Goal: Task Accomplishment & Management: Manage account settings

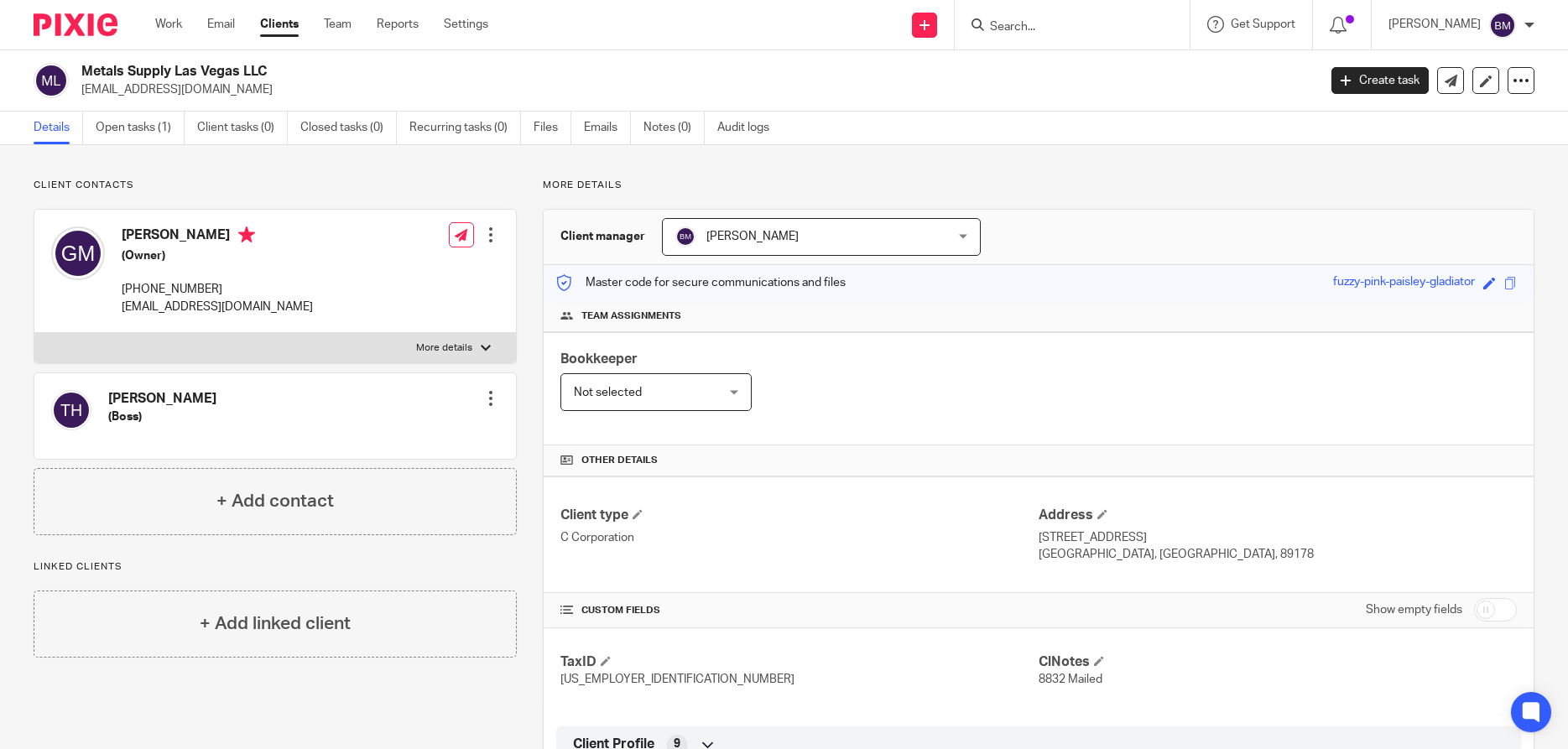
click at [275, 28] on link "Clients" at bounding box center [278, 25] width 38 height 17
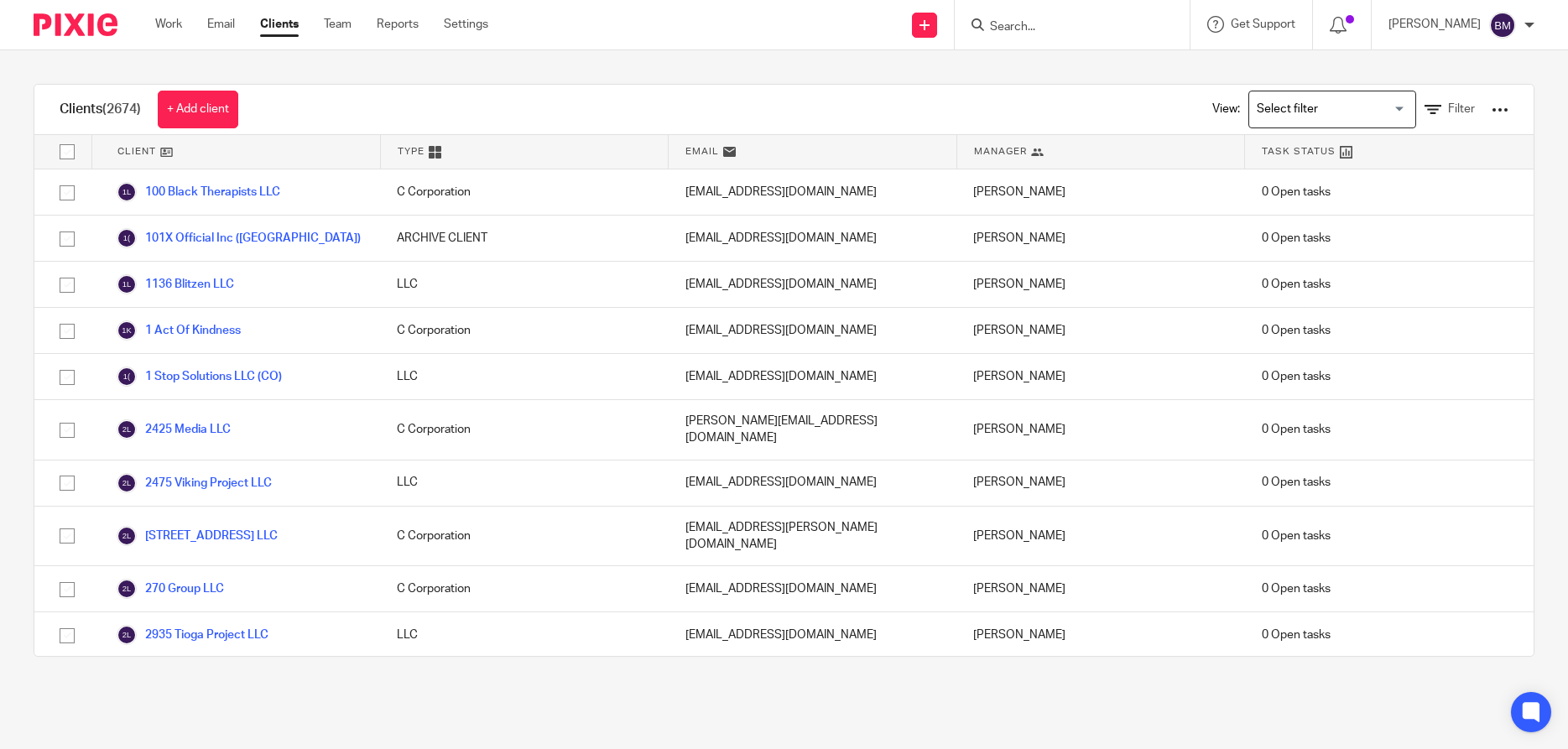
click at [1047, 31] on input "Search" at bounding box center [1064, 28] width 151 height 15
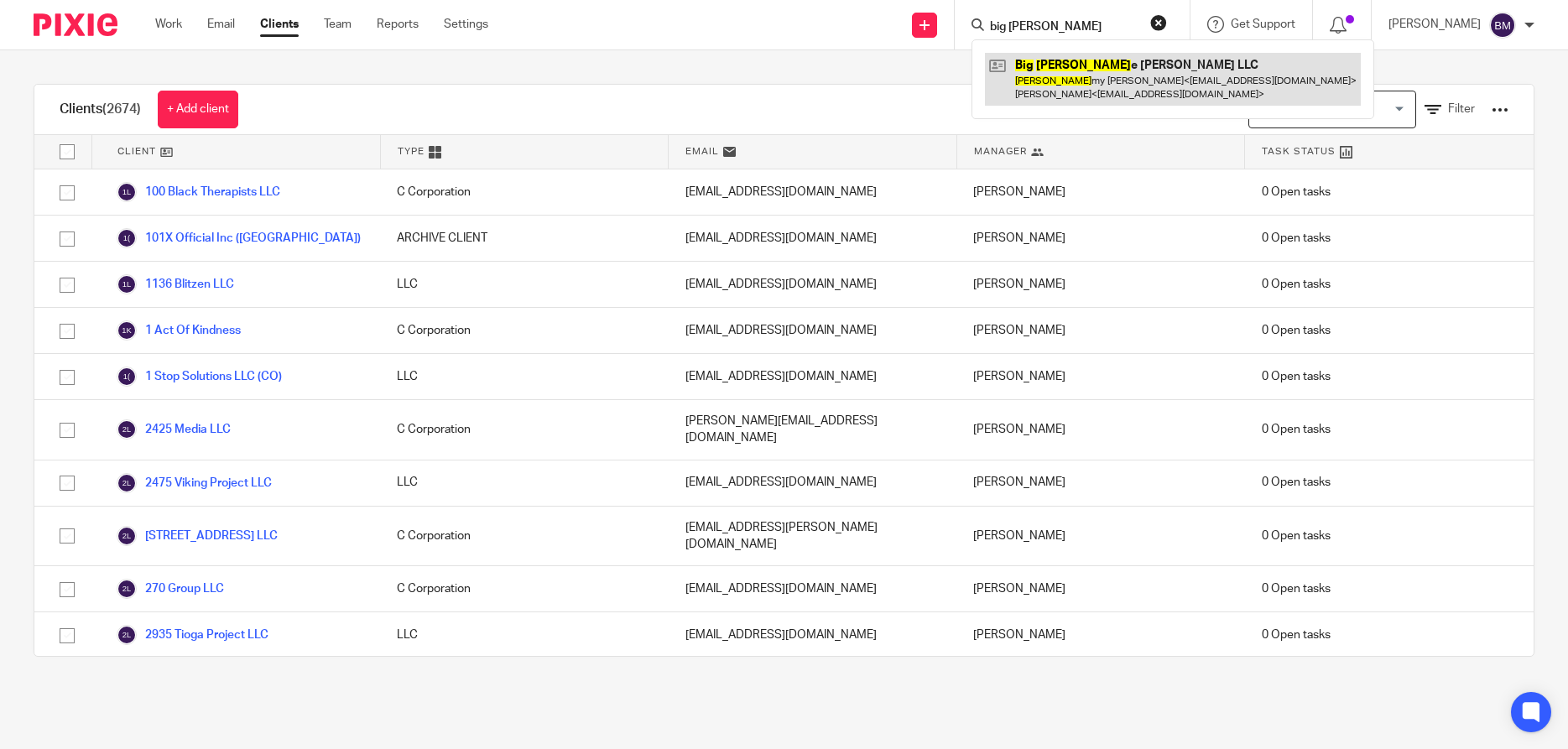
type input "big tim"
click at [1101, 87] on link at bounding box center [1173, 78] width 376 height 52
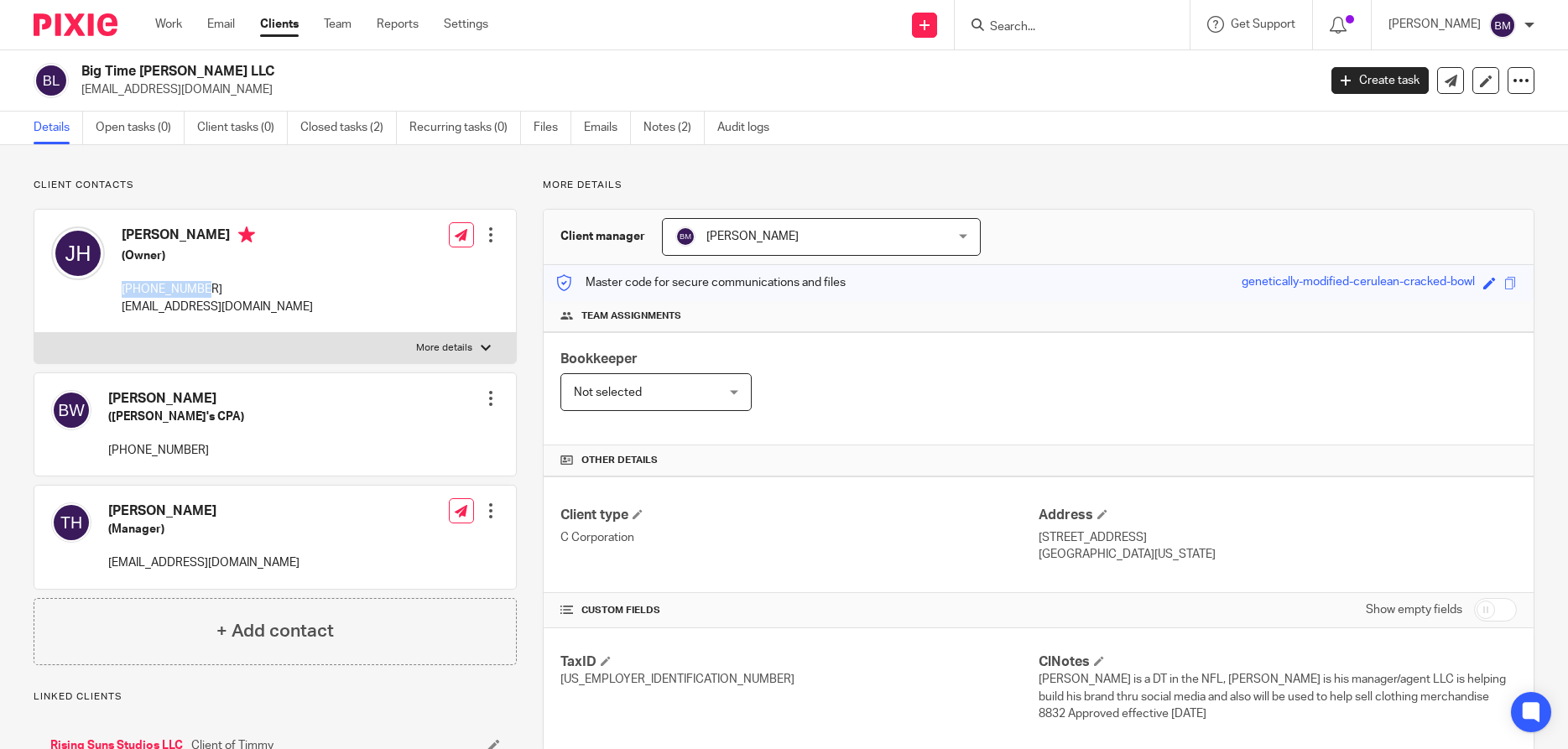
drag, startPoint x: 125, startPoint y: 291, endPoint x: 204, endPoint y: 295, distance: 79.1
click at [204, 295] on p "702-358-3790" at bounding box center [216, 289] width 191 height 17
copy p "702-358-3790"
drag, startPoint x: 121, startPoint y: 306, endPoint x: 294, endPoint y: 320, distance: 173.6
click at [294, 320] on div "Jonathan Hankins (Owner) 702-358-3790 johnhankins9595@gmail.com Edit contact Cr…" at bounding box center [275, 271] width 481 height 123
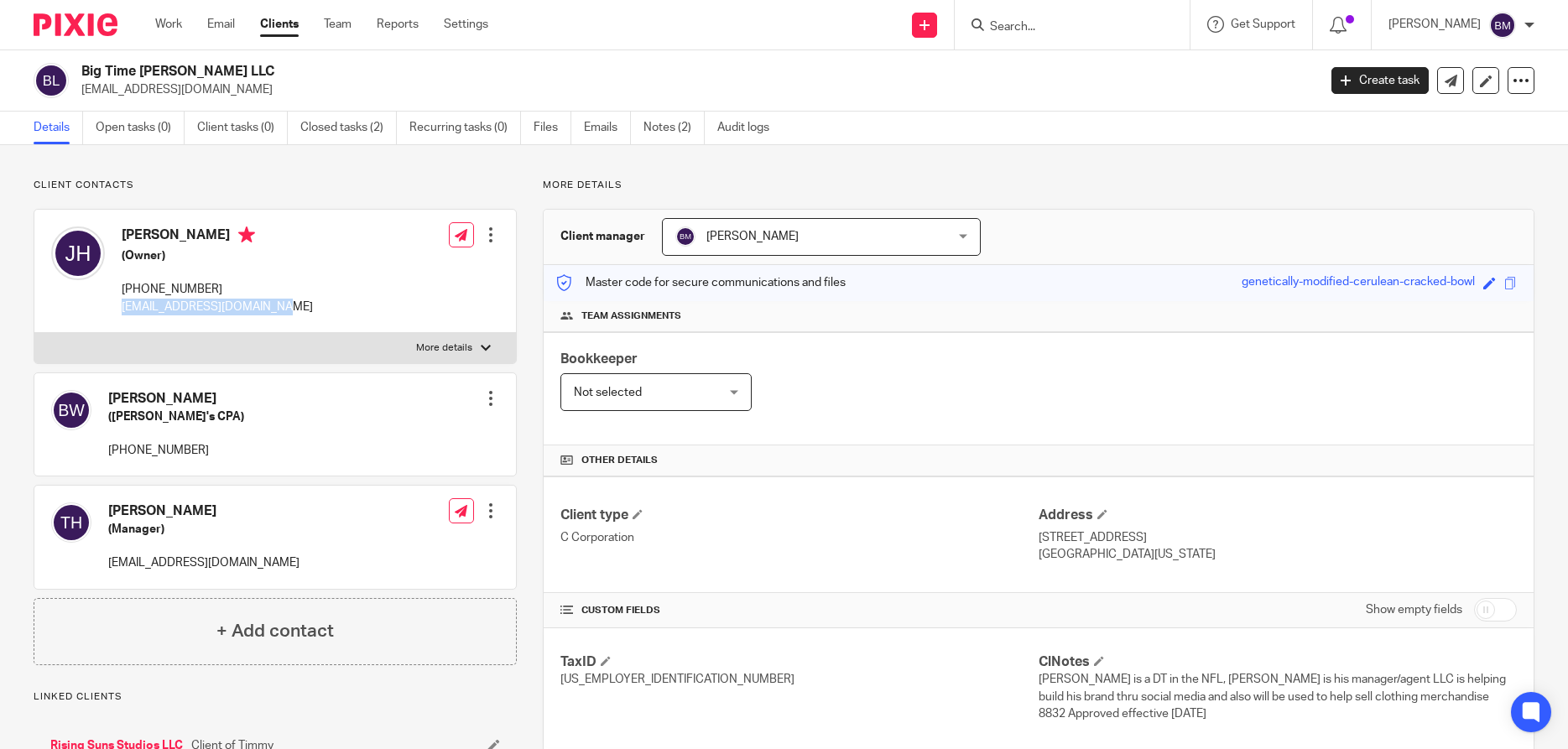
copy p "johnhankins9595@gmail.com"
click at [1016, 27] on input "Search" at bounding box center [1064, 28] width 151 height 15
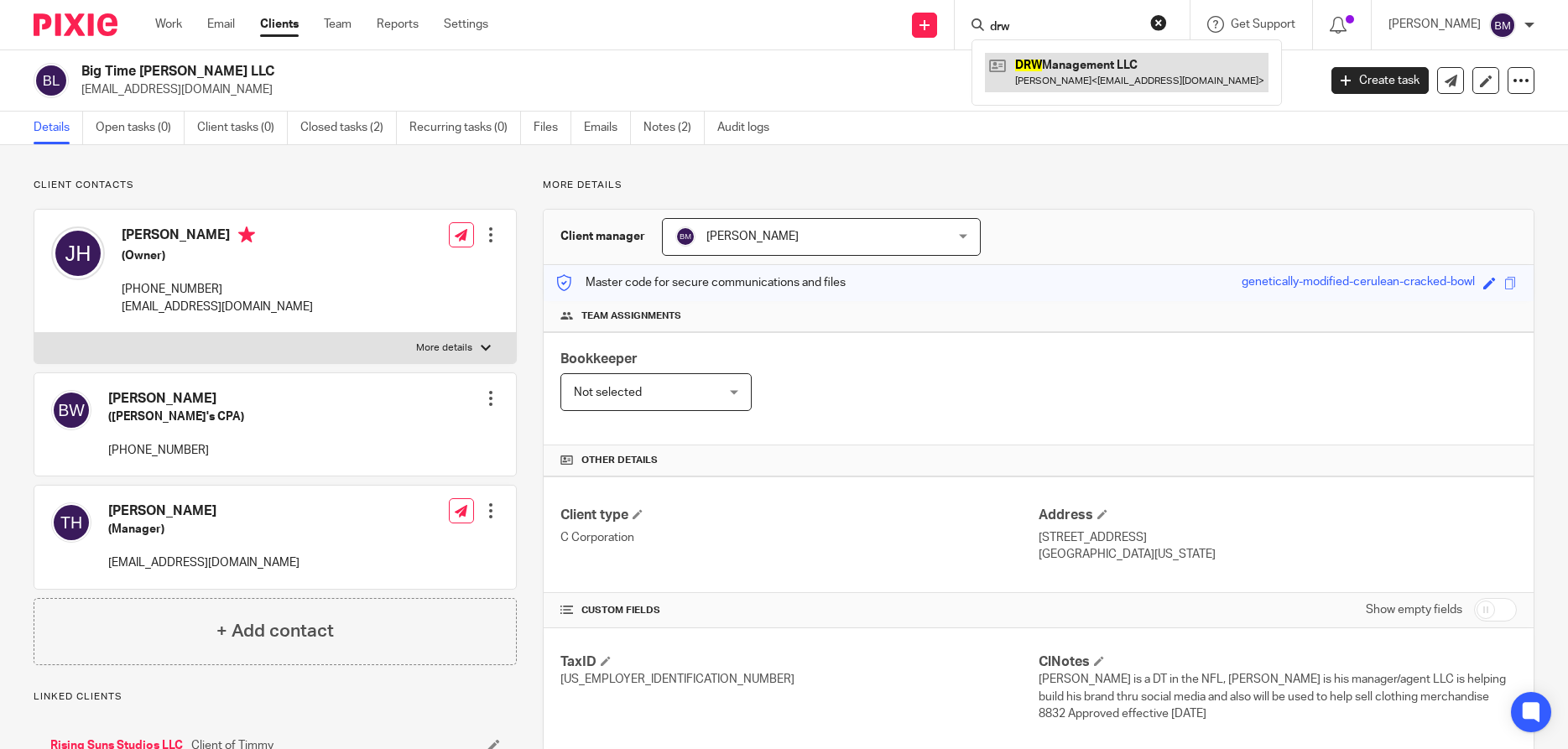
type input "drw"
click at [1062, 64] on link at bounding box center [1127, 71] width 283 height 38
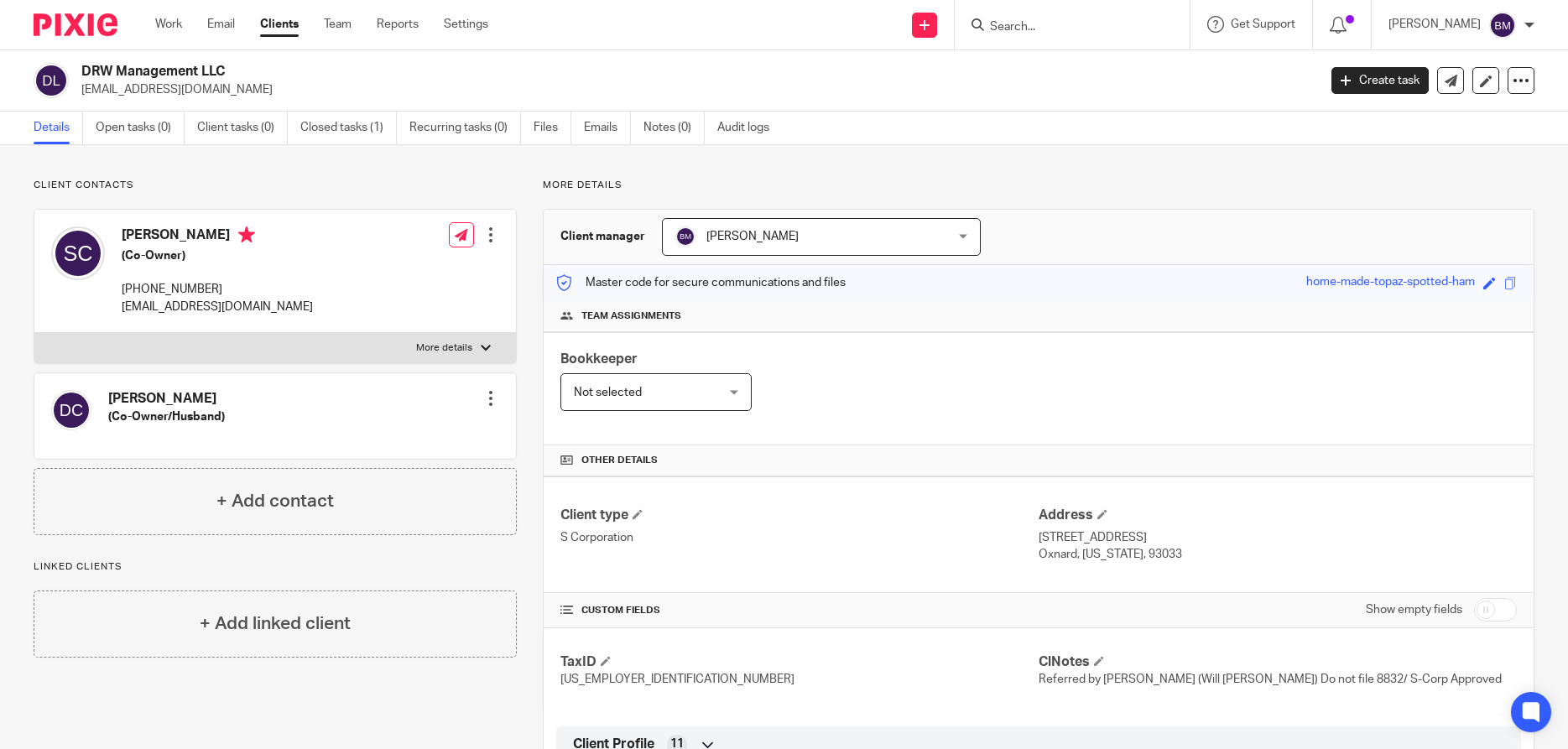
click at [1045, 31] on input "Search" at bounding box center [1064, 28] width 151 height 15
type input "front seat"
click at [1094, 69] on link at bounding box center [1127, 71] width 283 height 38
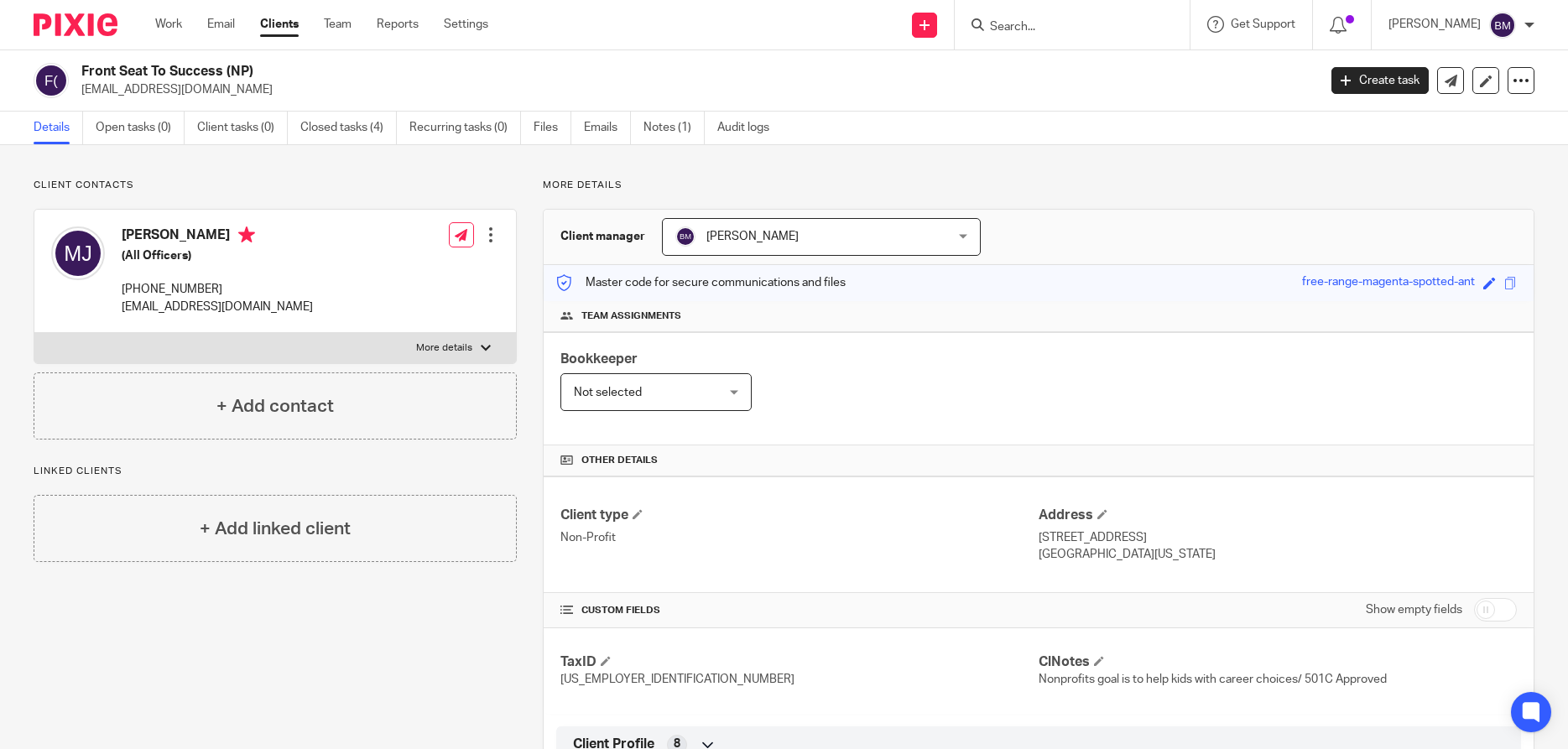
click at [730, 22] on div "Send new email Create task Add client Request signature Get Support Contact Sup…" at bounding box center [1040, 25] width 1055 height 49
click at [1024, 29] on input "Search" at bounding box center [1064, 28] width 151 height 15
type input "i-adme"
drag, startPoint x: 1172, startPoint y: 26, endPoint x: 1111, endPoint y: 23, distance: 61.1
click at [1167, 25] on button "reset" at bounding box center [1158, 23] width 17 height 17
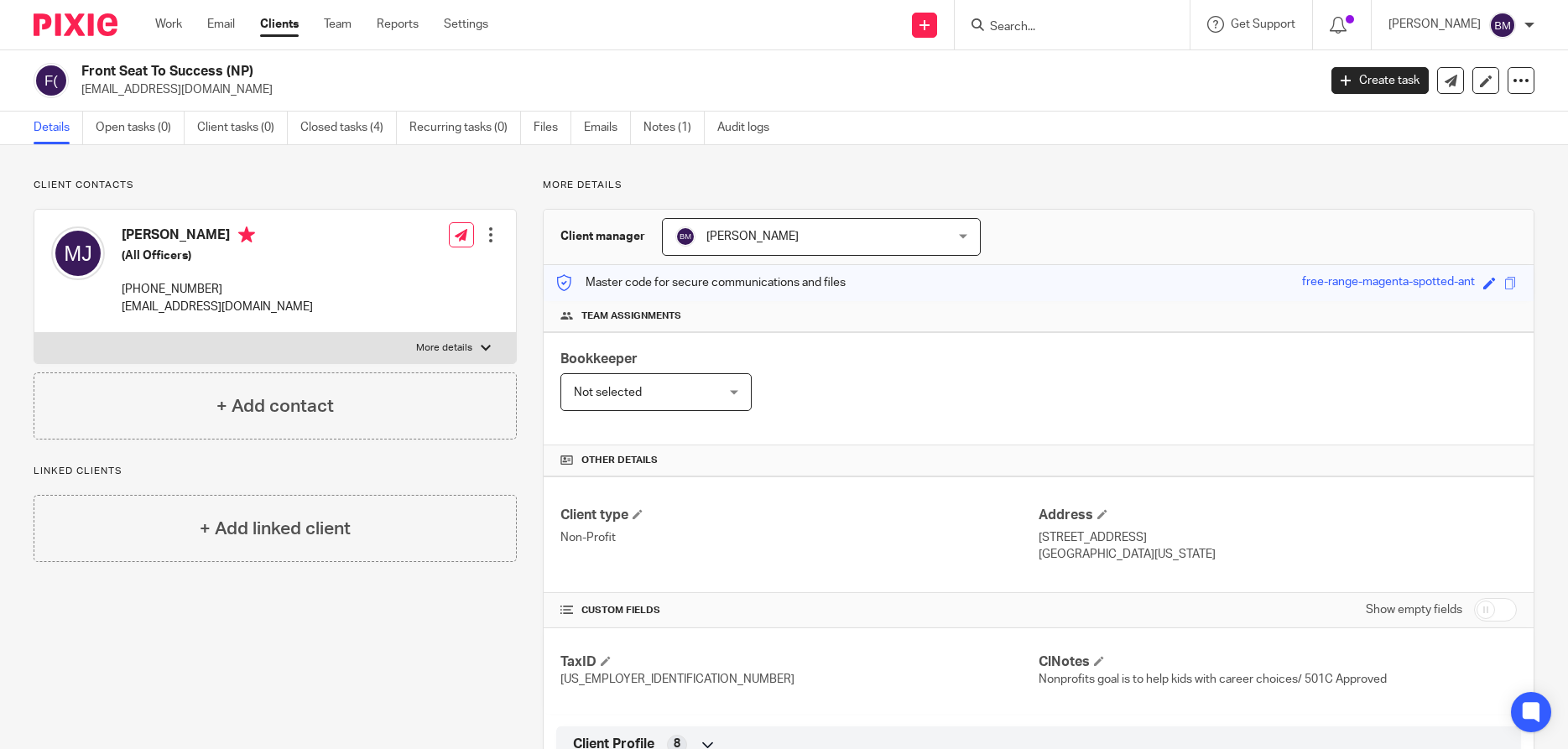
click at [1044, 15] on form at bounding box center [1078, 25] width 179 height 21
click at [1031, 27] on input "Search" at bounding box center [1064, 28] width 151 height 15
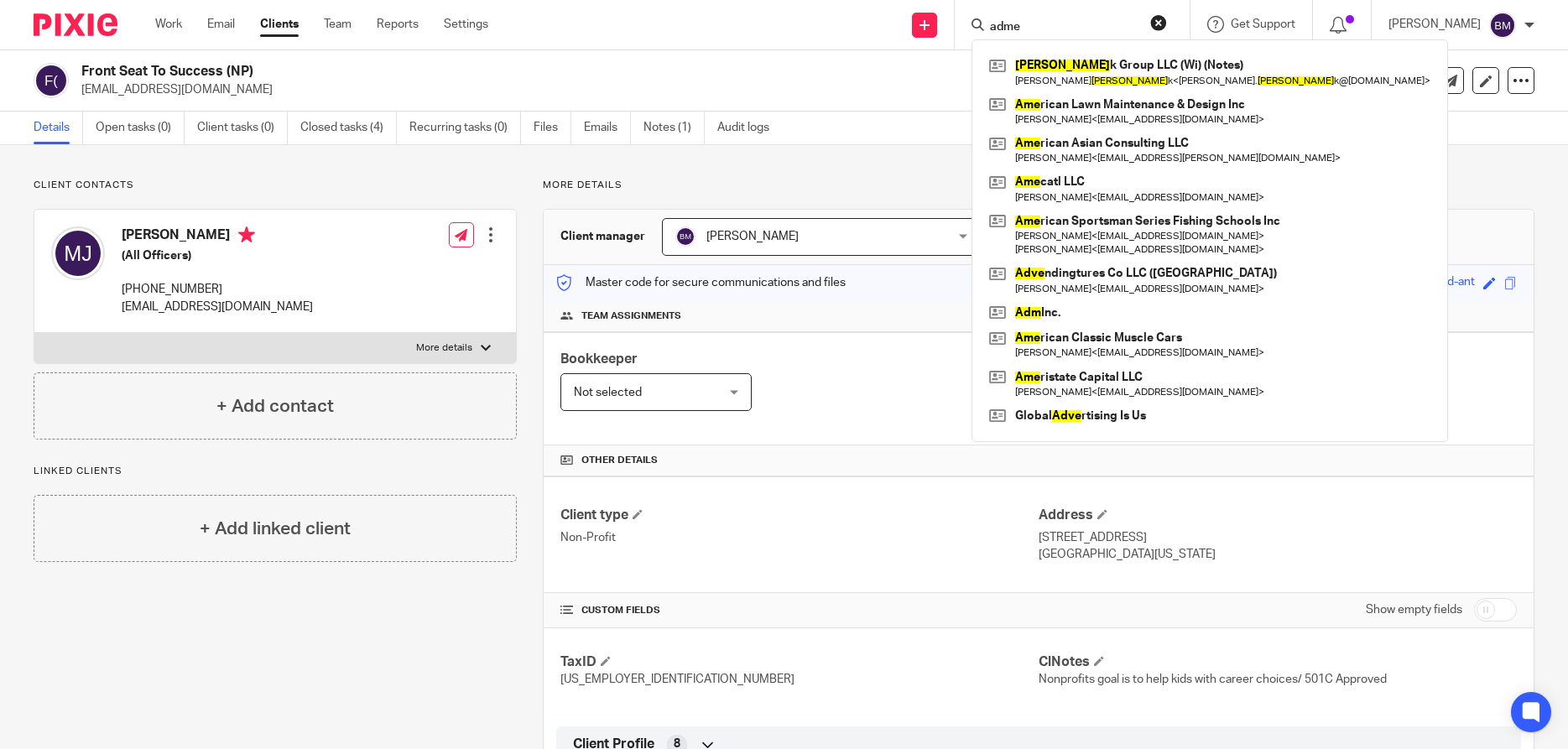
type input "adme"
drag, startPoint x: 1175, startPoint y: 24, endPoint x: 1147, endPoint y: 22, distance: 28.1
click at [1167, 24] on button "reset" at bounding box center [1158, 23] width 17 height 17
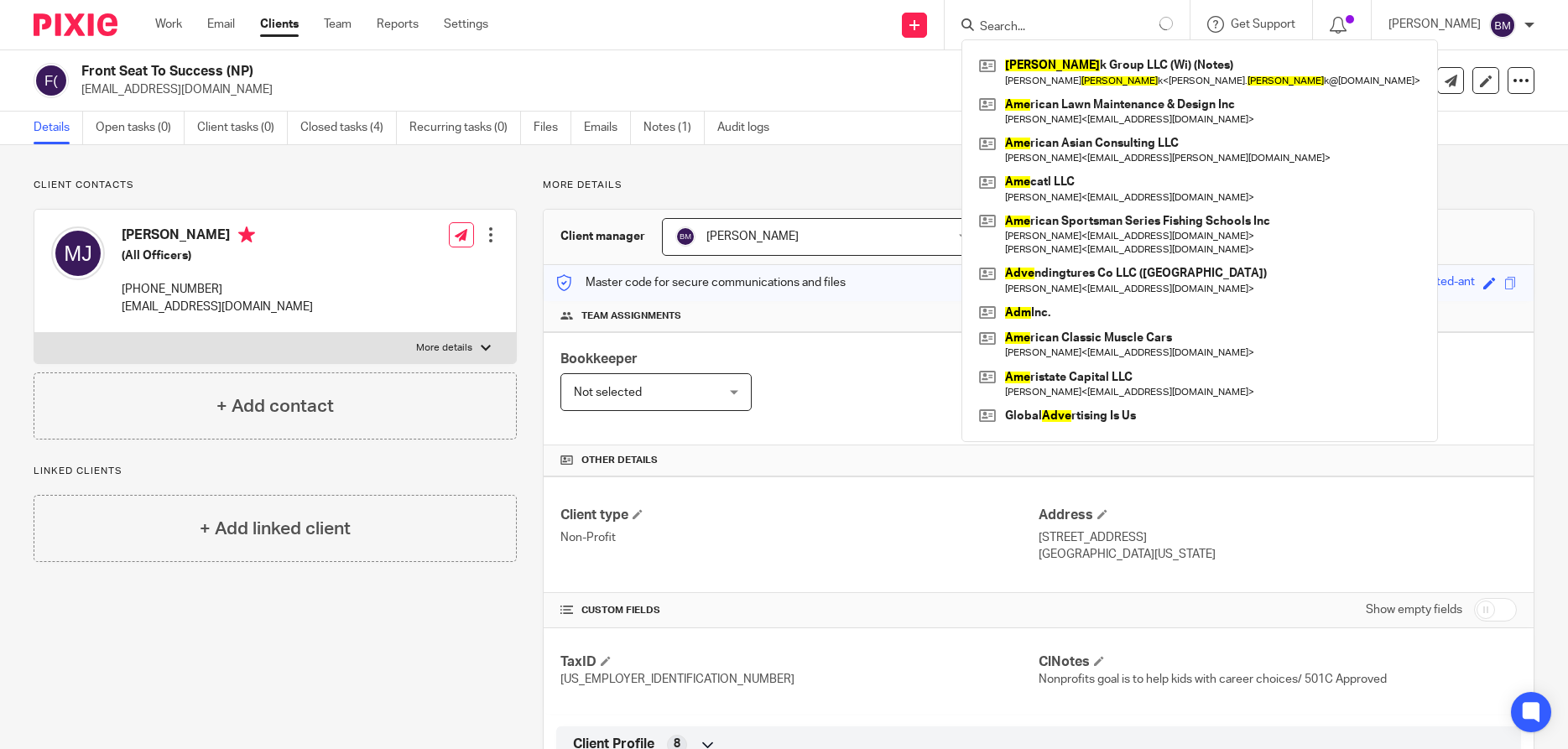
click at [1066, 21] on input "Search" at bounding box center [1054, 28] width 151 height 15
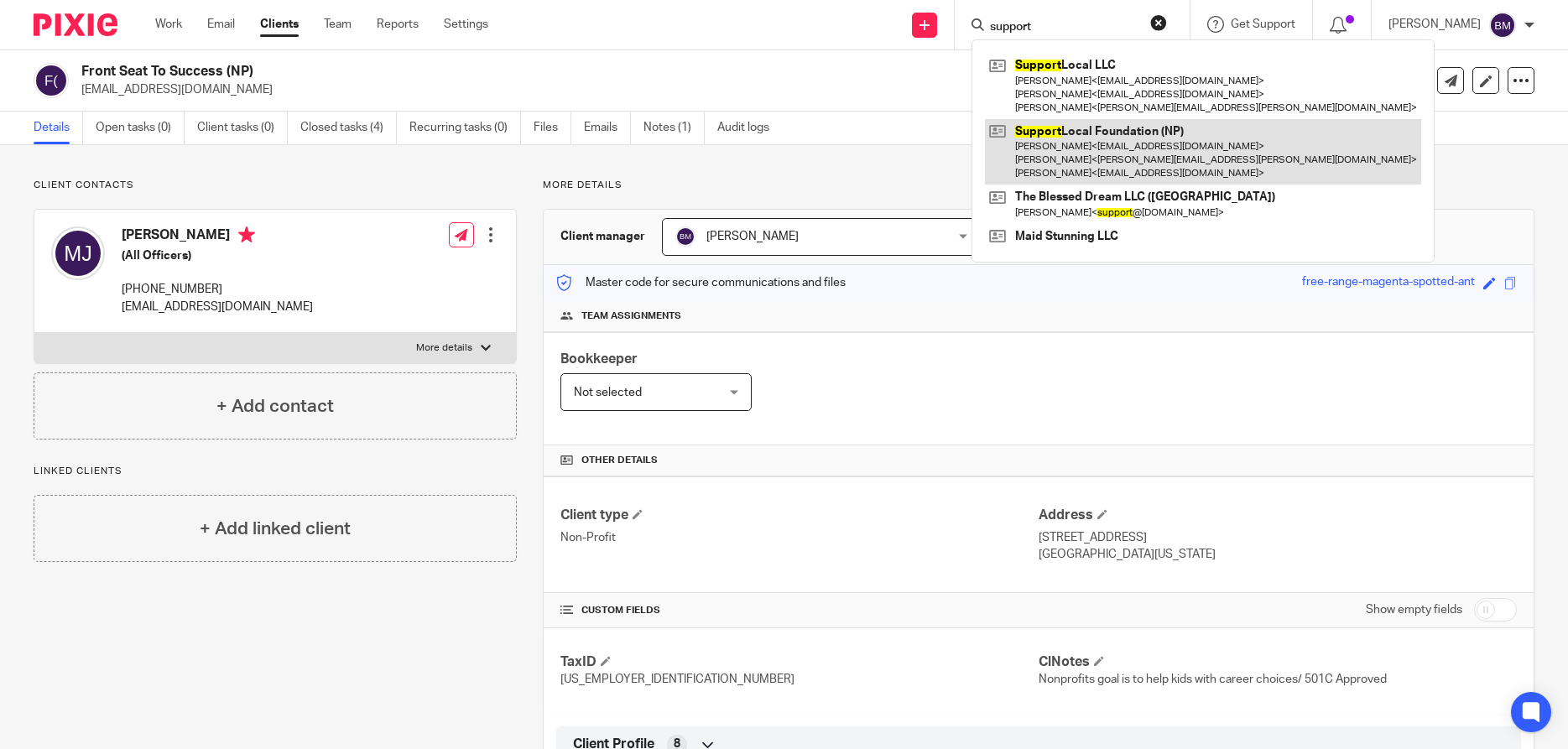
type input "support"
click at [1108, 151] on link at bounding box center [1203, 152] width 436 height 66
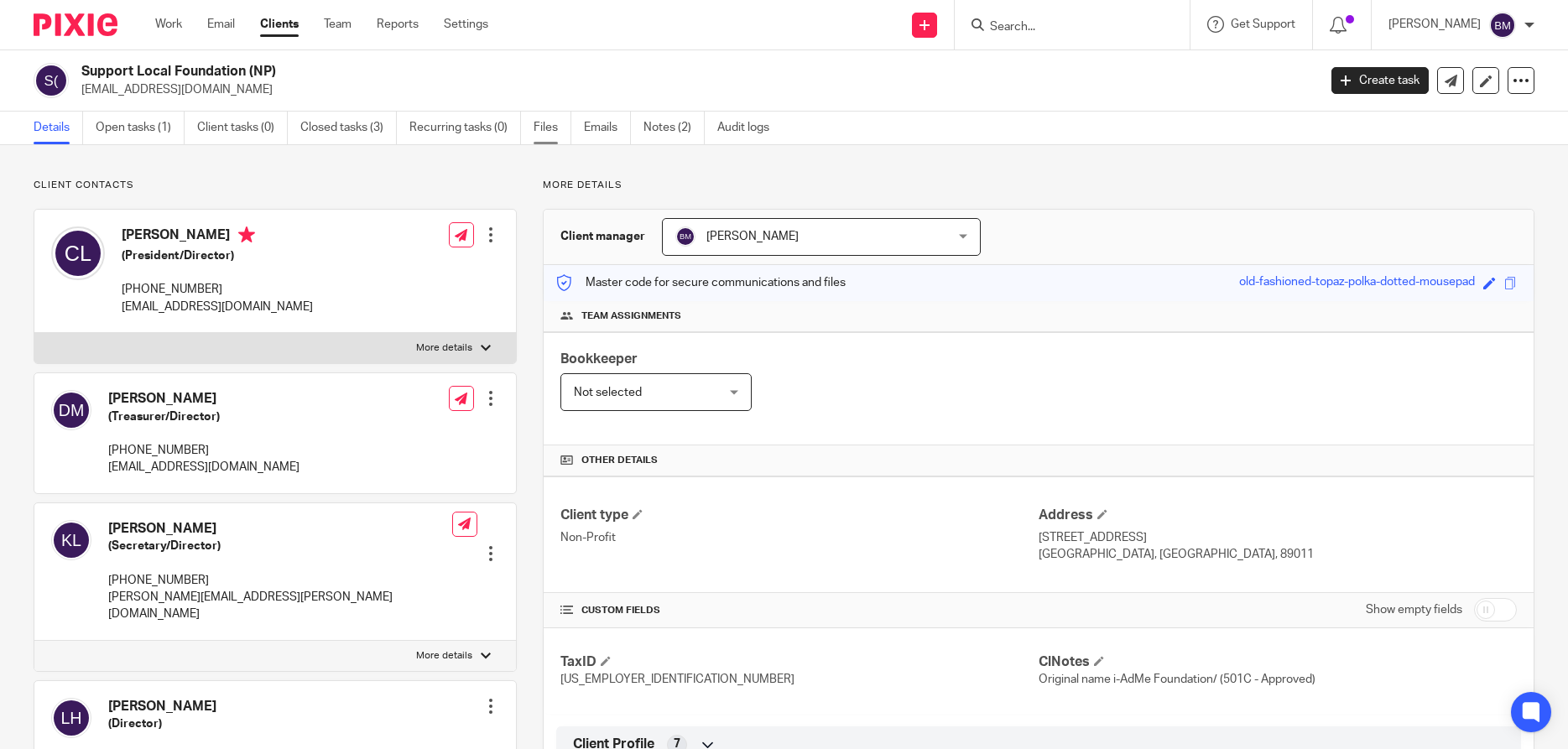
click at [551, 135] on link "Files" at bounding box center [552, 127] width 37 height 33
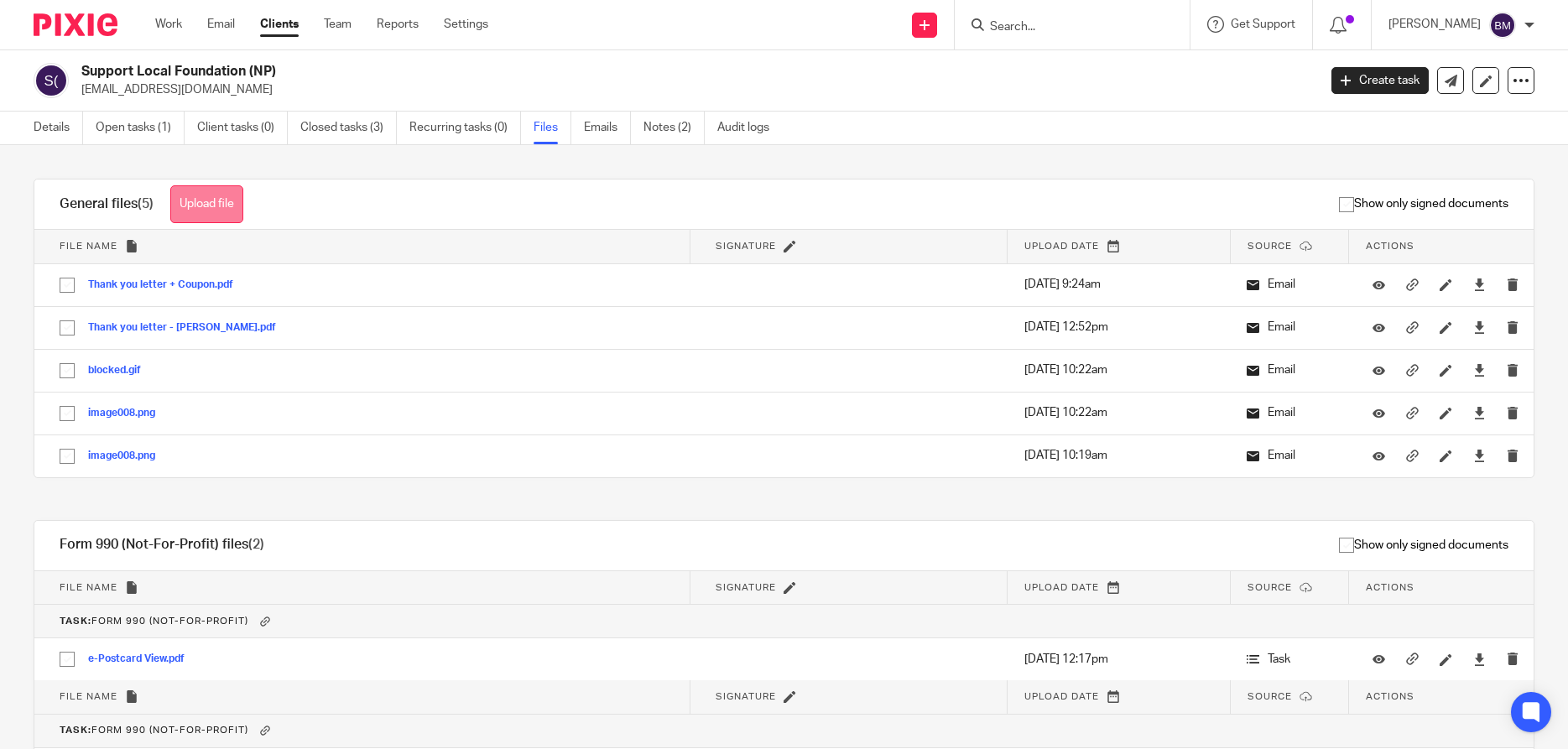
click at [199, 200] on button "Upload file" at bounding box center [207, 204] width 73 height 37
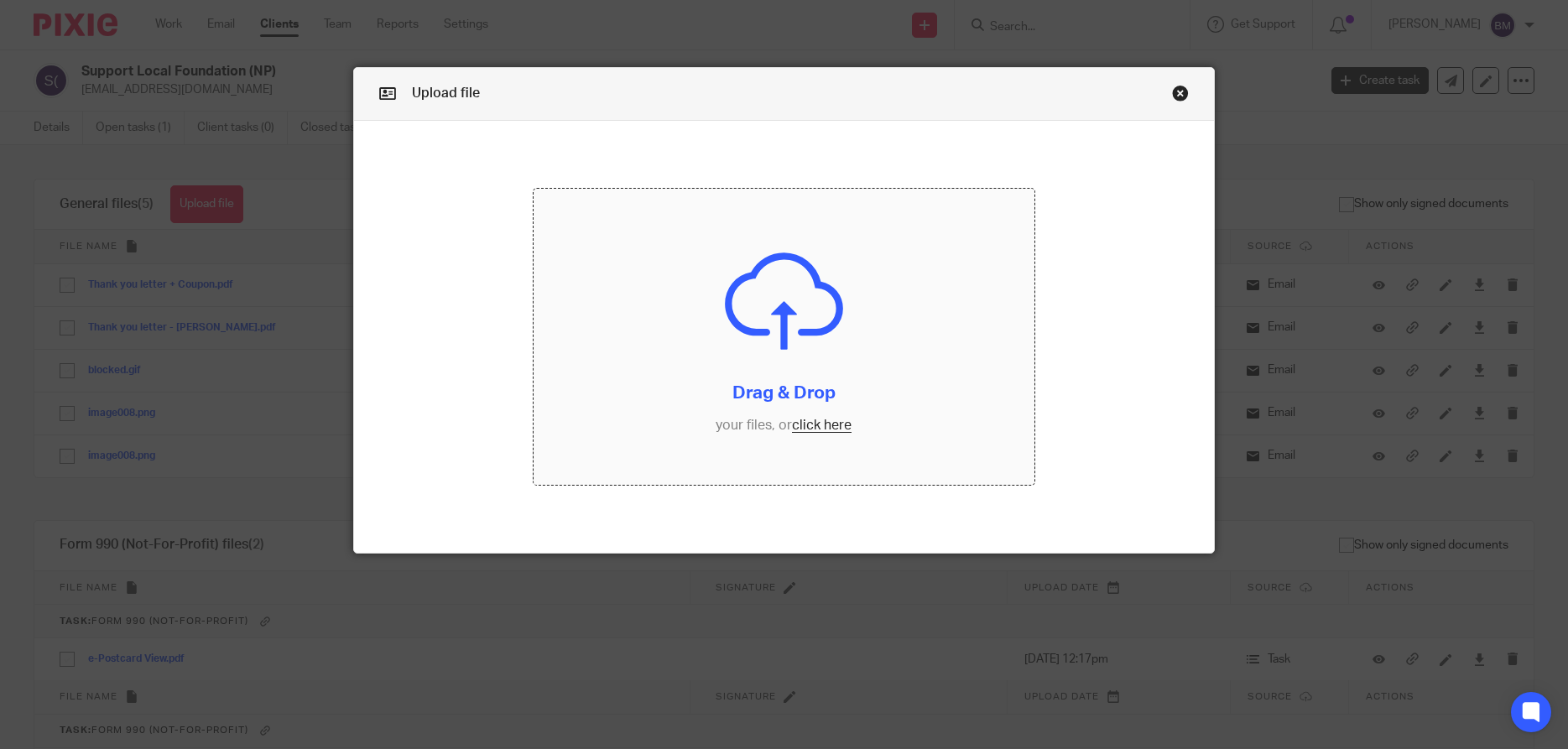
click at [825, 427] on input "file" at bounding box center [783, 337] width 500 height 297
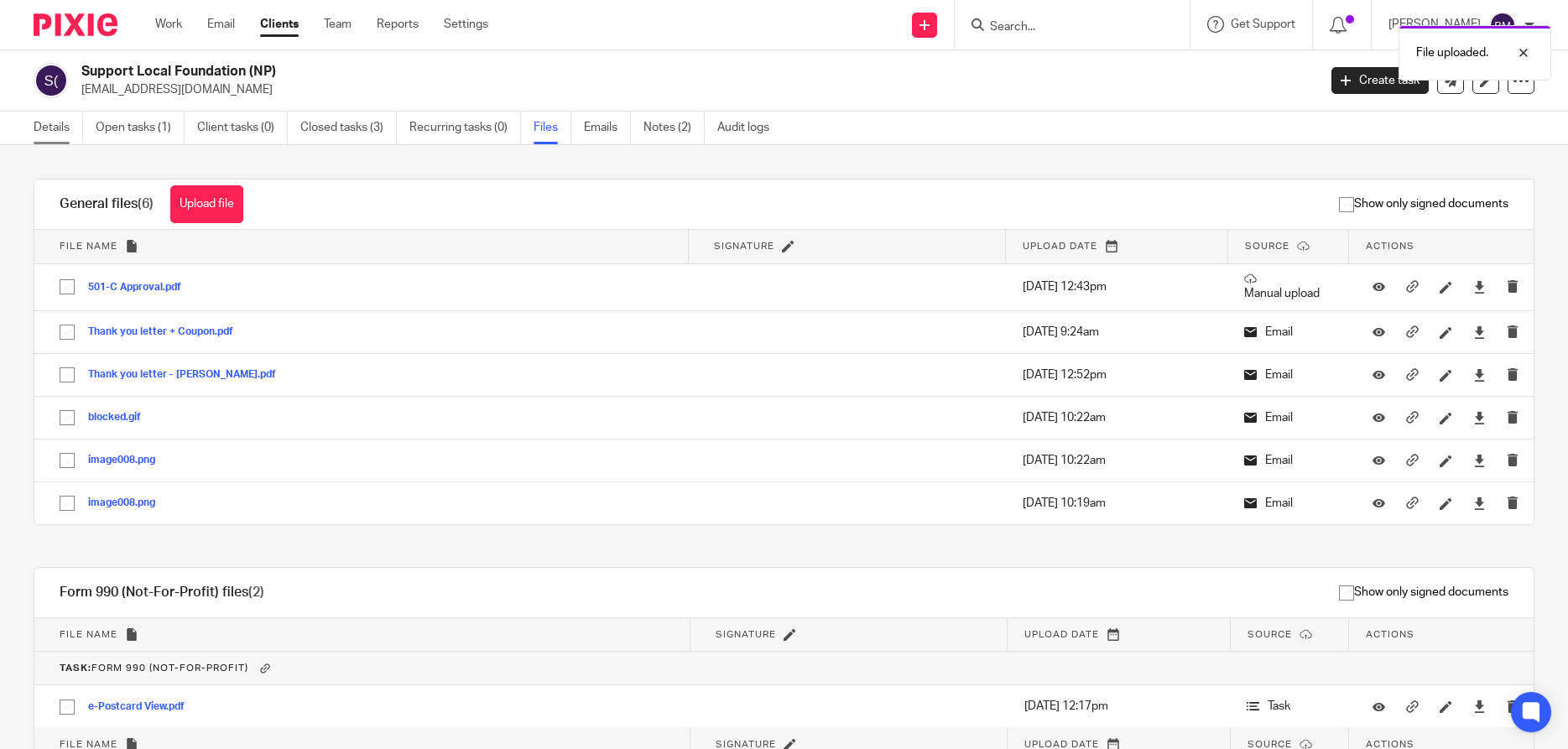
click at [53, 133] on link "Details" at bounding box center [59, 127] width 49 height 33
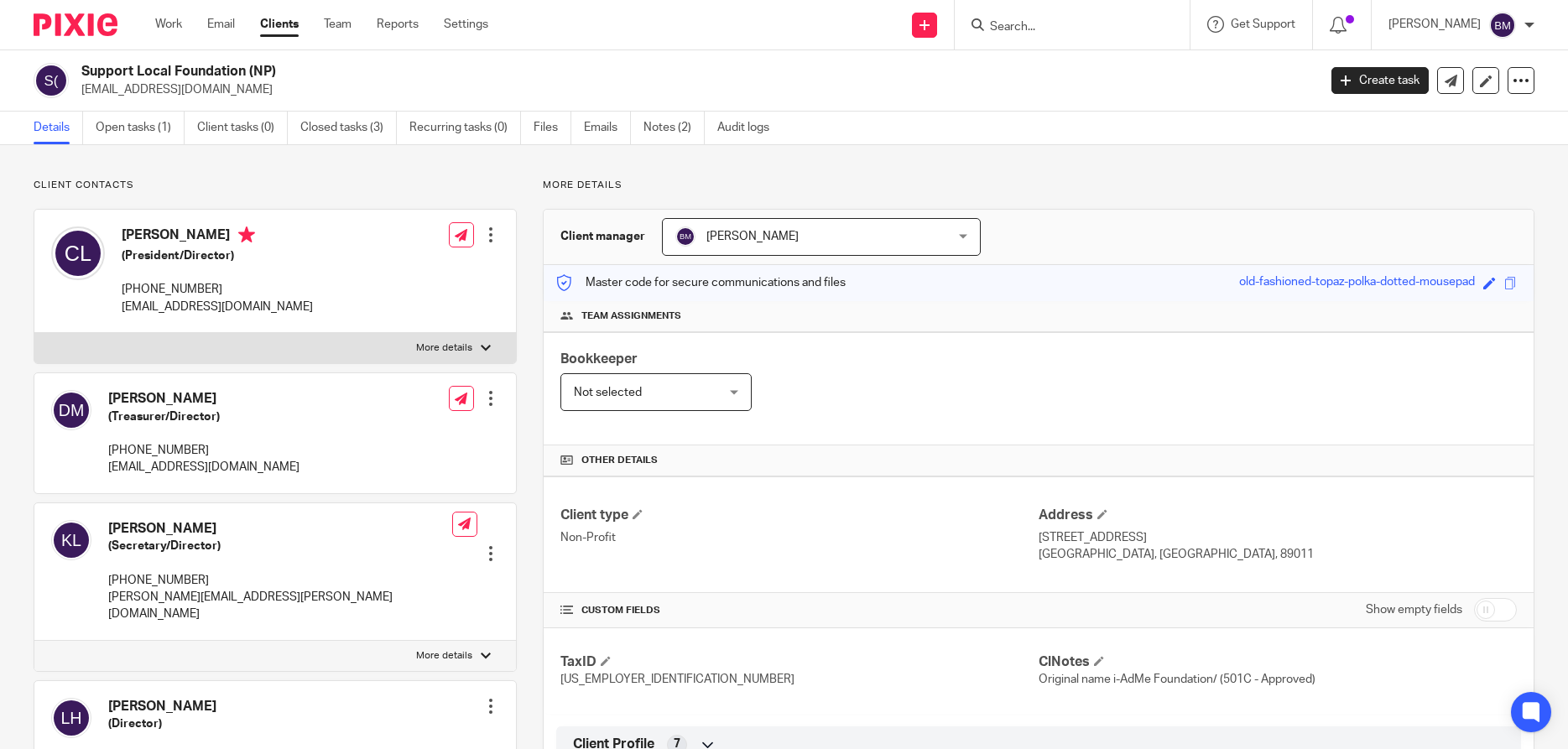
click at [1035, 27] on input "Search" at bounding box center [1064, 28] width 151 height 15
type input "dyers inc"
click at [1067, 71] on link at bounding box center [1127, 71] width 283 height 38
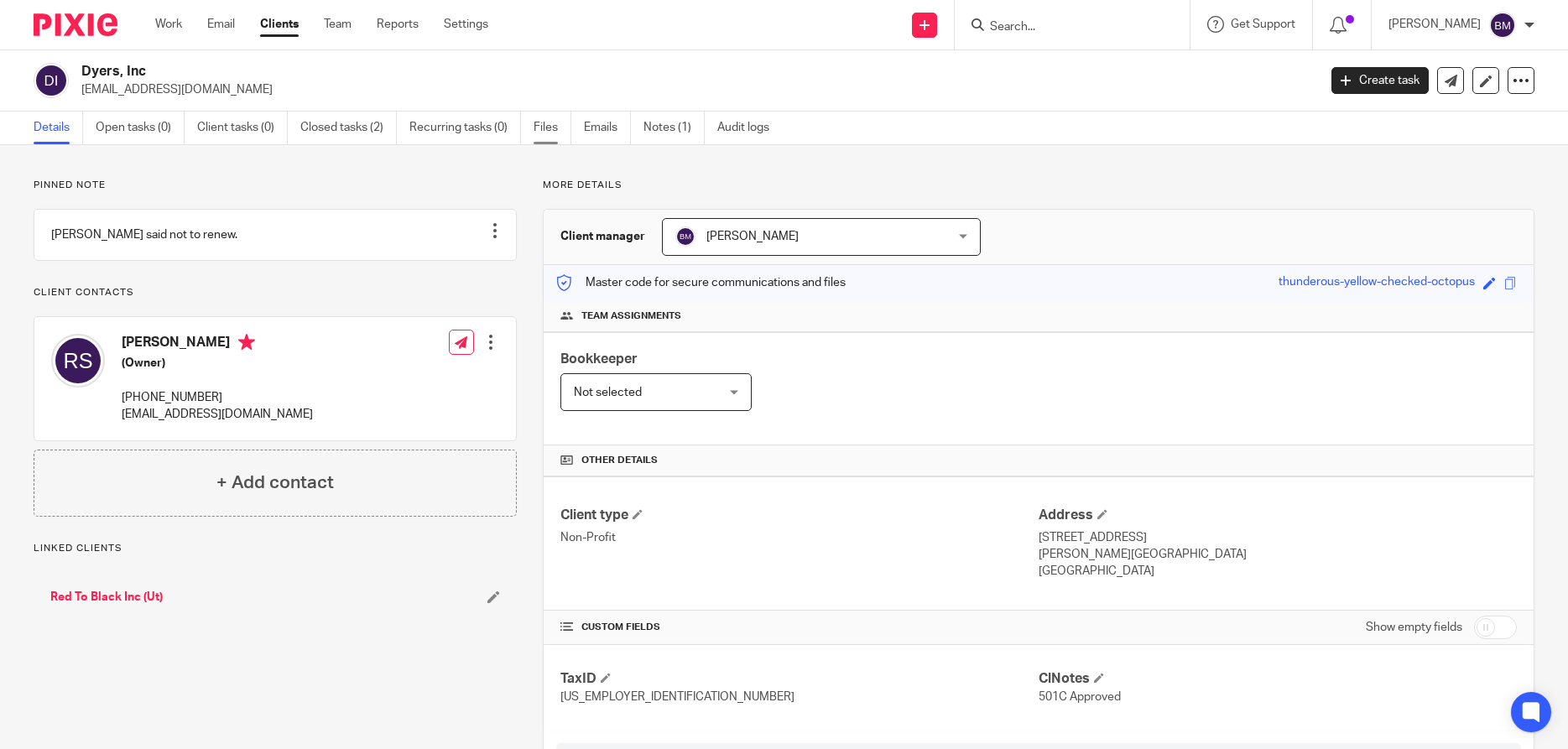
click at [548, 129] on link "Files" at bounding box center [552, 127] width 37 height 33
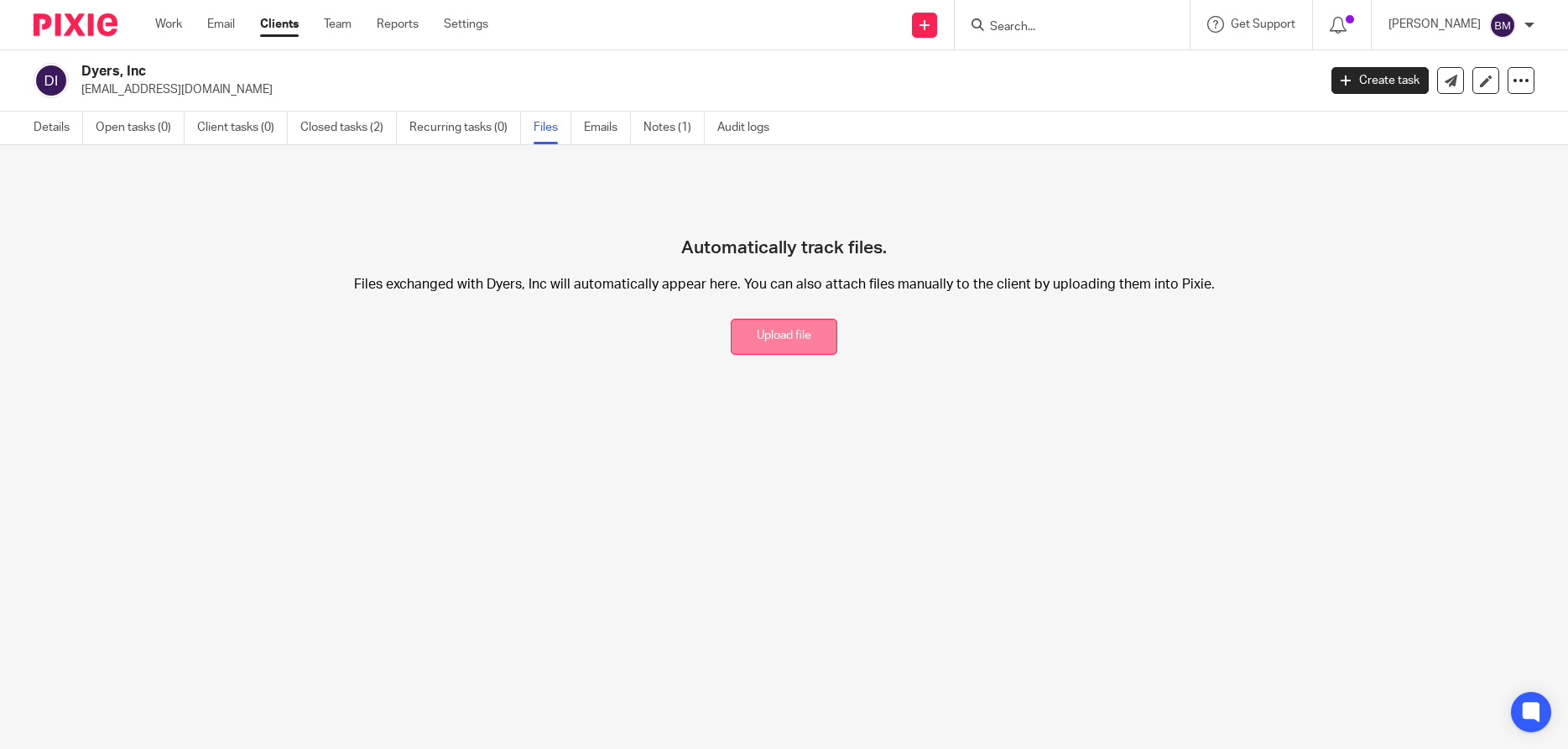
click at [783, 338] on button "Upload file" at bounding box center [784, 337] width 107 height 36
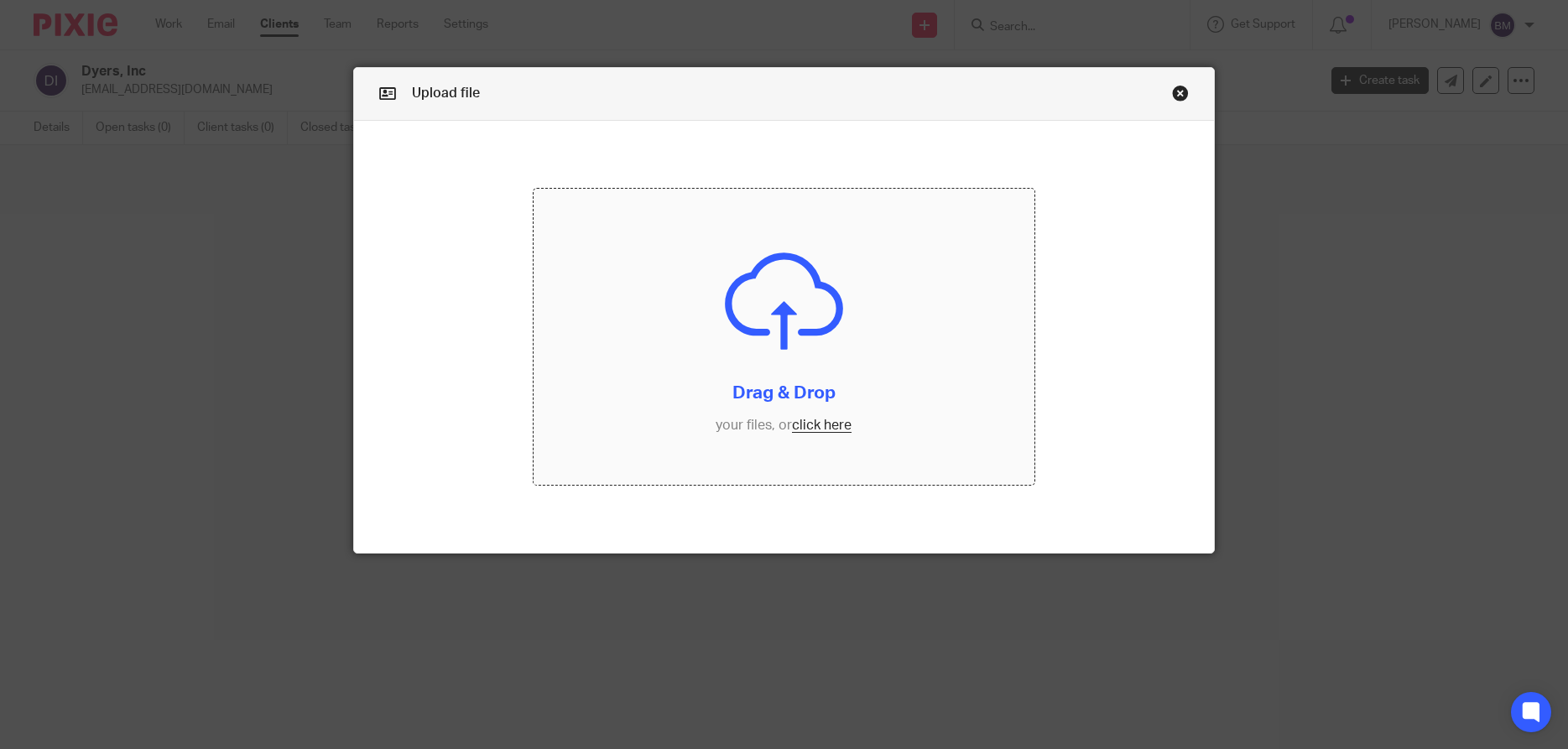
click at [809, 428] on input "file" at bounding box center [783, 337] width 500 height 297
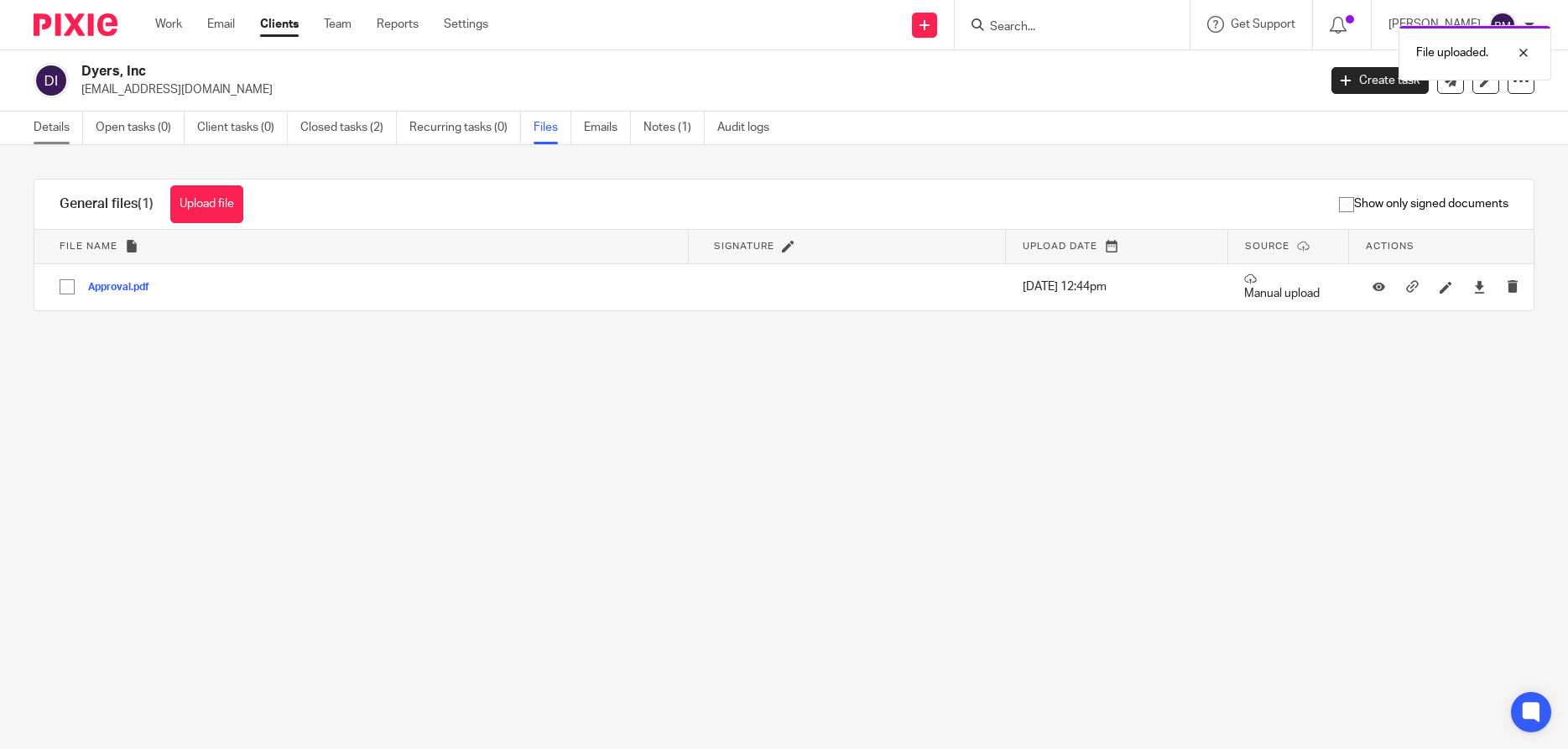
click at [52, 132] on link "Details" at bounding box center [59, 127] width 49 height 33
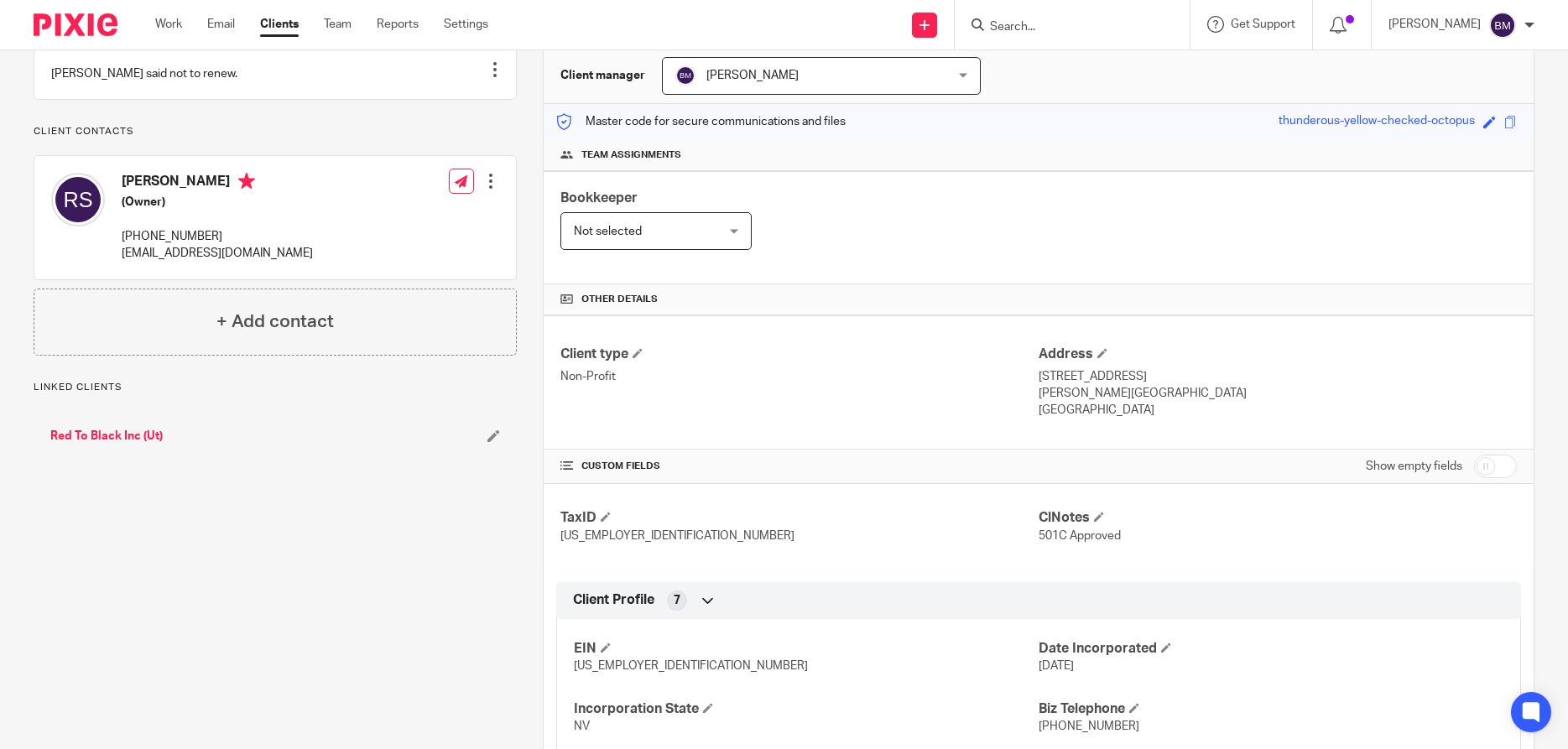
scroll to position [322, 0]
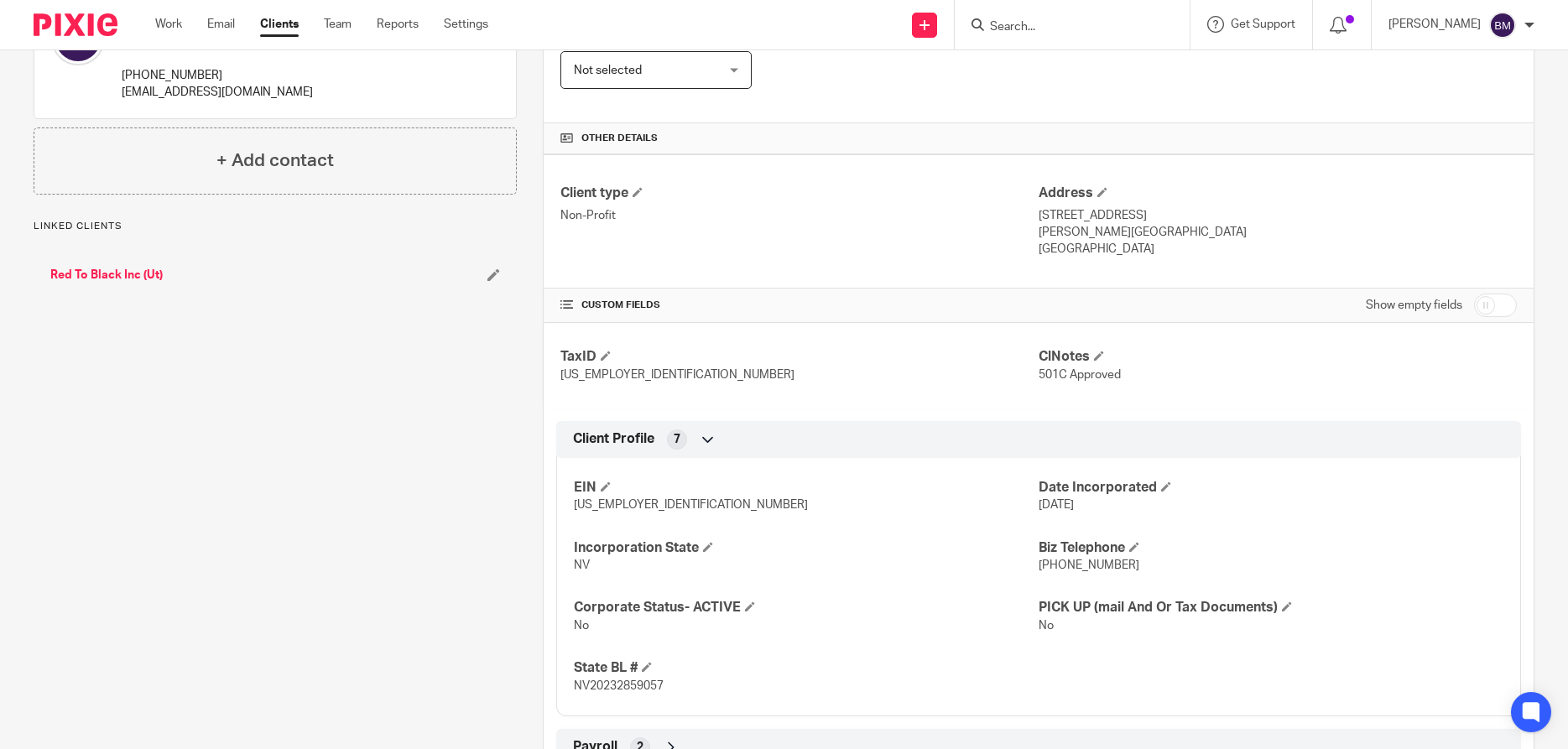
click at [1499, 305] on input "checkbox" at bounding box center [1495, 305] width 42 height 24
checkbox input "true"
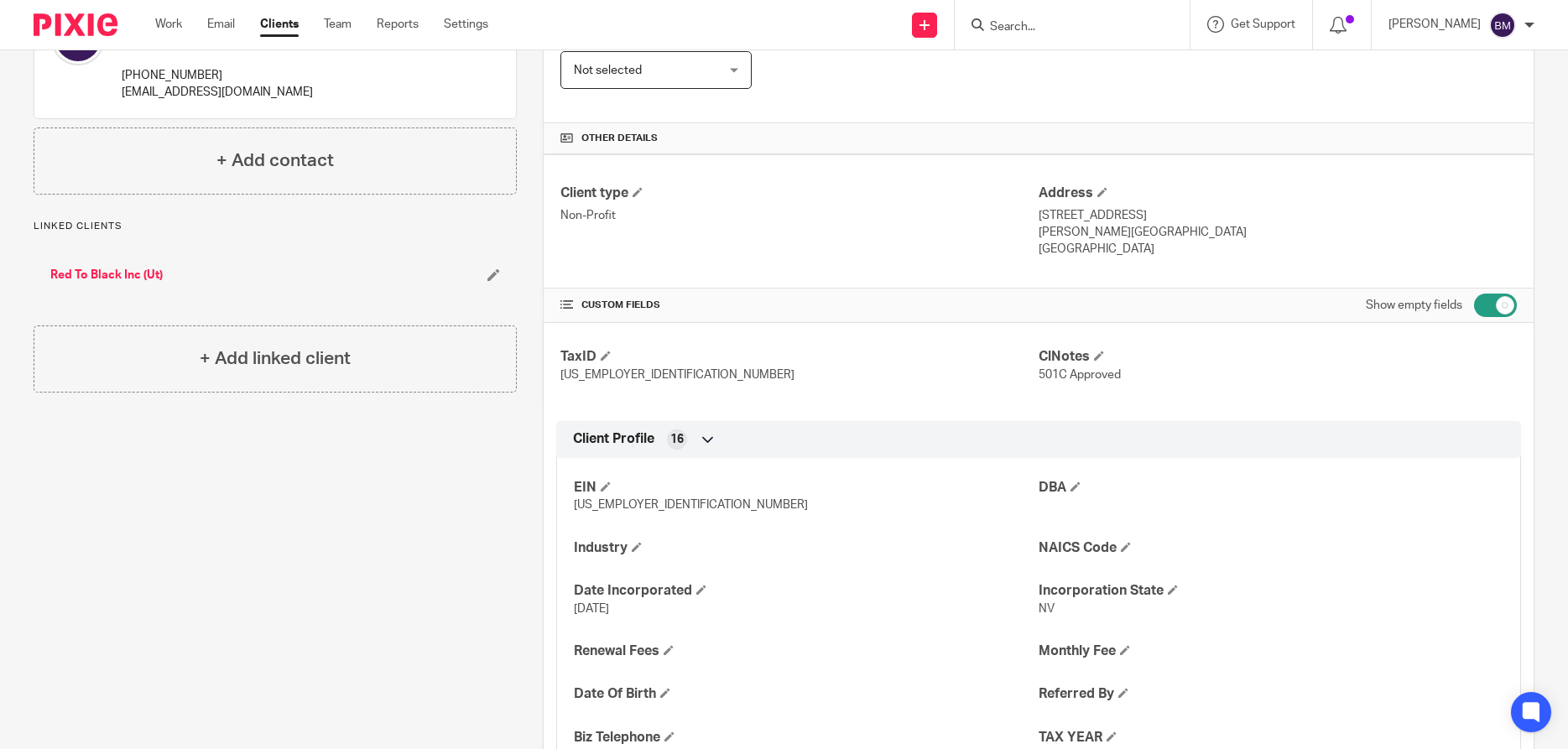
scroll to position [0, 0]
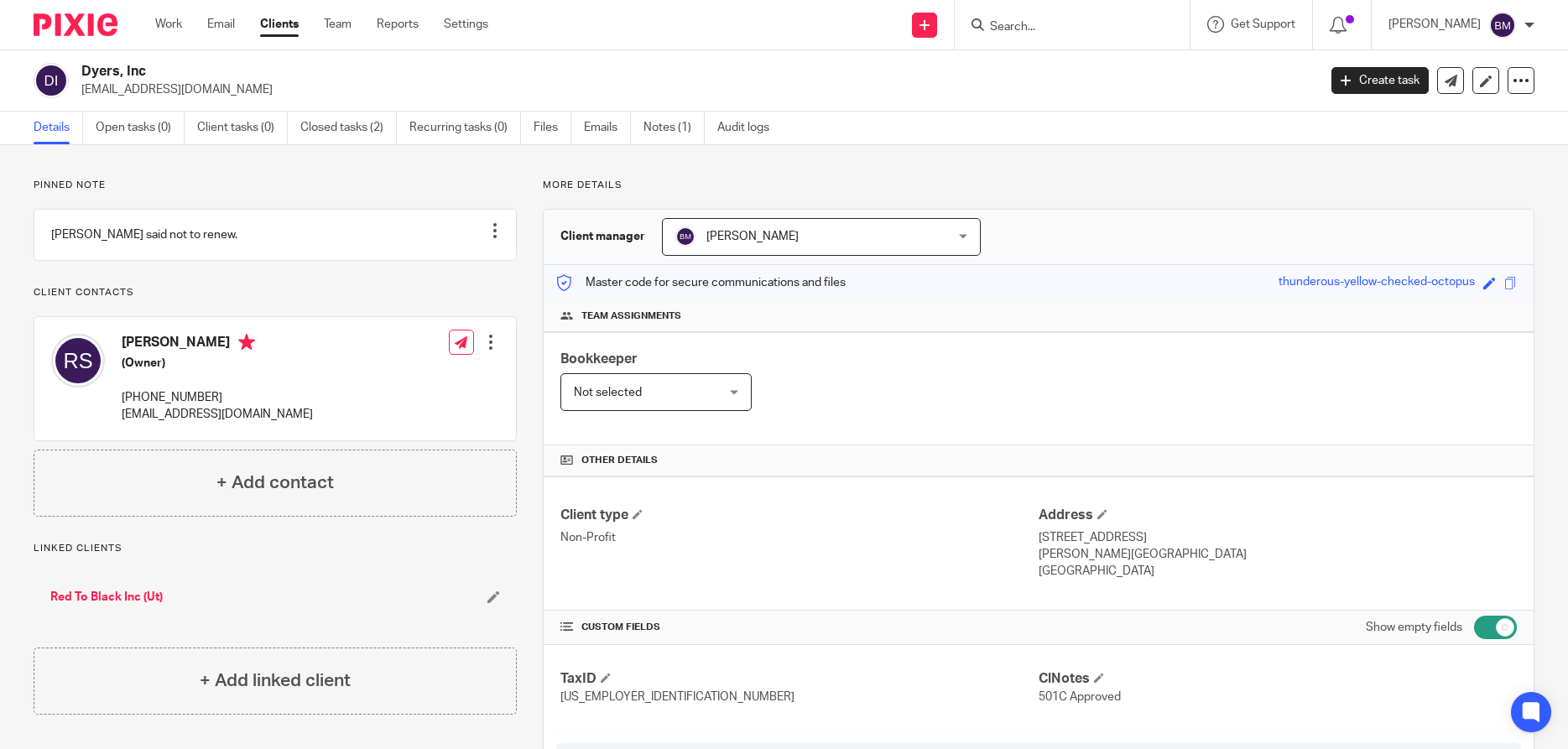
drag, startPoint x: 82, startPoint y: 69, endPoint x: 156, endPoint y: 70, distance: 74.0
click at [156, 70] on h2 "Dyers, Inc" at bounding box center [571, 71] width 980 height 18
copy h2 "Dyers, Inc"
click at [491, 232] on div at bounding box center [495, 231] width 17 height 17
click at [462, 297] on span "Edit note" at bounding box center [464, 297] width 47 height 12
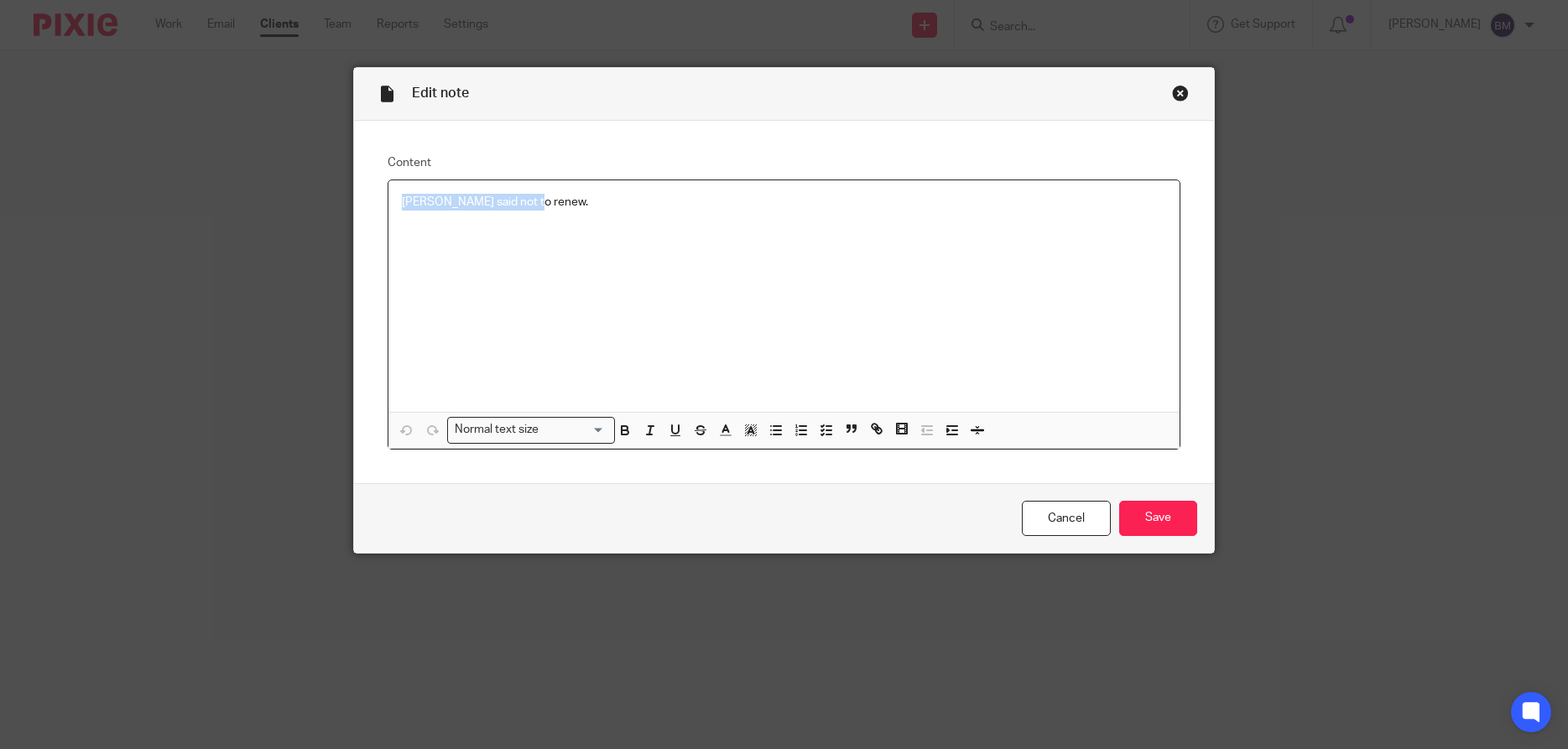
drag, startPoint x: 540, startPoint y: 207, endPoint x: 366, endPoint y: 208, distance: 174.0
click at [366, 208] on div "Content [PERSON_NAME] said not to renew. Normal text size Loading... Remove Edi…" at bounding box center [784, 301] width 860 height 362
click at [1151, 521] on input "Save" at bounding box center [1158, 518] width 78 height 36
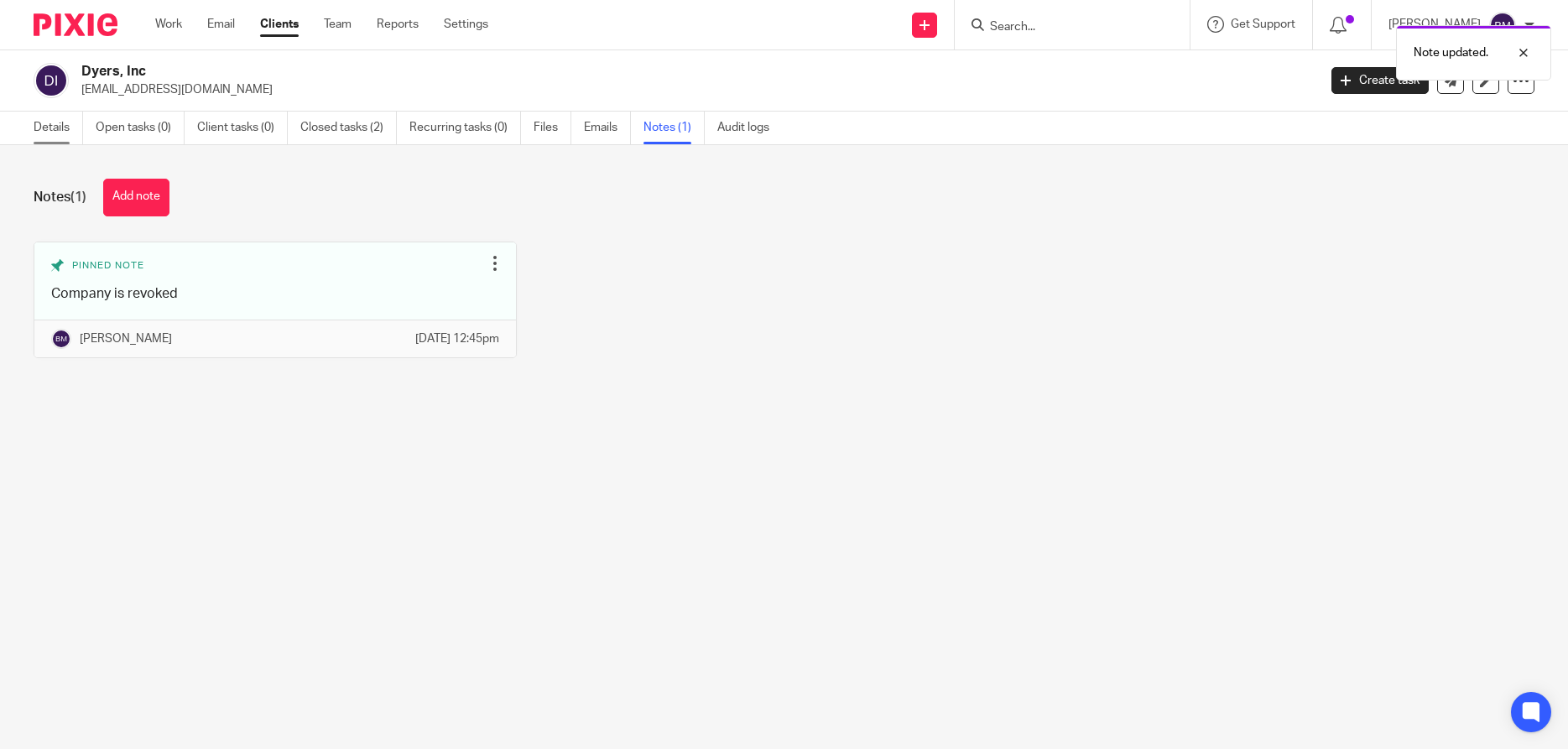
click at [54, 125] on link "Details" at bounding box center [59, 127] width 49 height 33
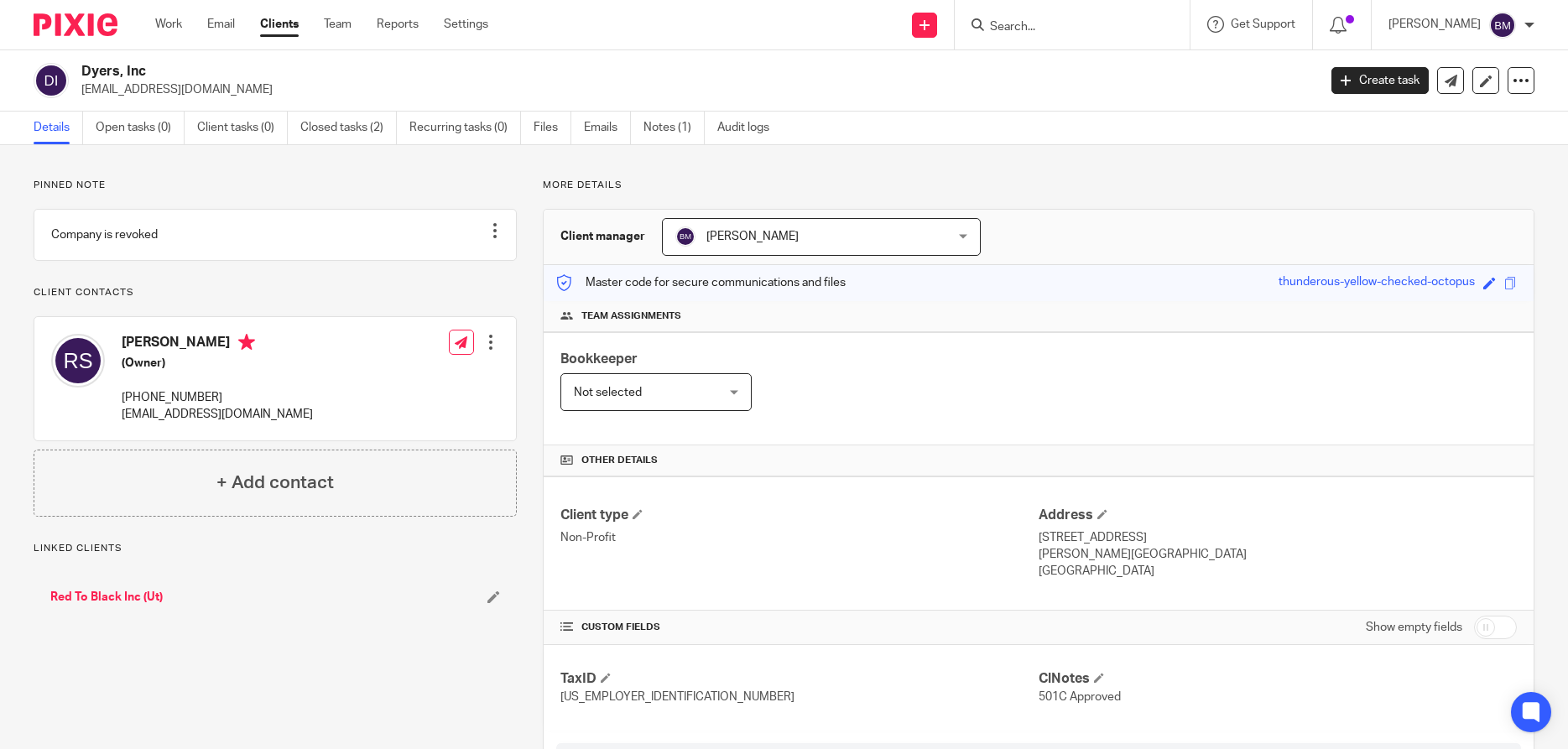
click at [1507, 630] on input "checkbox" at bounding box center [1495, 628] width 42 height 24
checkbox input "true"
click at [1016, 26] on input "Search" at bounding box center [1064, 28] width 151 height 15
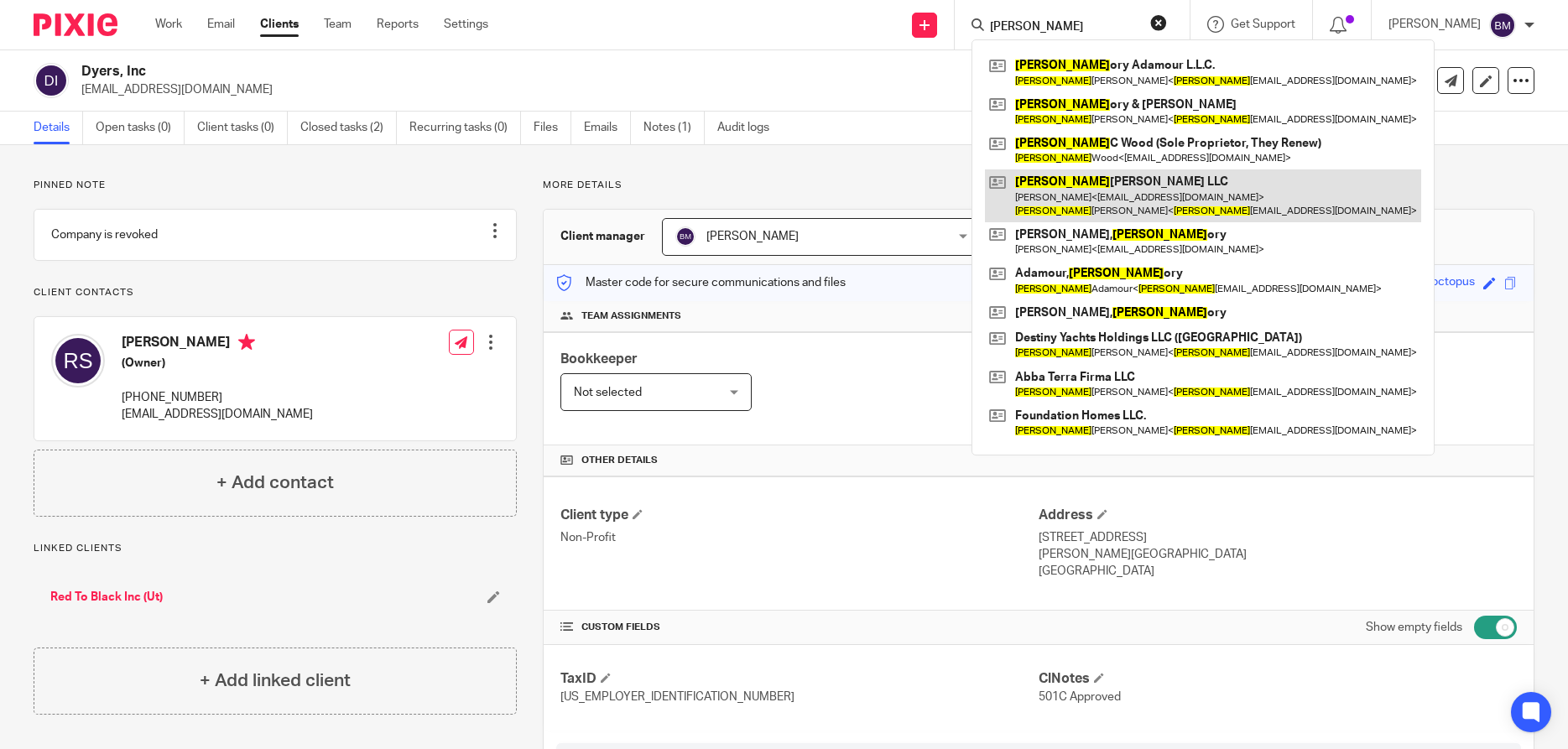
type input "greg"
click at [1089, 188] on link at bounding box center [1203, 195] width 436 height 52
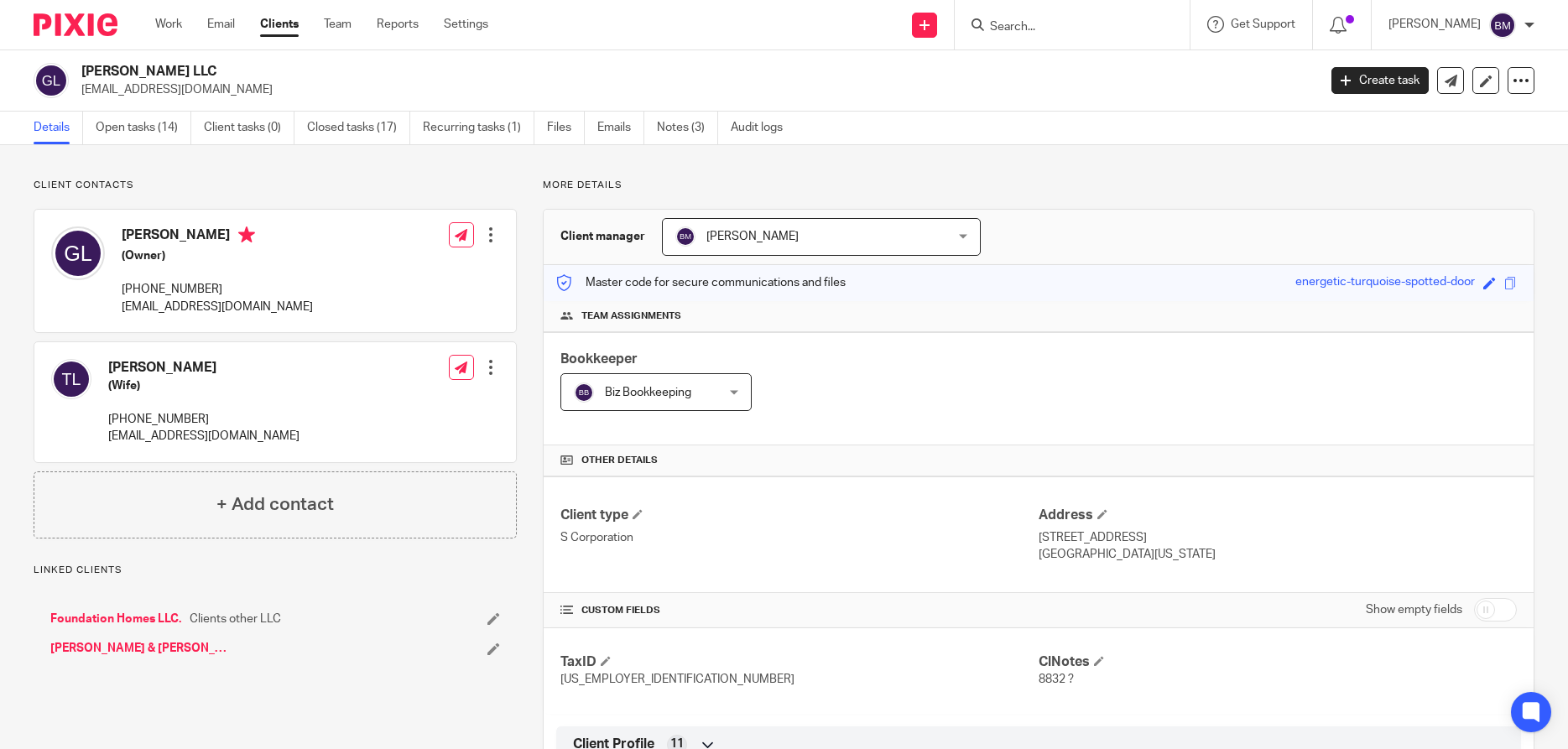
click at [1496, 617] on input "checkbox" at bounding box center [1495, 610] width 42 height 24
checkbox input "true"
click at [564, 133] on link "Files" at bounding box center [566, 127] width 37 height 33
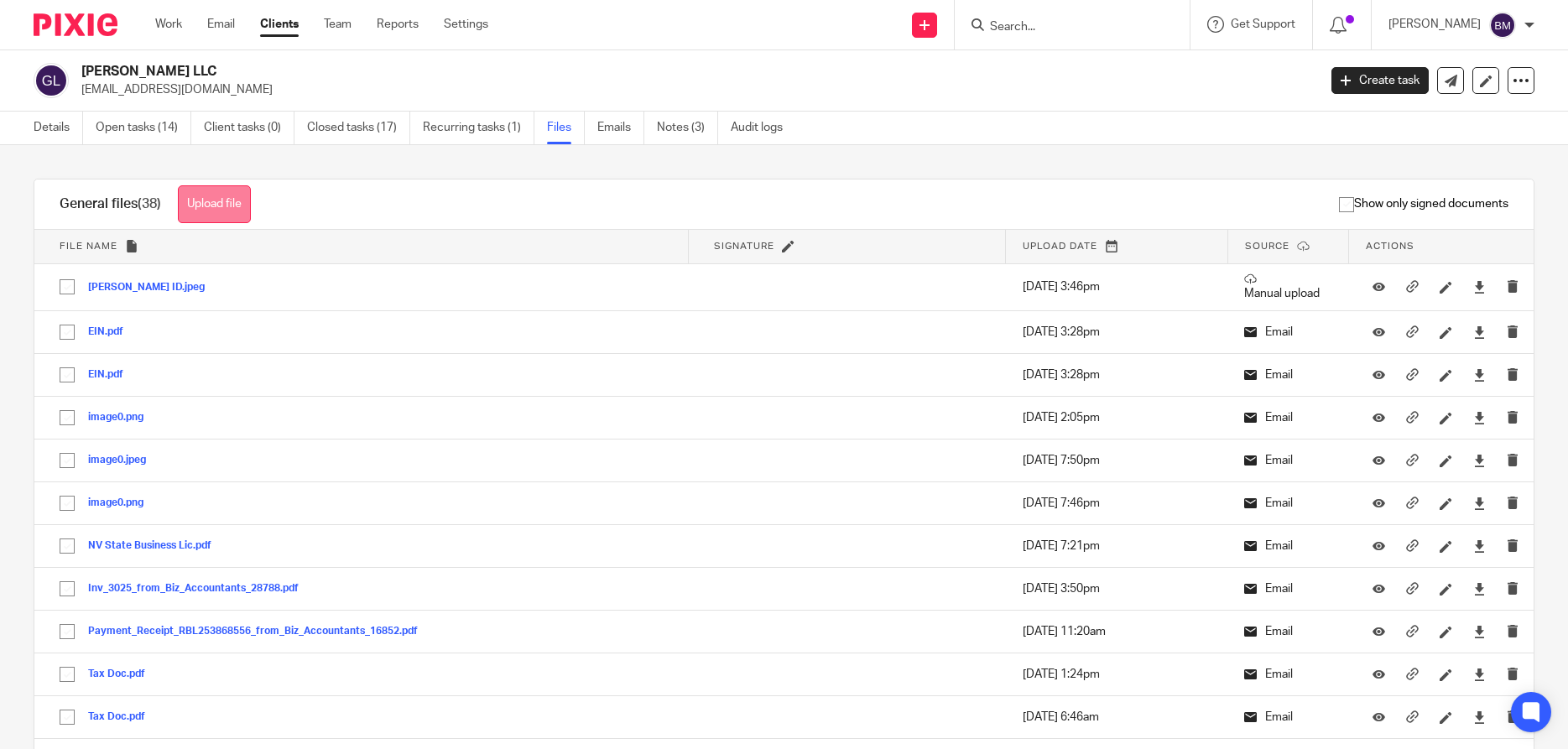
click at [221, 210] on button "Upload file" at bounding box center [215, 204] width 73 height 37
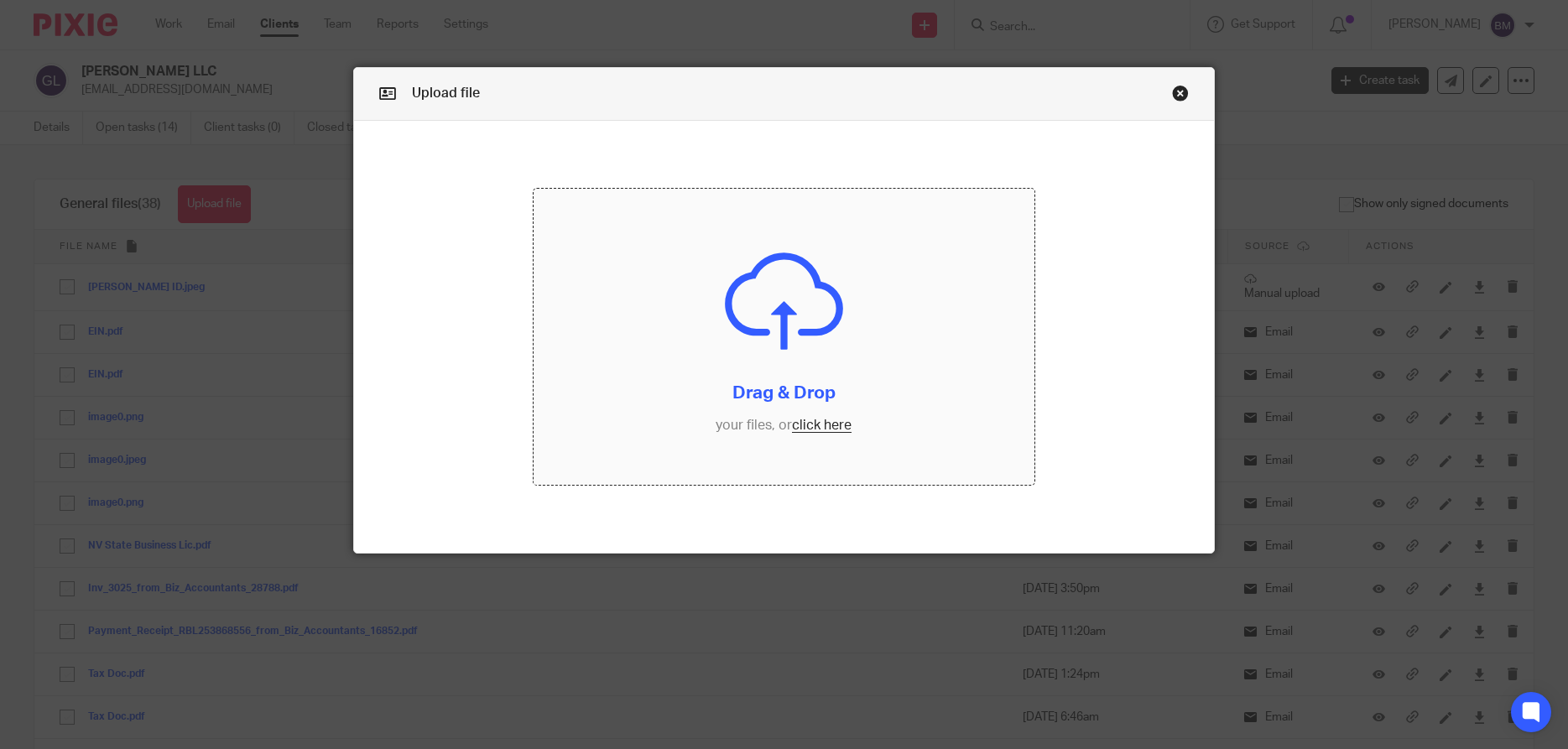
click at [815, 425] on input "file" at bounding box center [783, 337] width 500 height 297
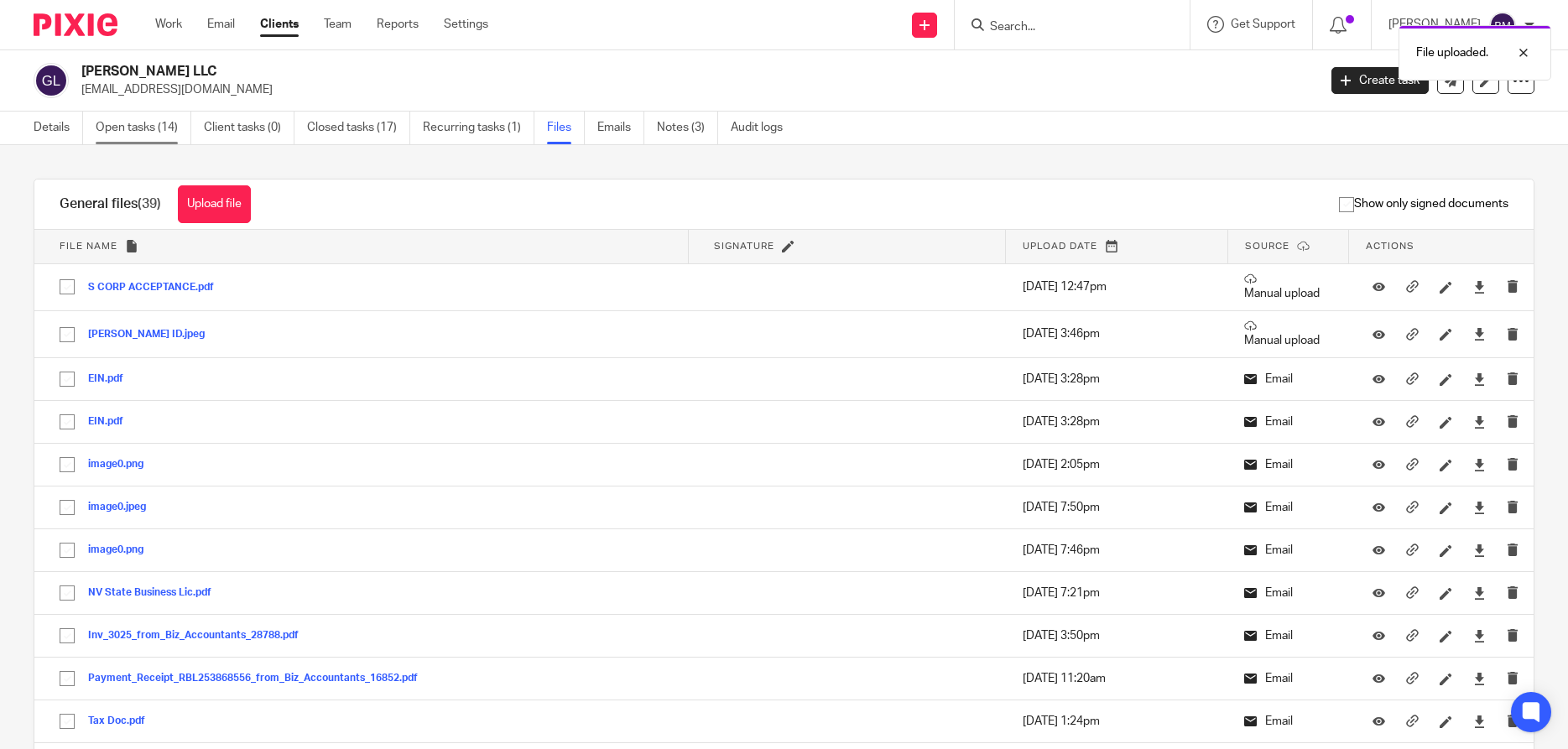
click at [138, 136] on link "Open tasks (14)" at bounding box center [143, 127] width 96 height 33
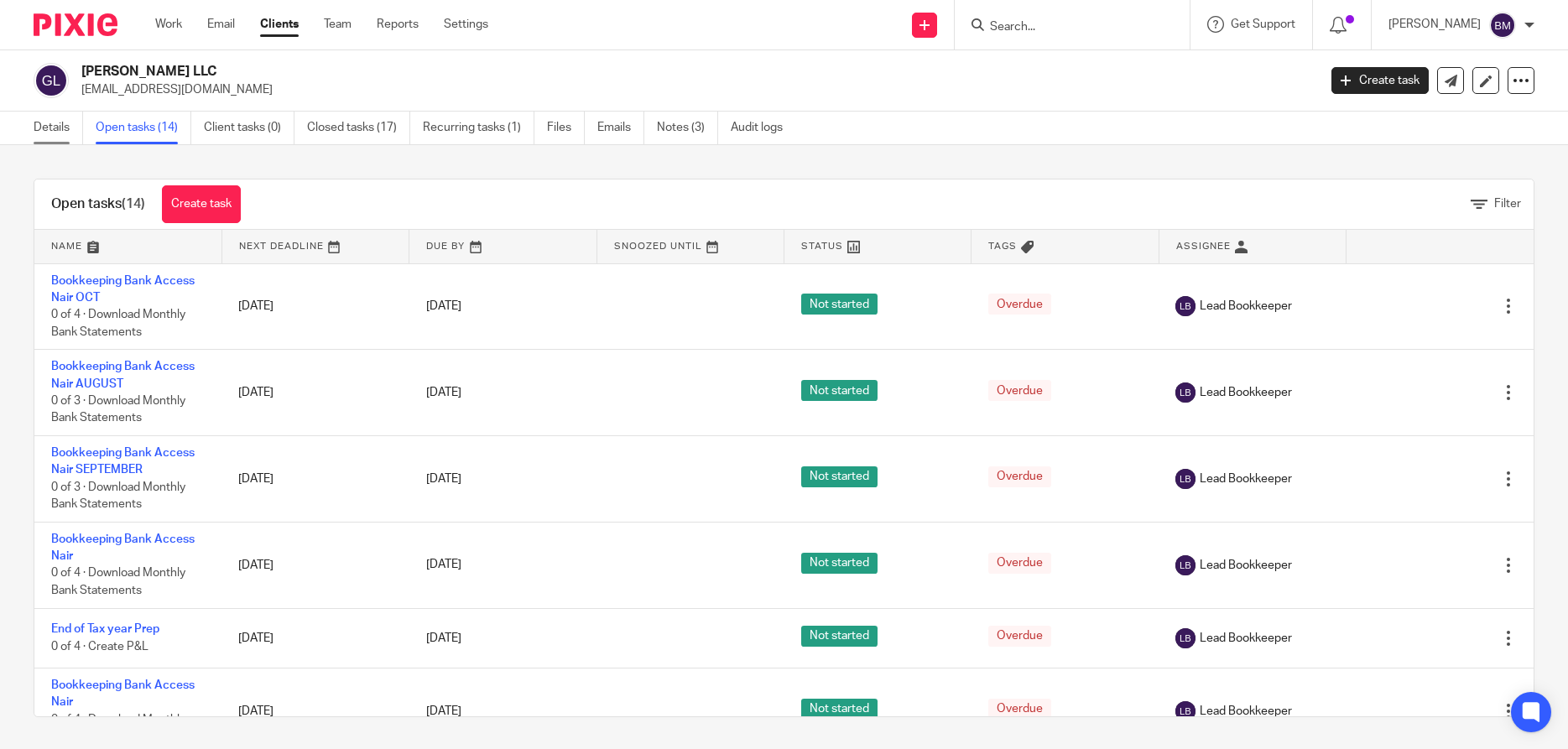
click at [52, 131] on link "Details" at bounding box center [59, 127] width 49 height 33
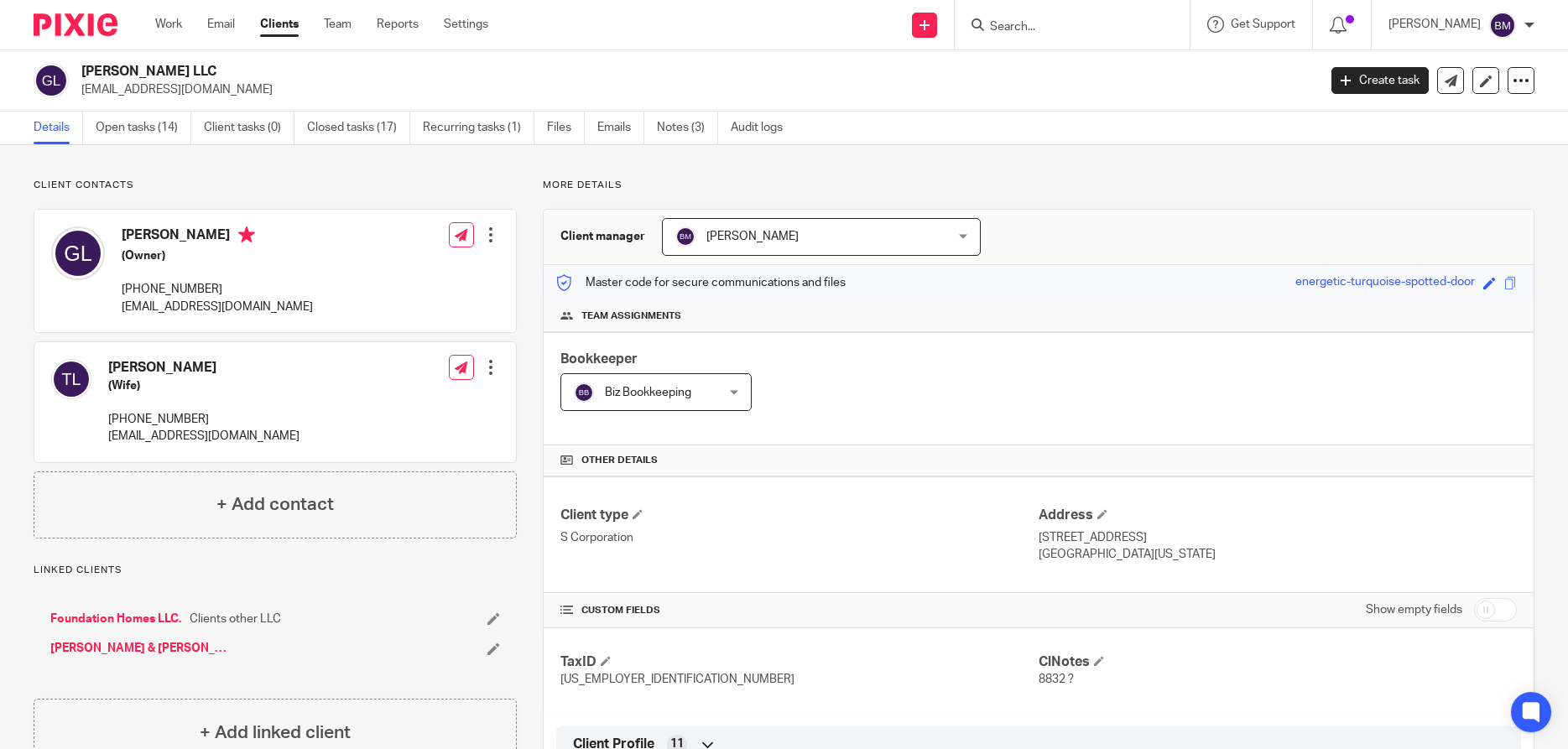
click at [1043, 33] on input "Search" at bounding box center [1064, 28] width 151 height 15
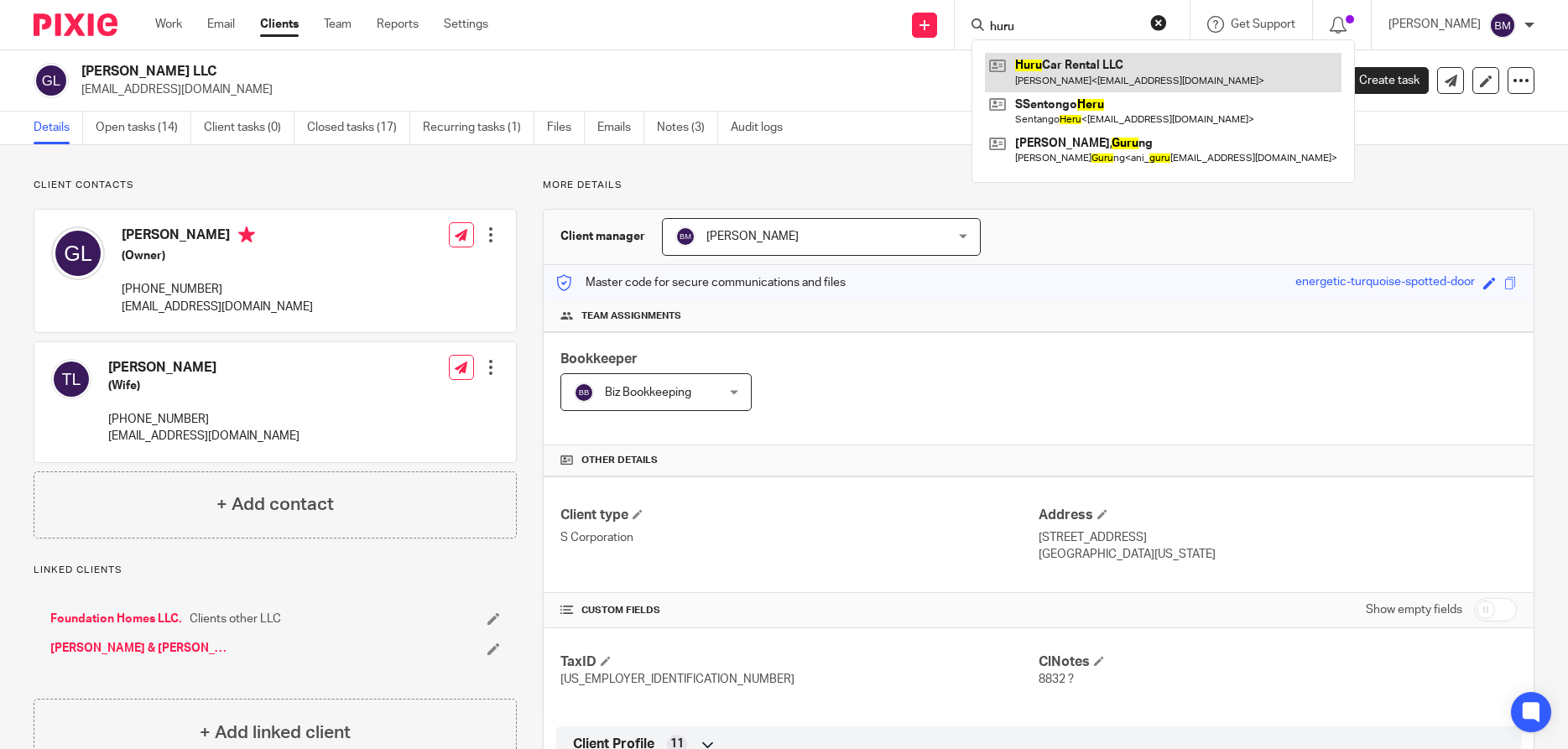
type input "huru"
click at [1084, 65] on link at bounding box center [1163, 71] width 356 height 38
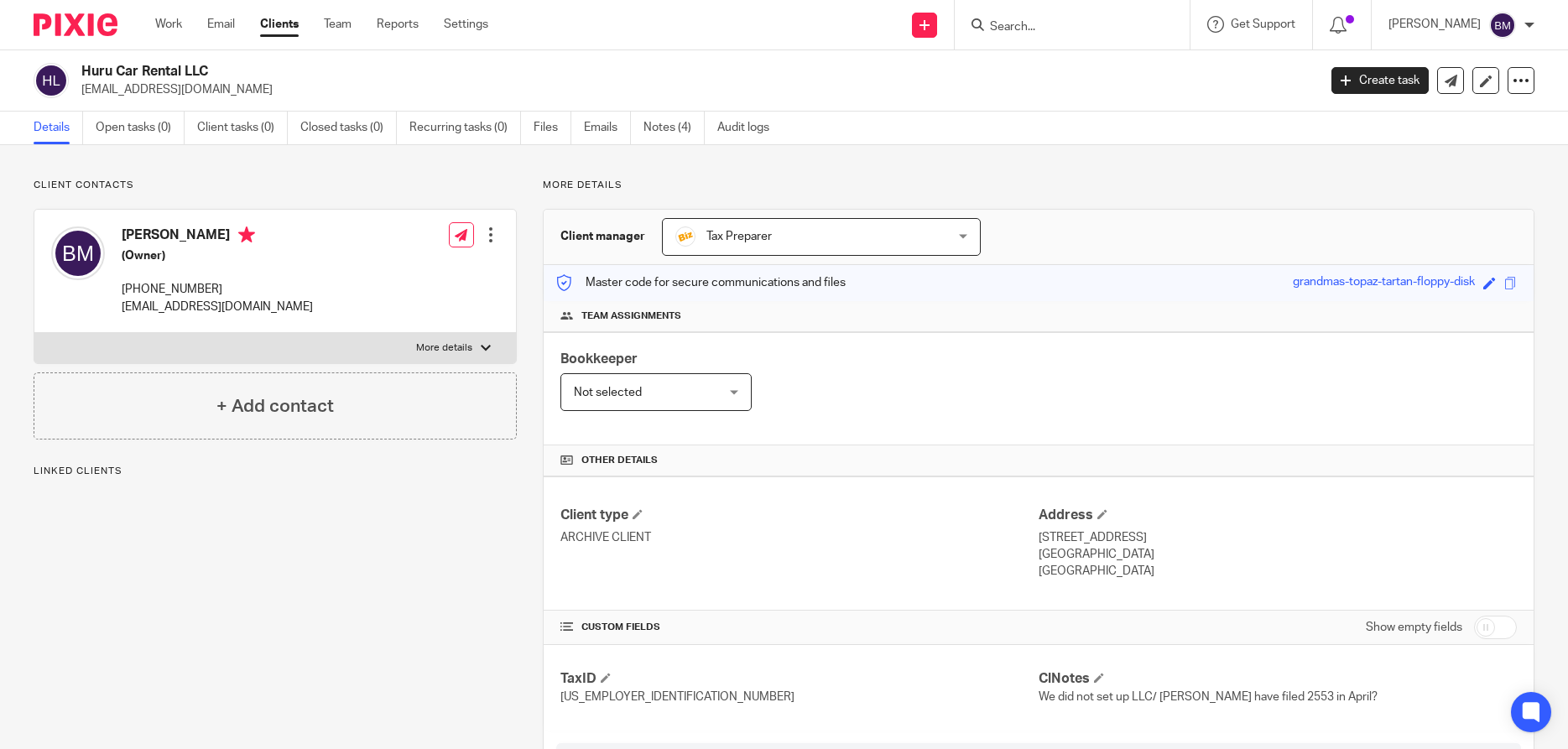
click at [1504, 624] on input "checkbox" at bounding box center [1495, 628] width 42 height 24
checkbox input "true"
drag, startPoint x: 83, startPoint y: 70, endPoint x: 227, endPoint y: 70, distance: 144.0
click at [214, 70] on h2 "Huru Car Rental LLC" at bounding box center [571, 71] width 980 height 18
copy h2 "Huru Car Rental LLC"
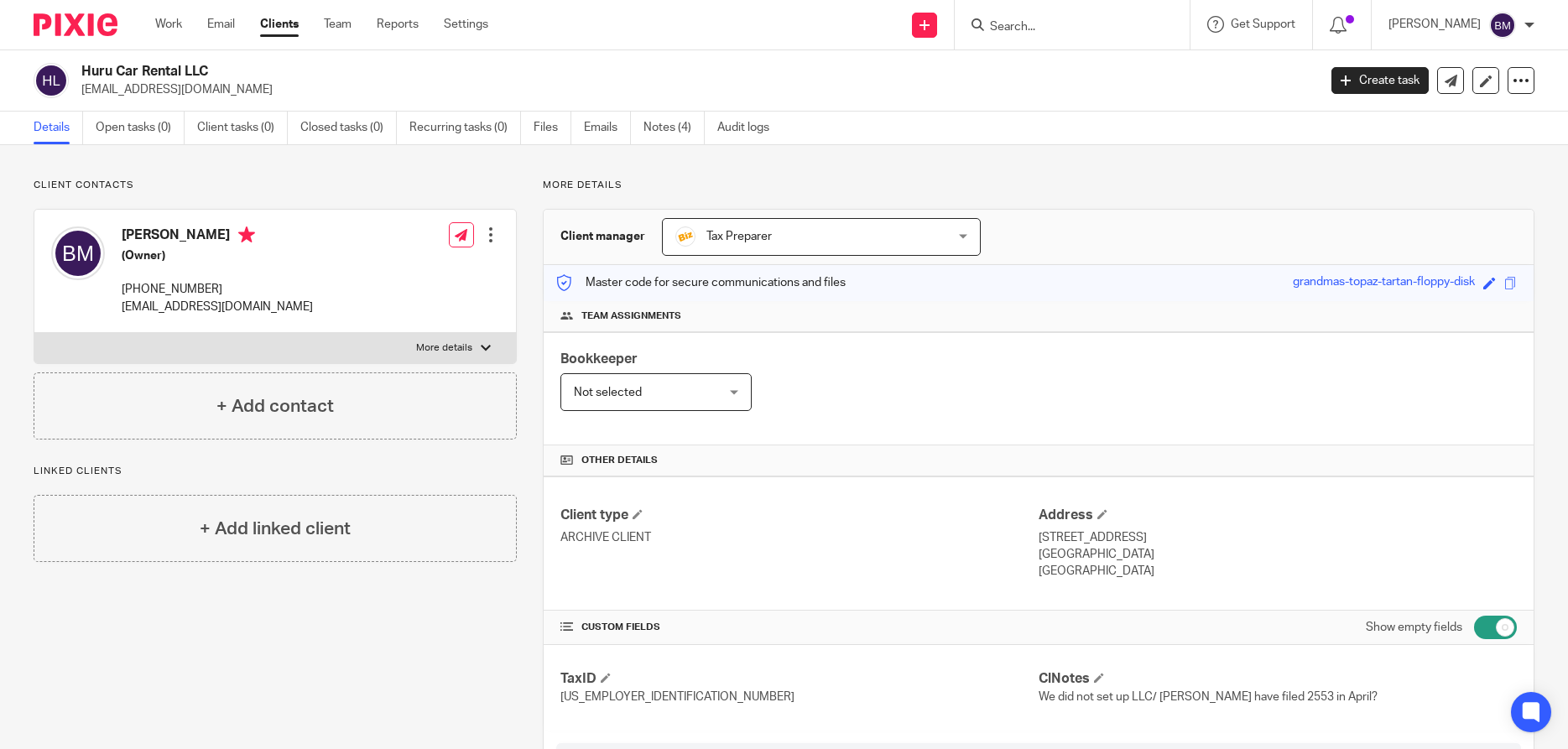
click at [1056, 27] on input "Search" at bounding box center [1064, 28] width 151 height 15
type input "advocate"
click at [1167, 21] on button "reset" at bounding box center [1158, 23] width 17 height 17
click at [1079, 26] on input "Search" at bounding box center [1064, 28] width 151 height 15
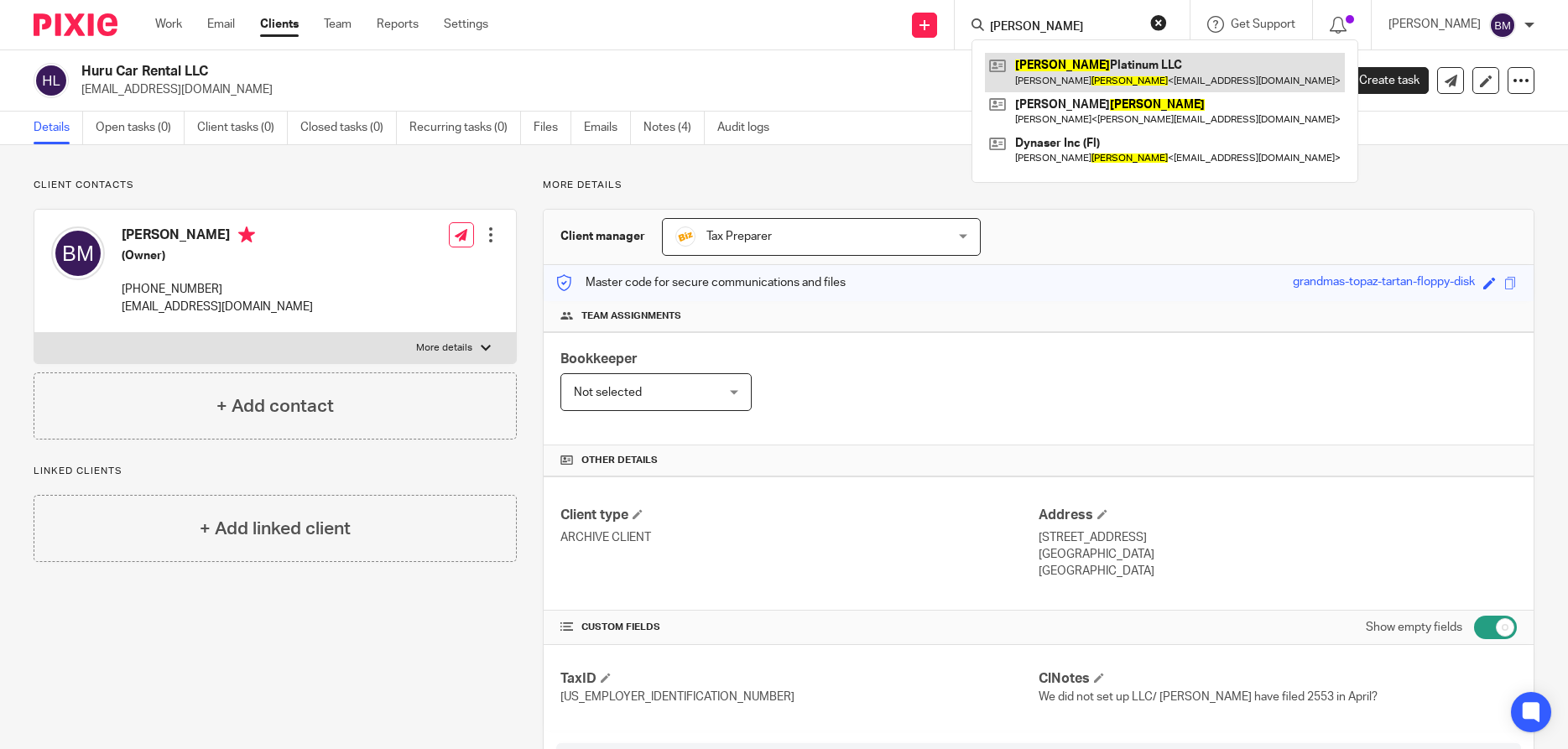
type input "serrano"
click at [1088, 70] on link at bounding box center [1165, 71] width 360 height 38
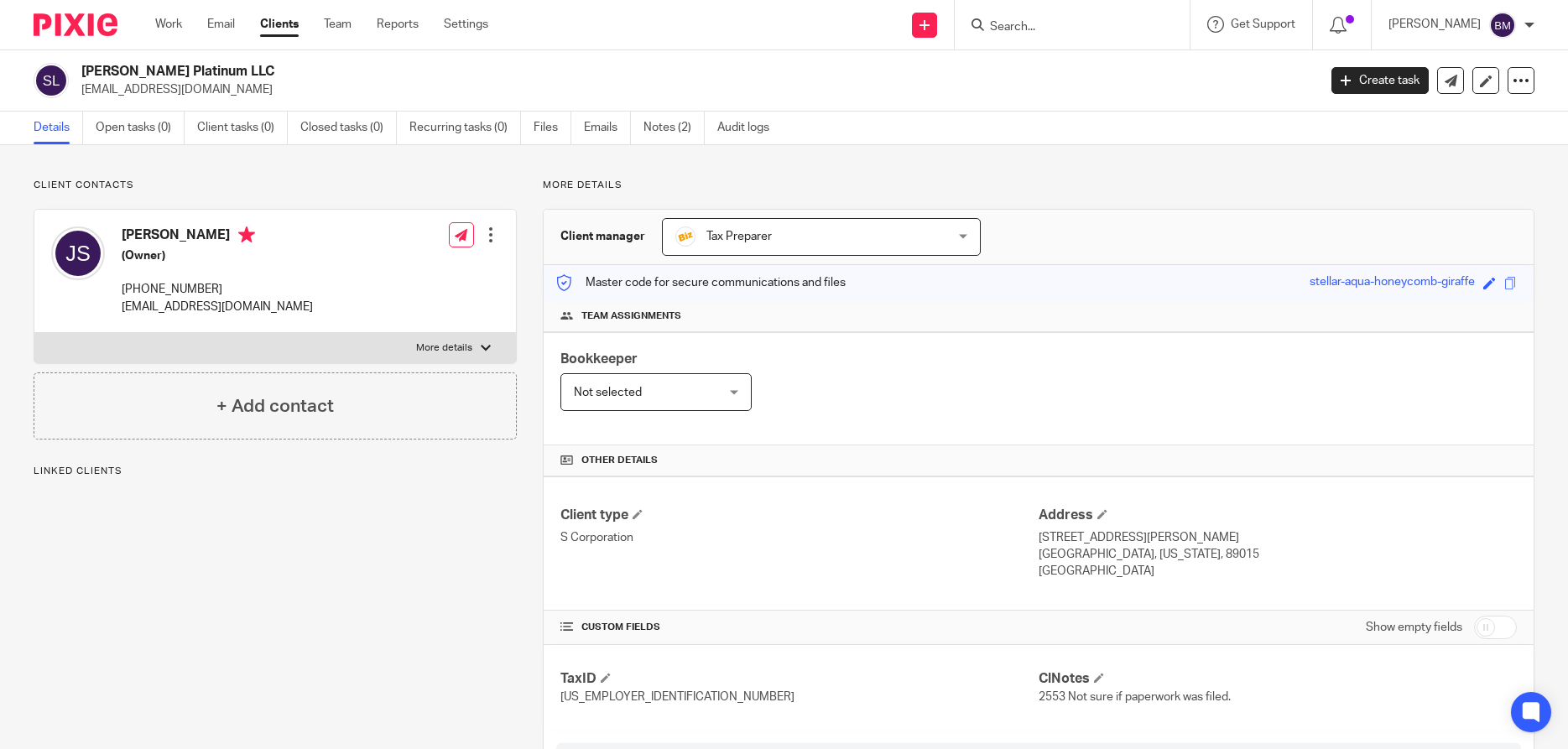
click at [1498, 623] on input "checkbox" at bounding box center [1495, 628] width 42 height 24
checkbox input "true"
drag, startPoint x: 84, startPoint y: 71, endPoint x: 221, endPoint y: 73, distance: 137.0
click at [221, 73] on h2 "Serrano Platinum LLC" at bounding box center [571, 71] width 980 height 18
copy h2 "Serrano Platinum LLC"
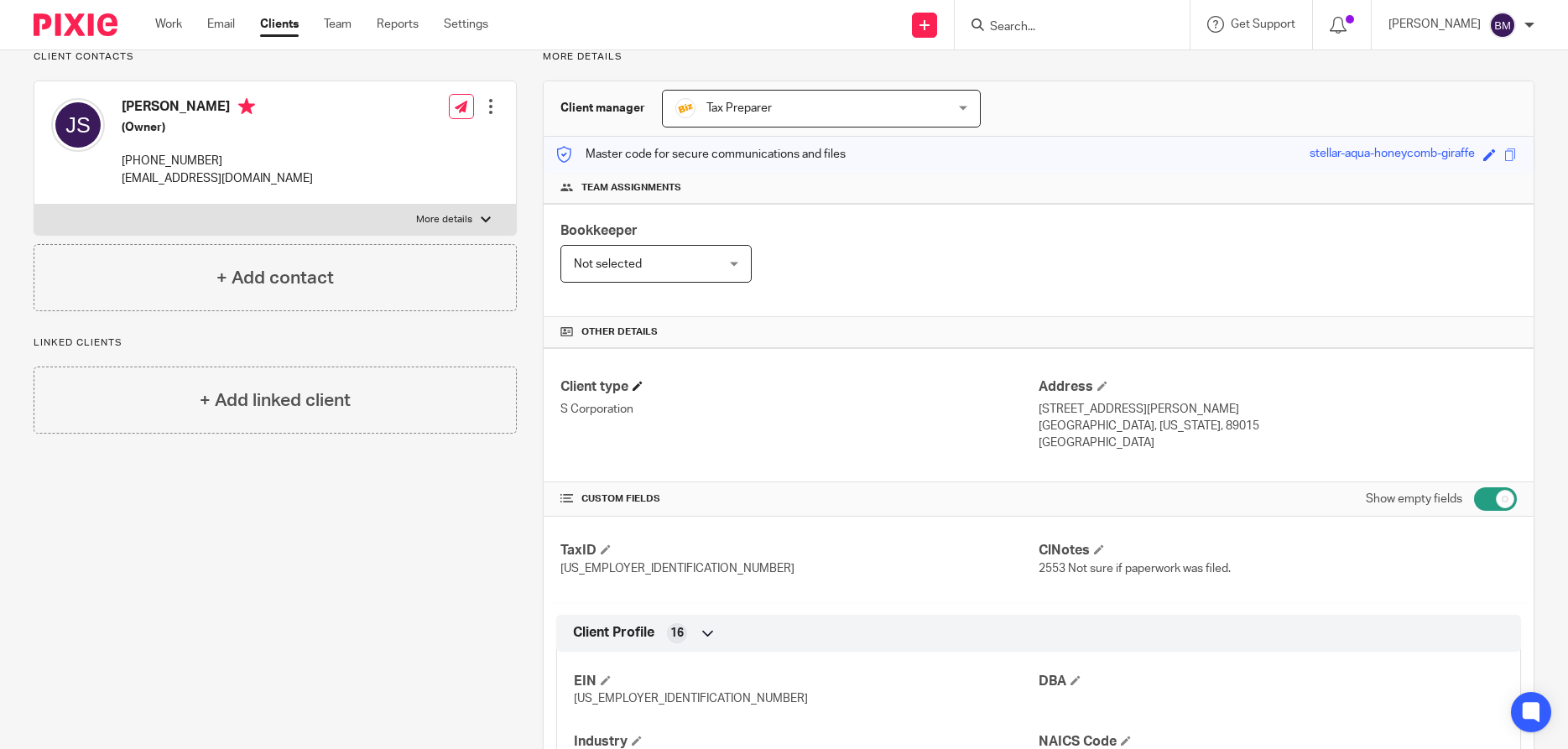
scroll to position [161, 0]
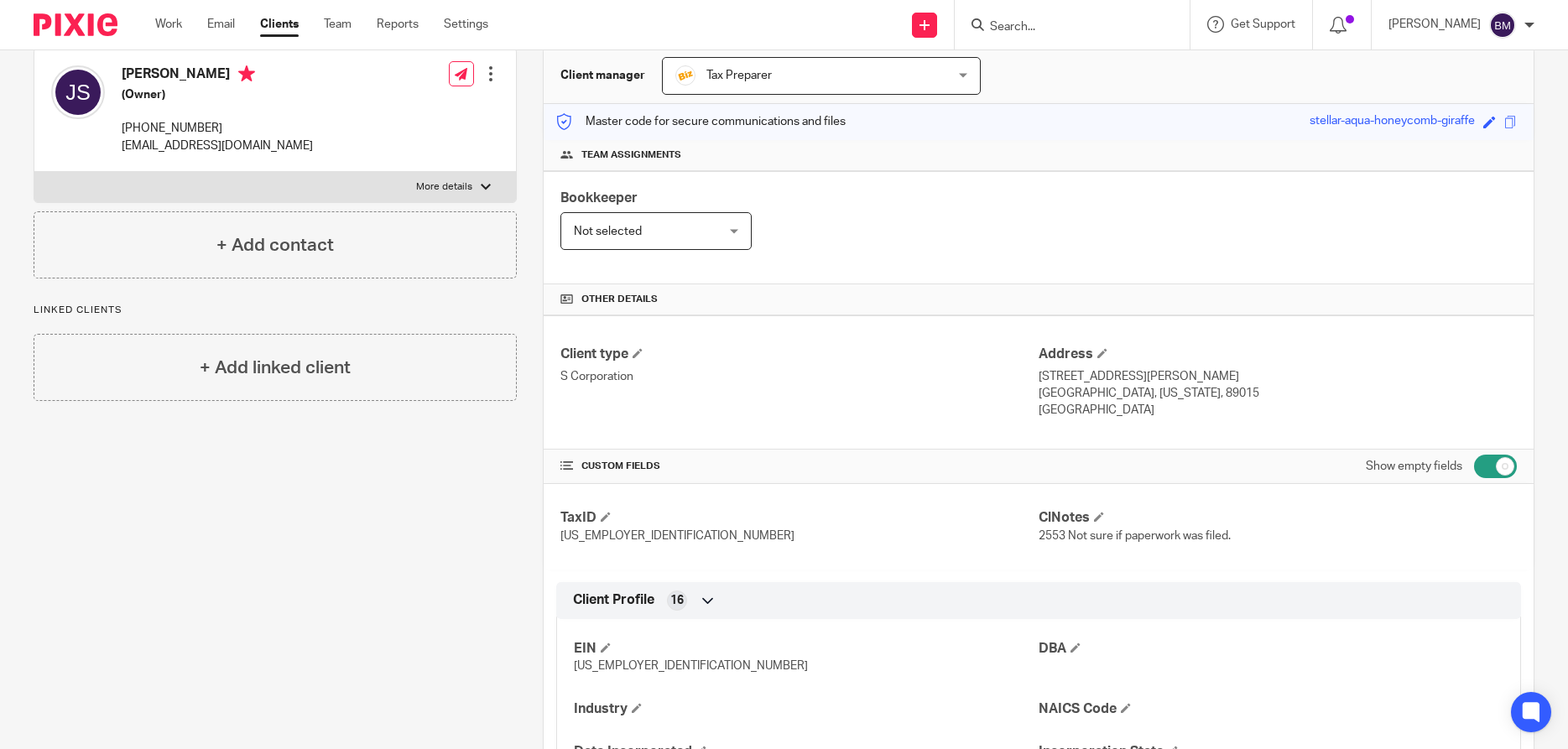
click at [960, 74] on div "Tax Preparer Tax Preparer" at bounding box center [821, 75] width 319 height 37
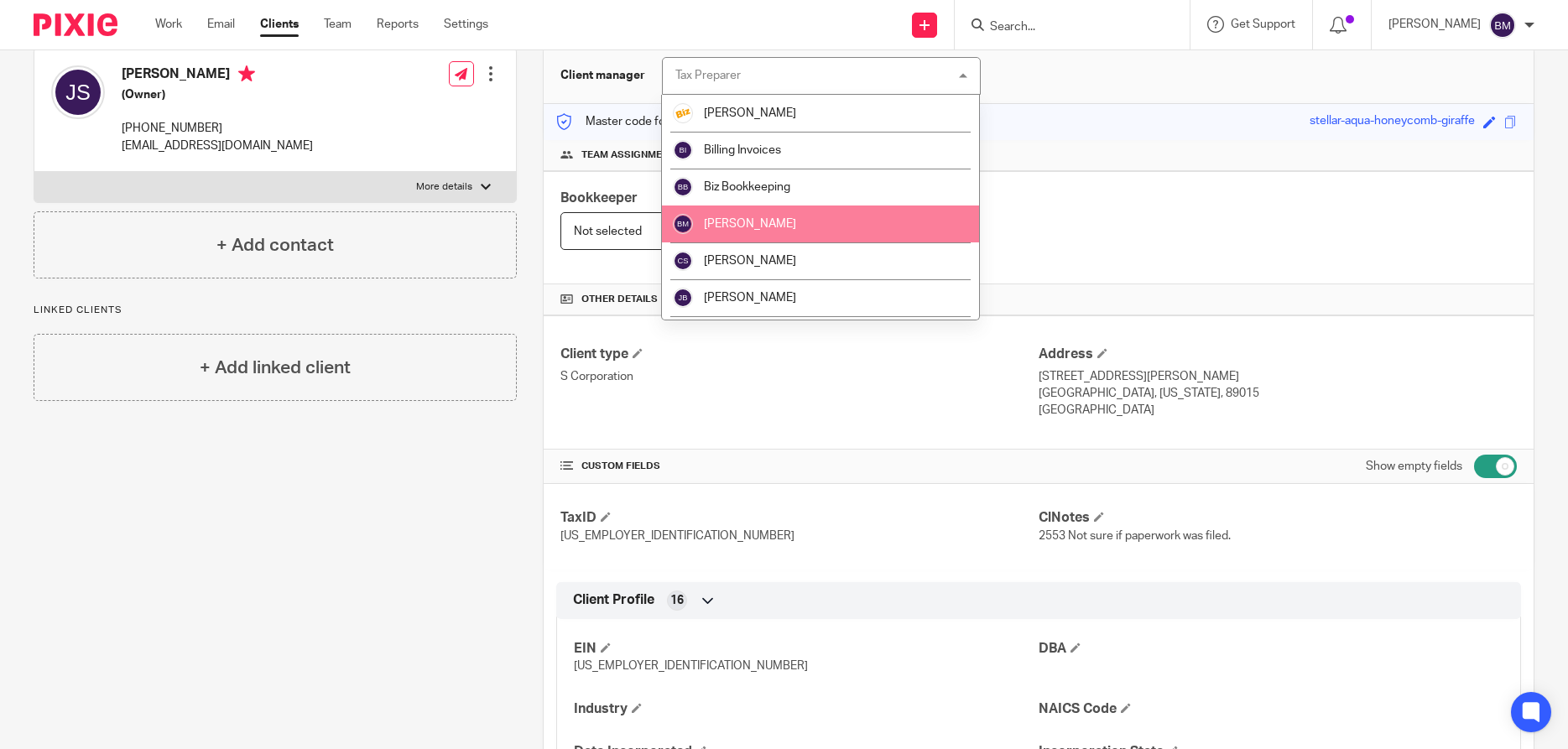
click at [744, 233] on li "[PERSON_NAME]" at bounding box center [820, 223] width 317 height 36
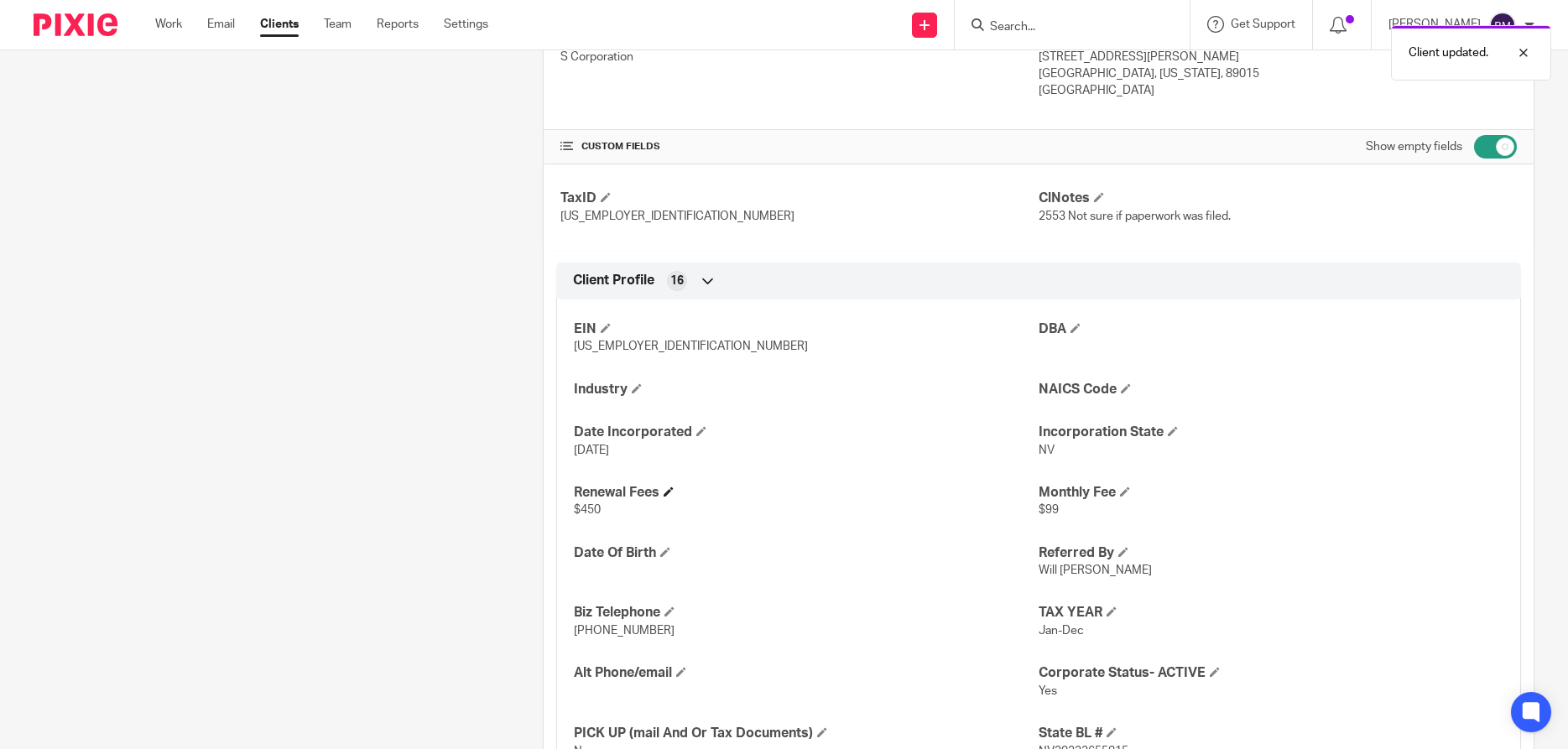
scroll to position [483, 0]
click at [673, 489] on span at bounding box center [669, 489] width 10 height 10
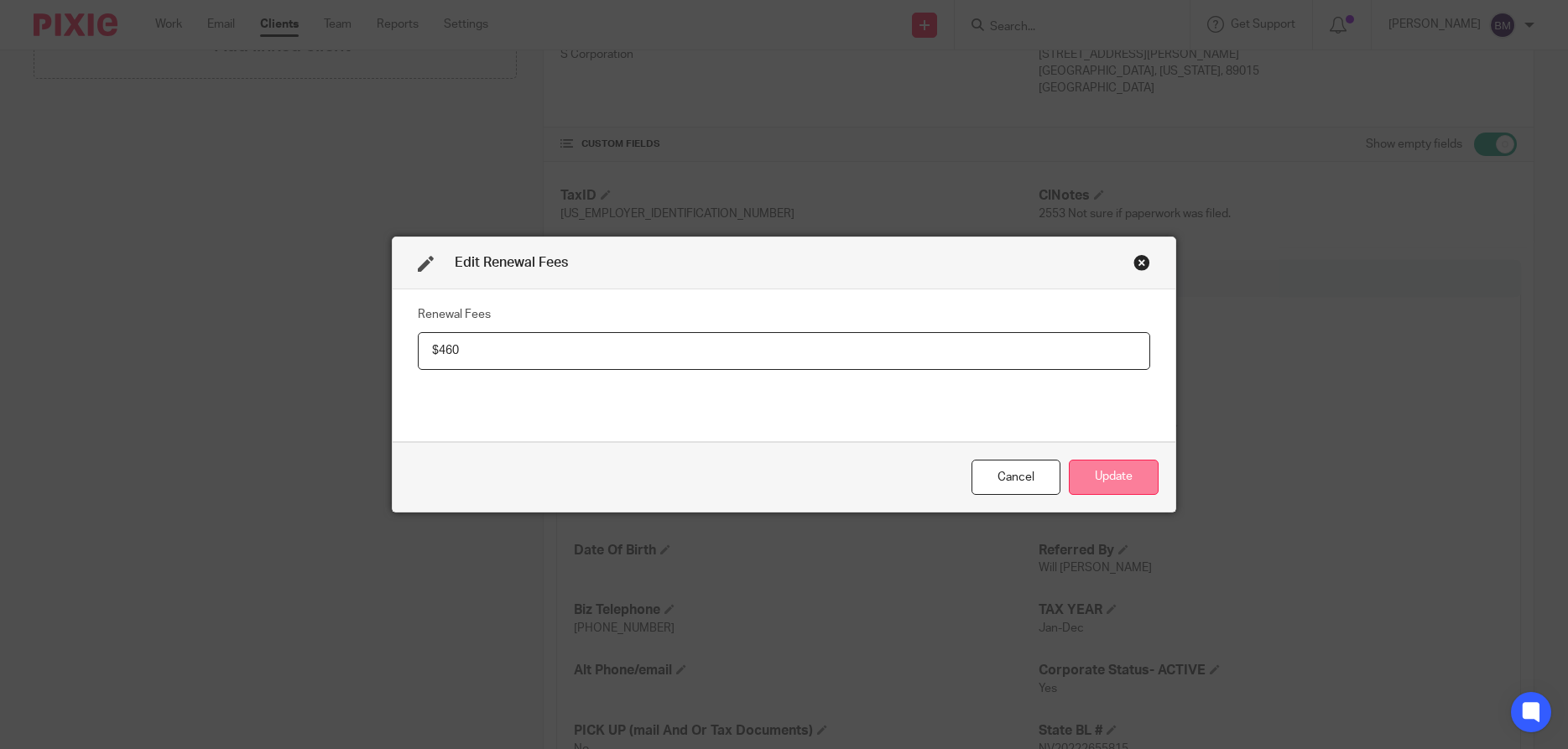
type input "$460"
click at [1115, 483] on button "Update" at bounding box center [1113, 478] width 90 height 36
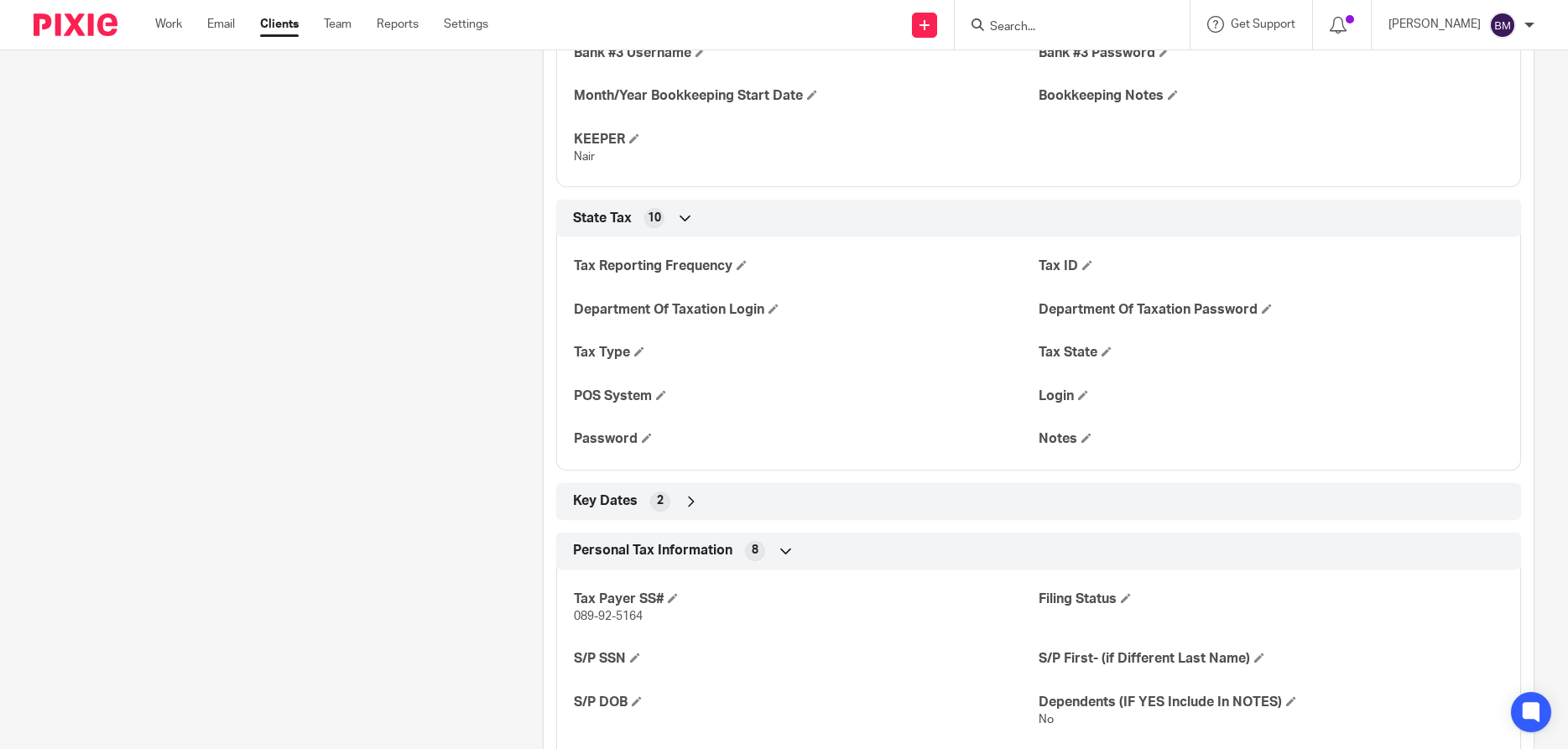
scroll to position [2093, 0]
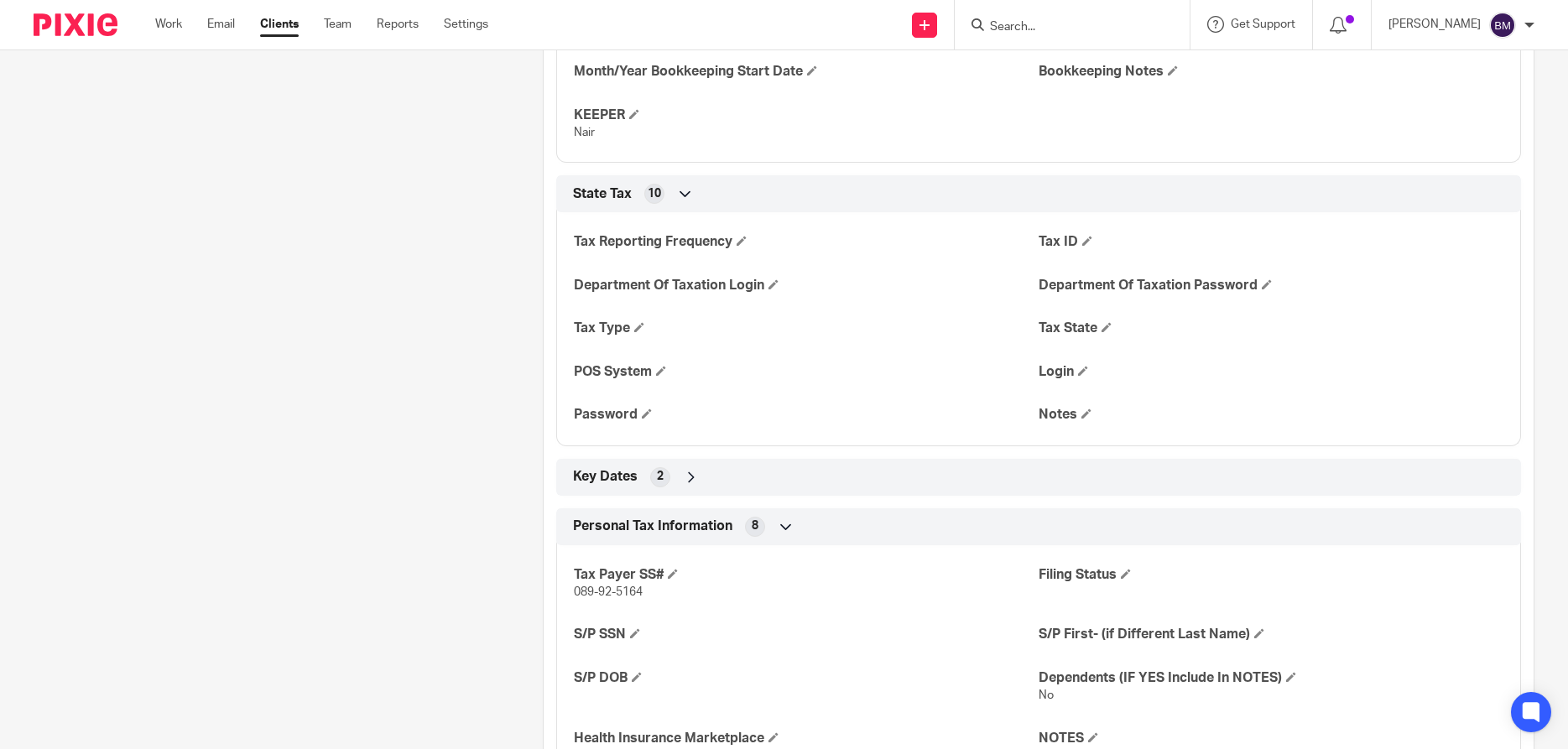
click at [695, 483] on icon at bounding box center [692, 478] width 17 height 17
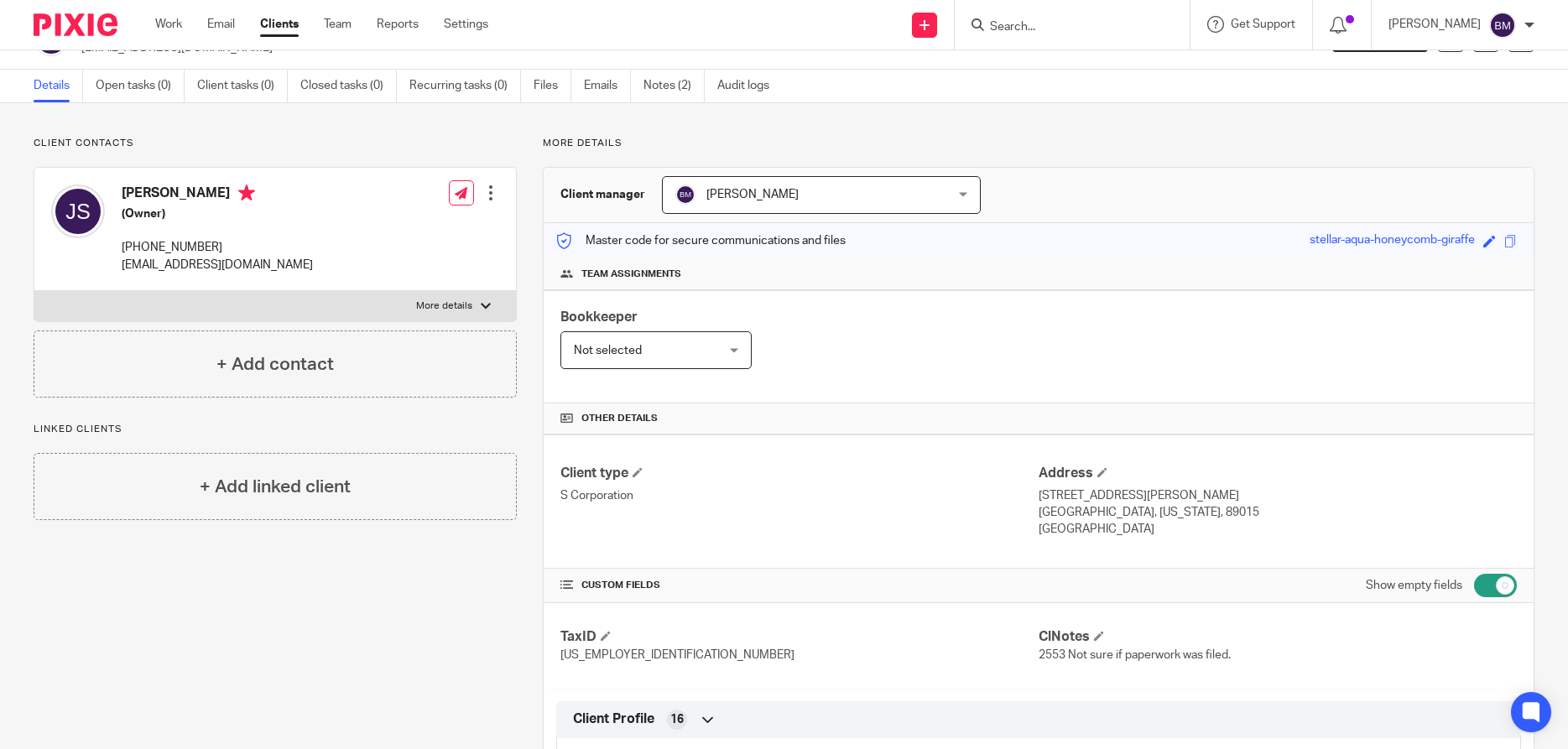
scroll to position [0, 0]
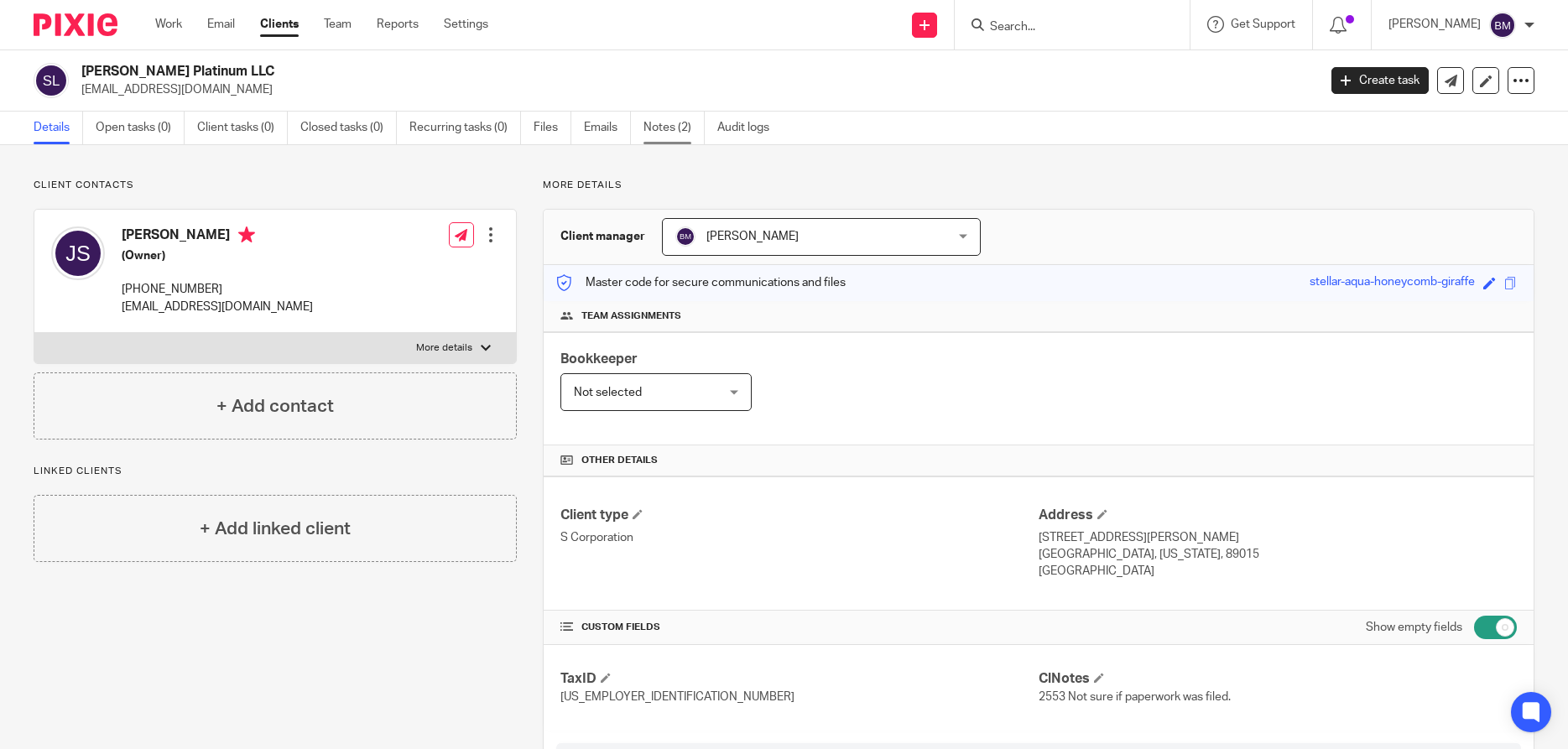
click at [668, 125] on link "Notes (2)" at bounding box center [674, 127] width 61 height 33
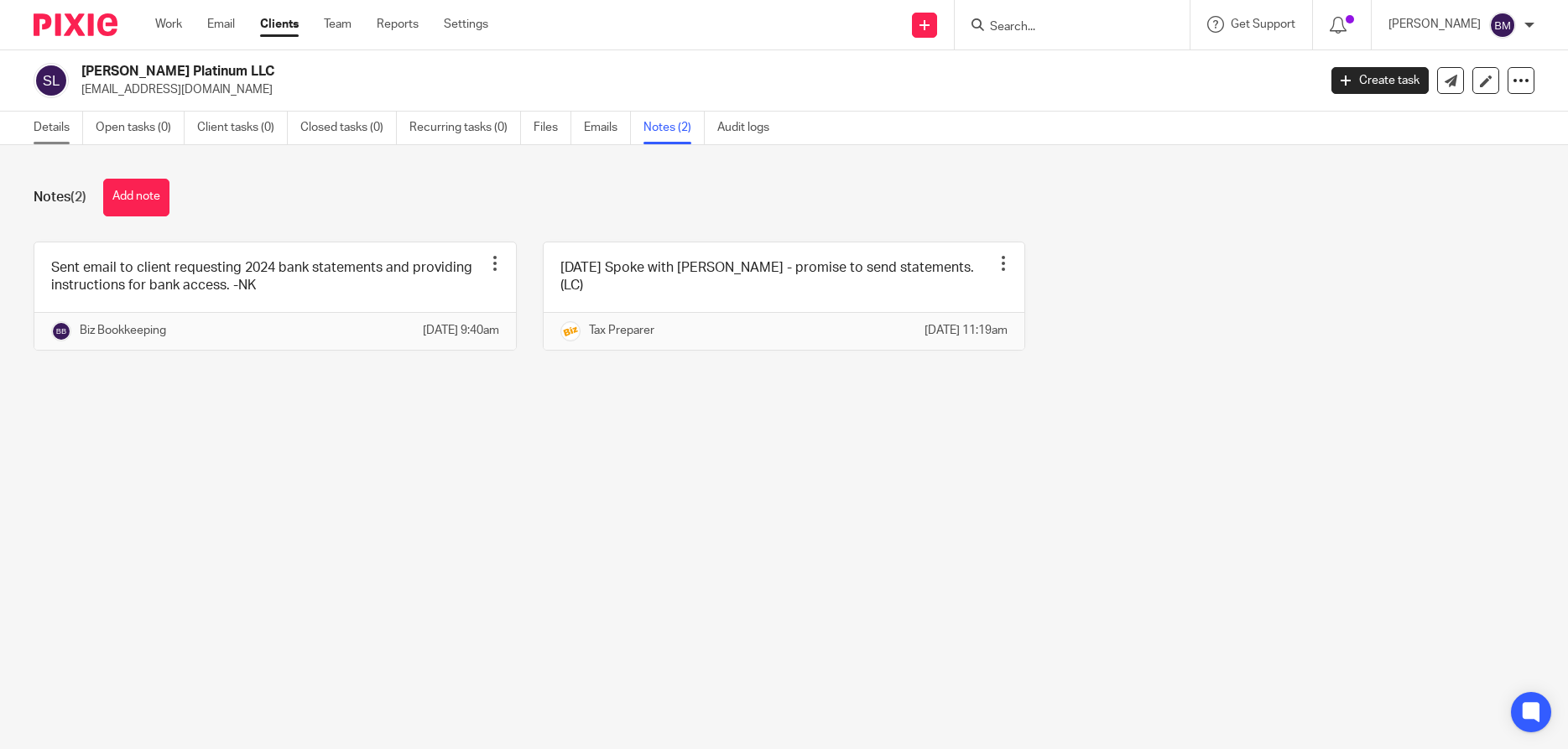
click at [46, 121] on link "Details" at bounding box center [59, 127] width 49 height 33
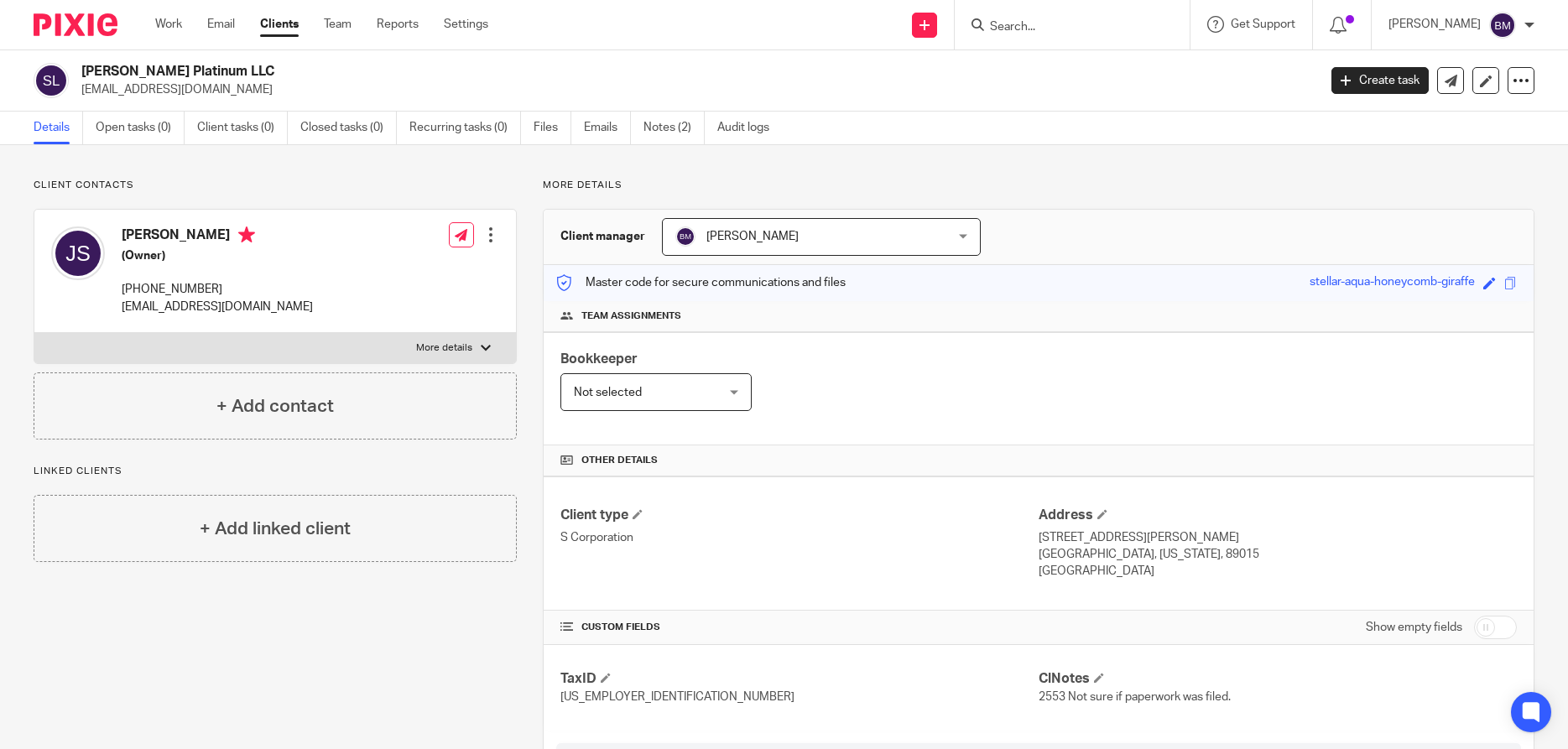
click at [1010, 23] on input "Search" at bounding box center [1064, 28] width 151 height 15
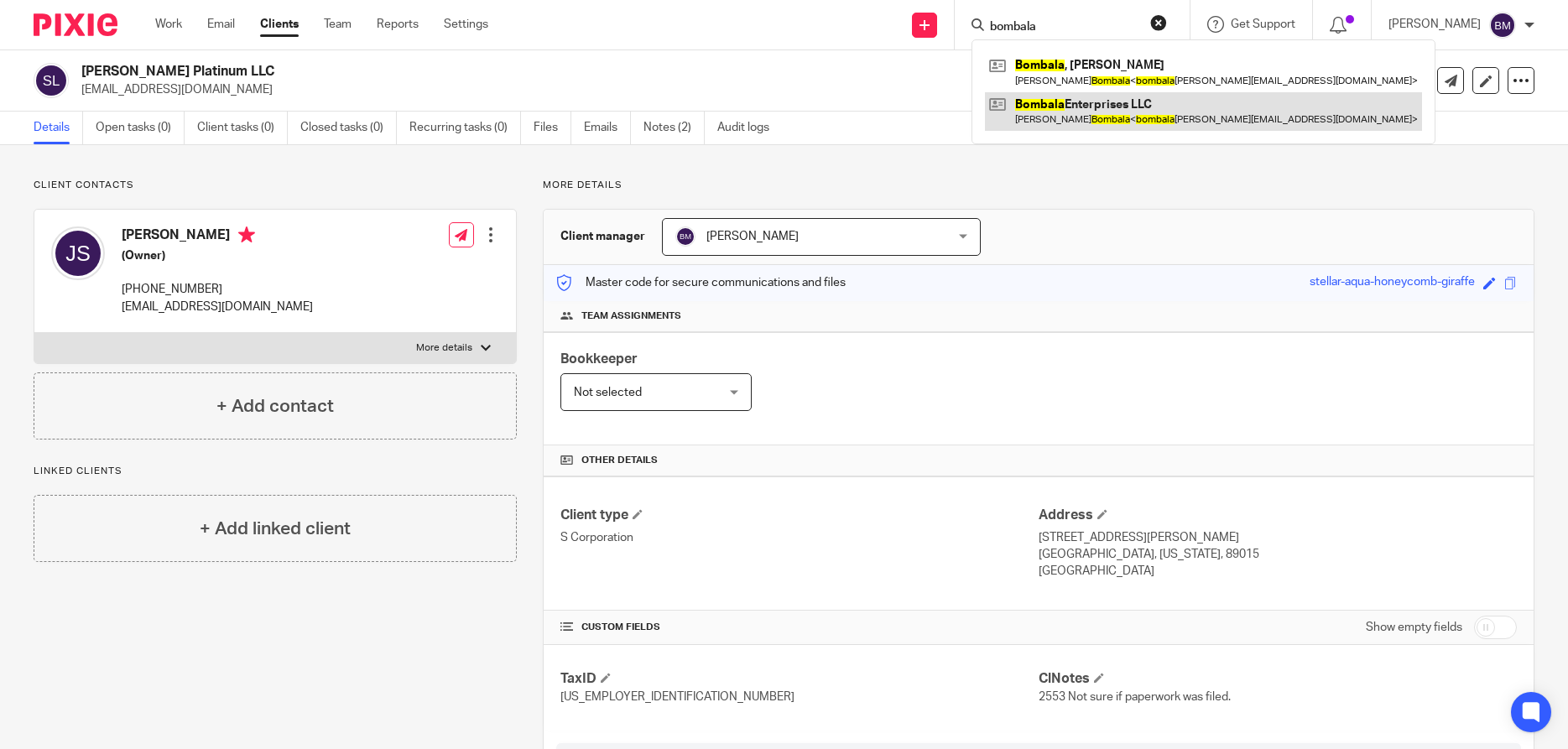
type input "bombala"
click at [1079, 112] on link at bounding box center [1203, 111] width 437 height 38
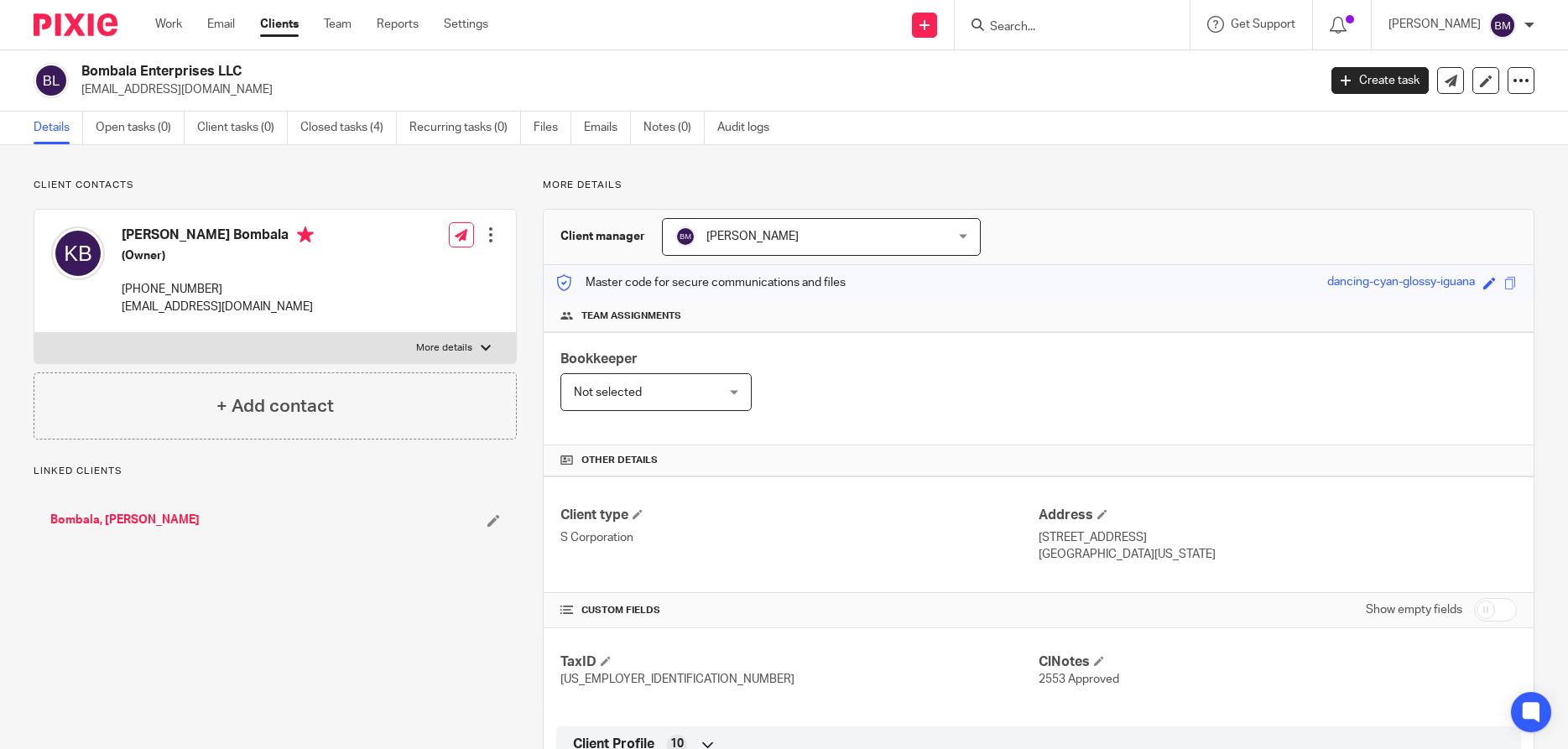
click at [1502, 612] on input "checkbox" at bounding box center [1495, 610] width 42 height 24
checkbox input "true"
click at [543, 131] on link "Files" at bounding box center [552, 127] width 37 height 33
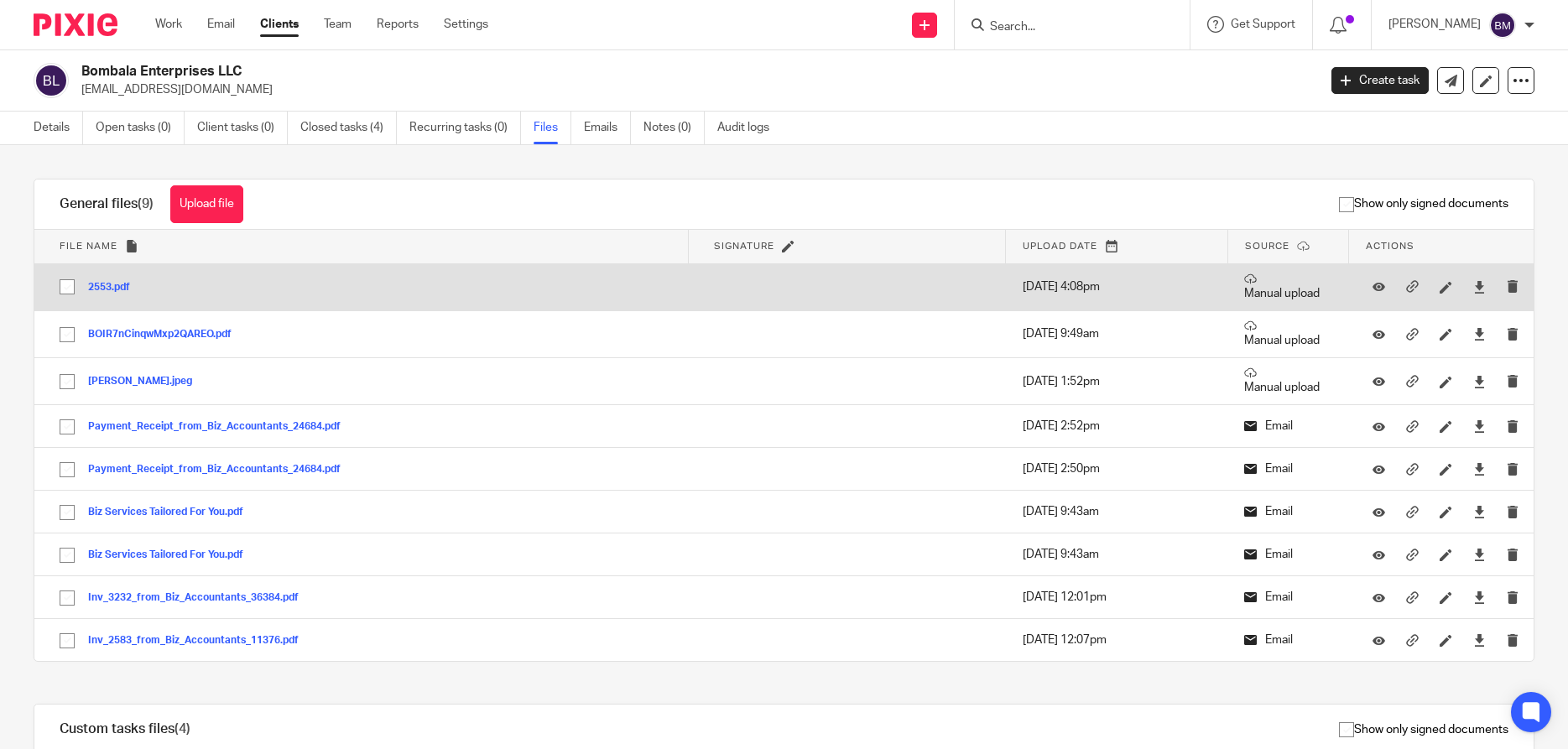
click at [115, 293] on button "2553.pdf" at bounding box center [115, 288] width 54 height 12
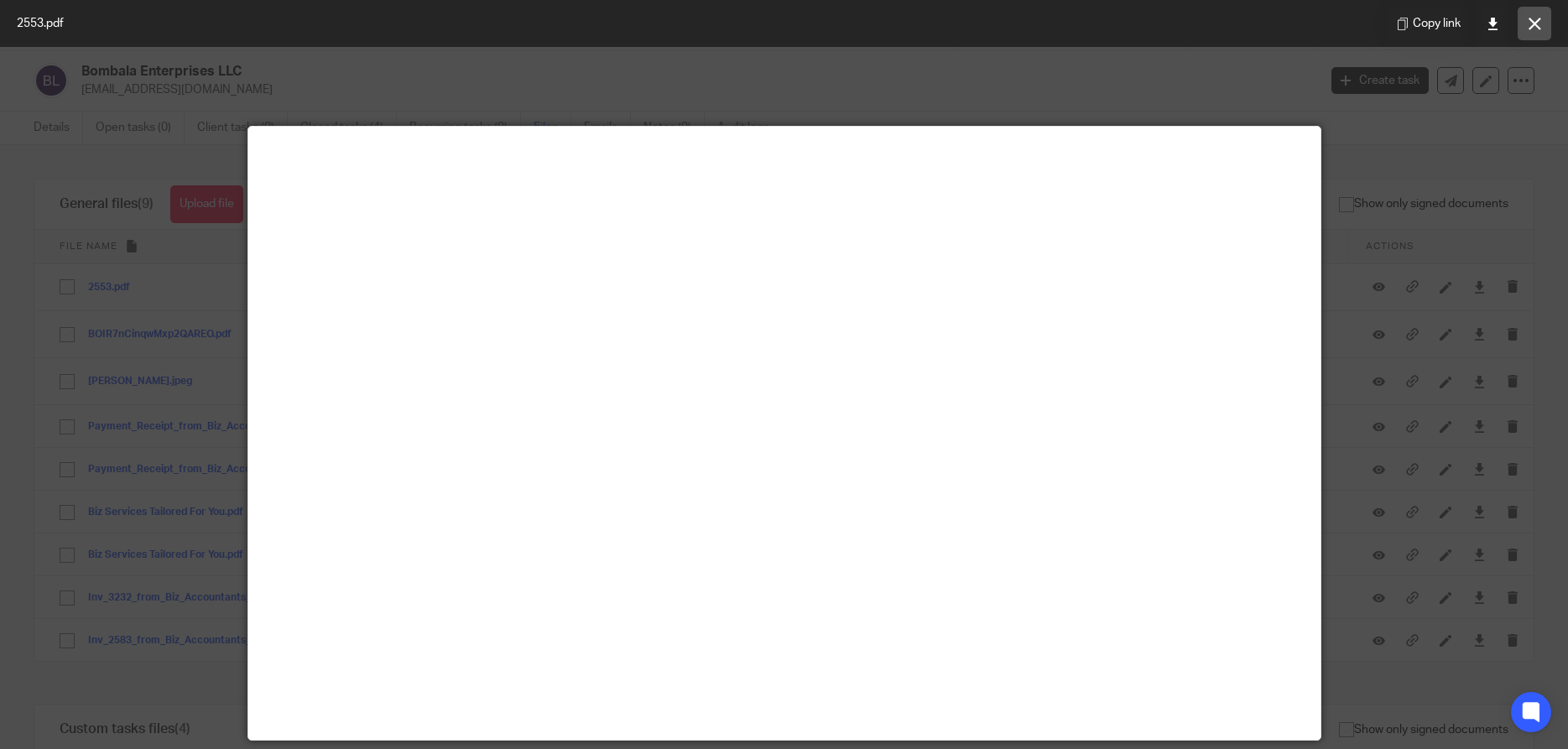
click at [1542, 27] on button at bounding box center [1534, 24] width 34 height 34
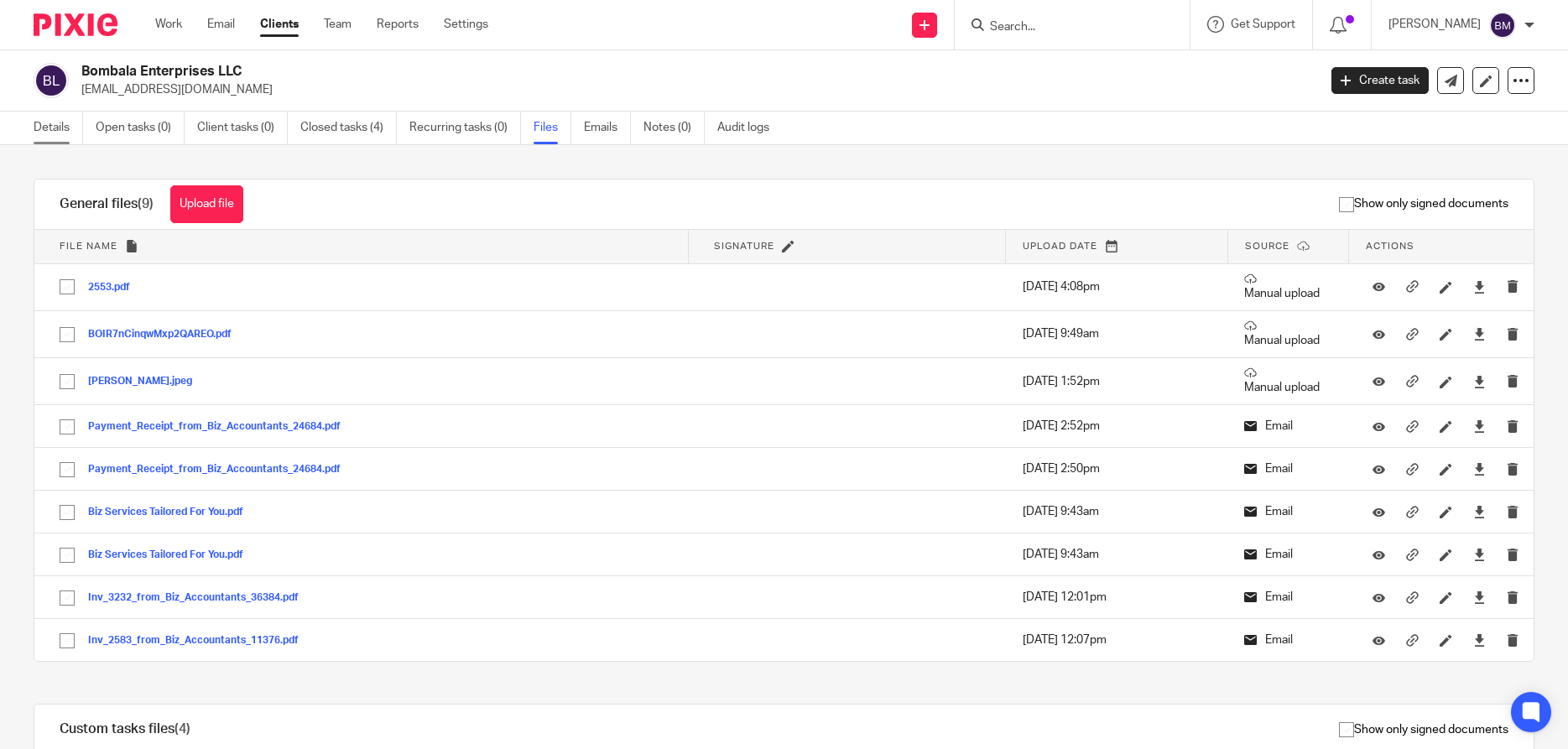
click at [52, 128] on link "Details" at bounding box center [59, 127] width 49 height 33
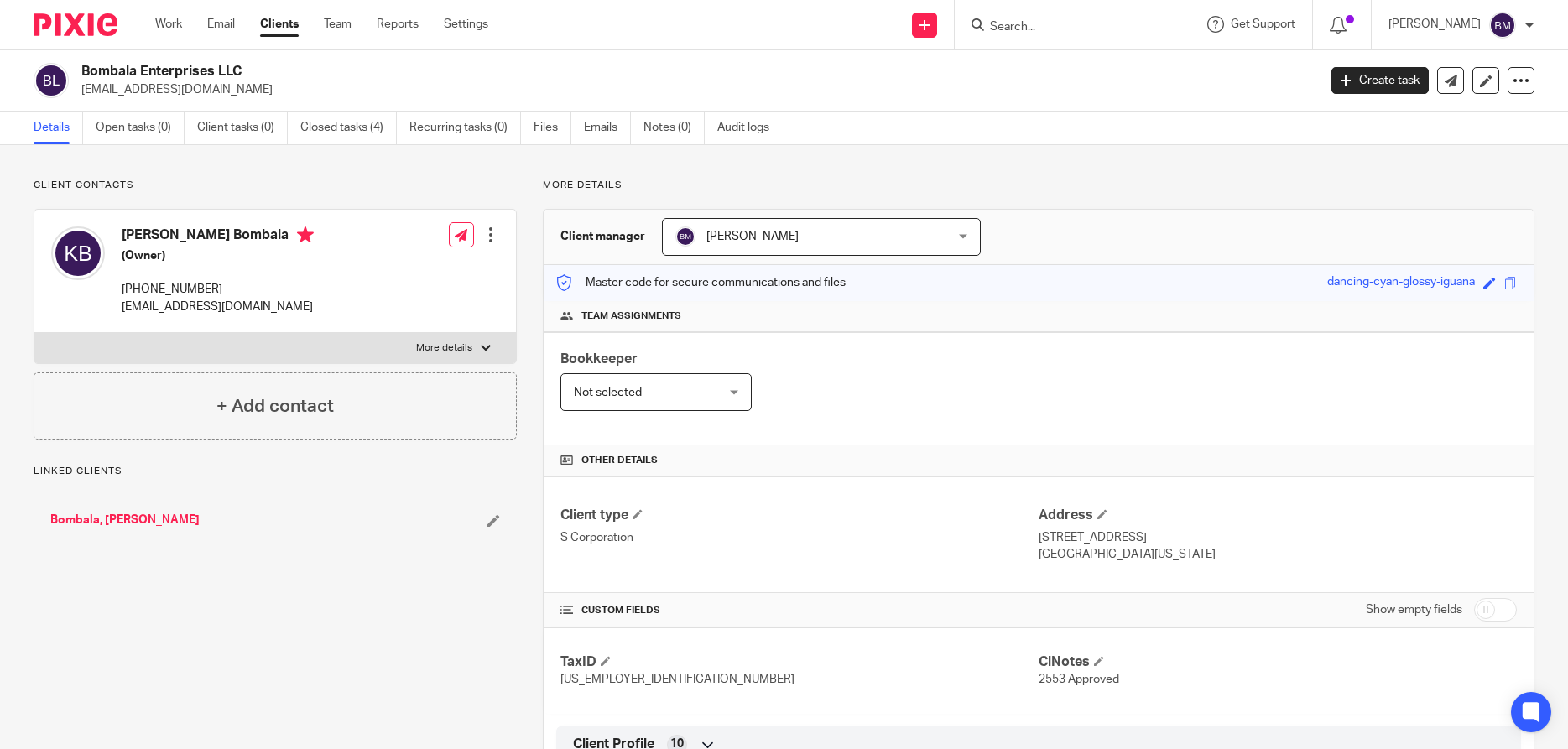
click at [1502, 613] on input "checkbox" at bounding box center [1495, 610] width 42 height 24
checkbox input "true"
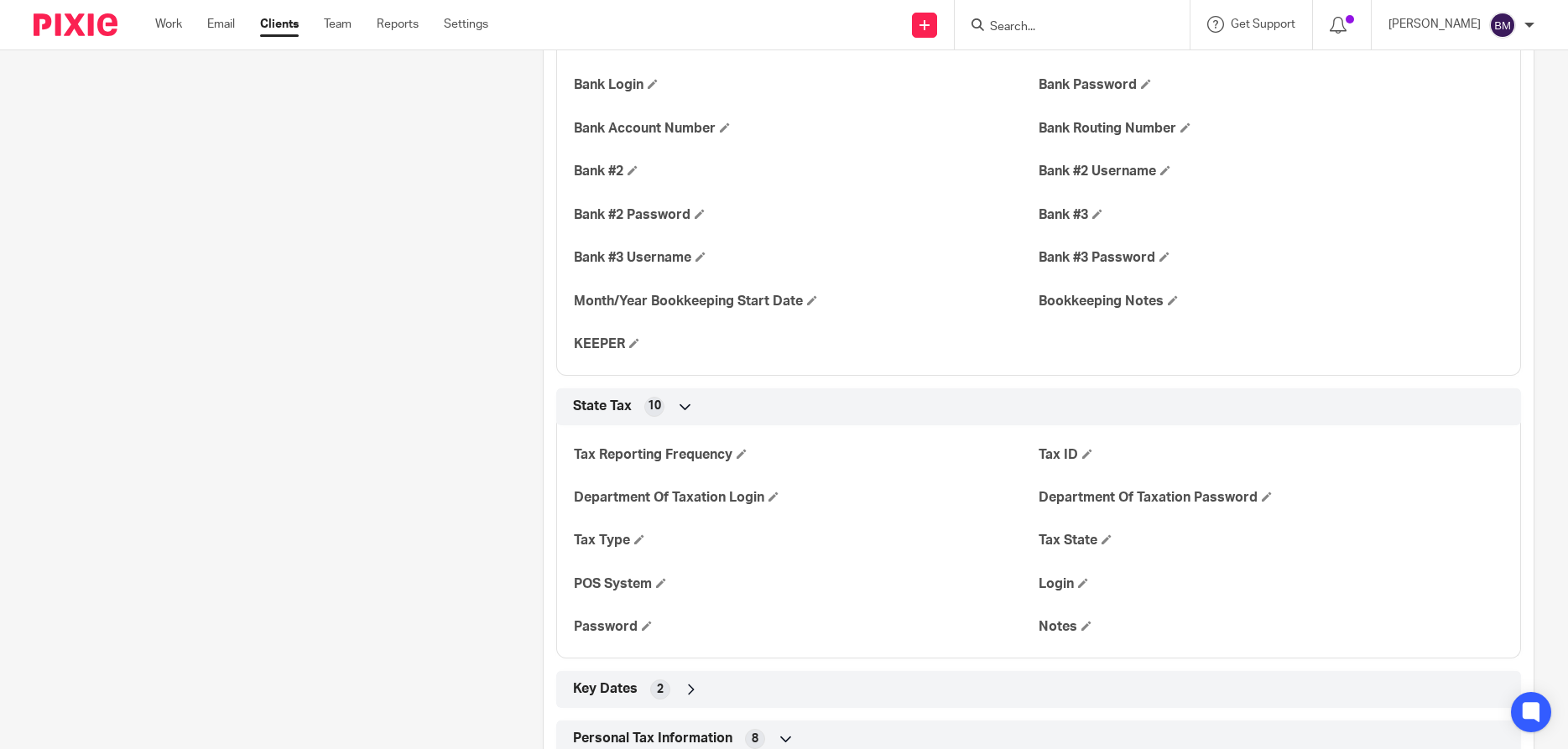
scroll to position [2093, 0]
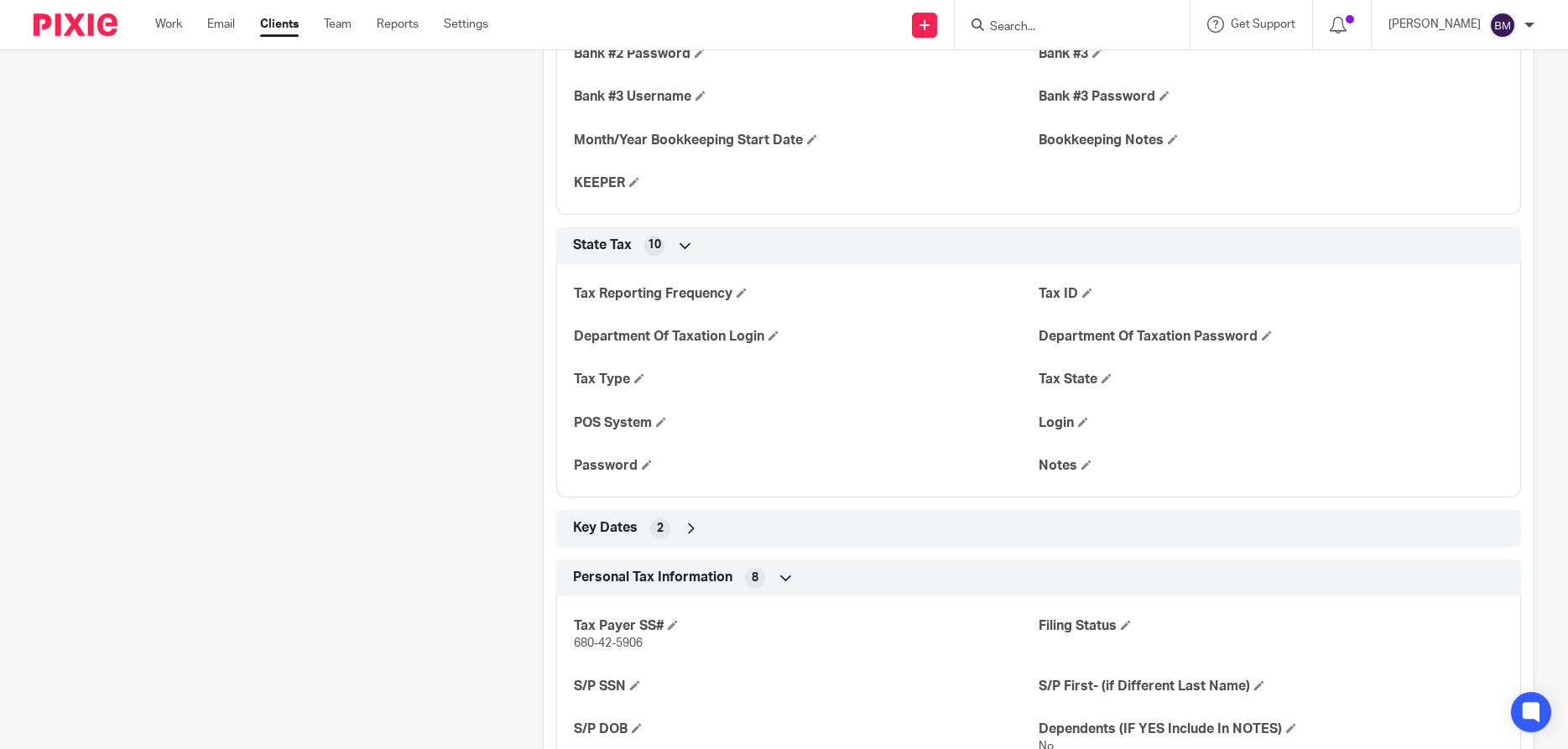
click at [697, 538] on div "Key Dates 2" at bounding box center [1038, 528] width 939 height 29
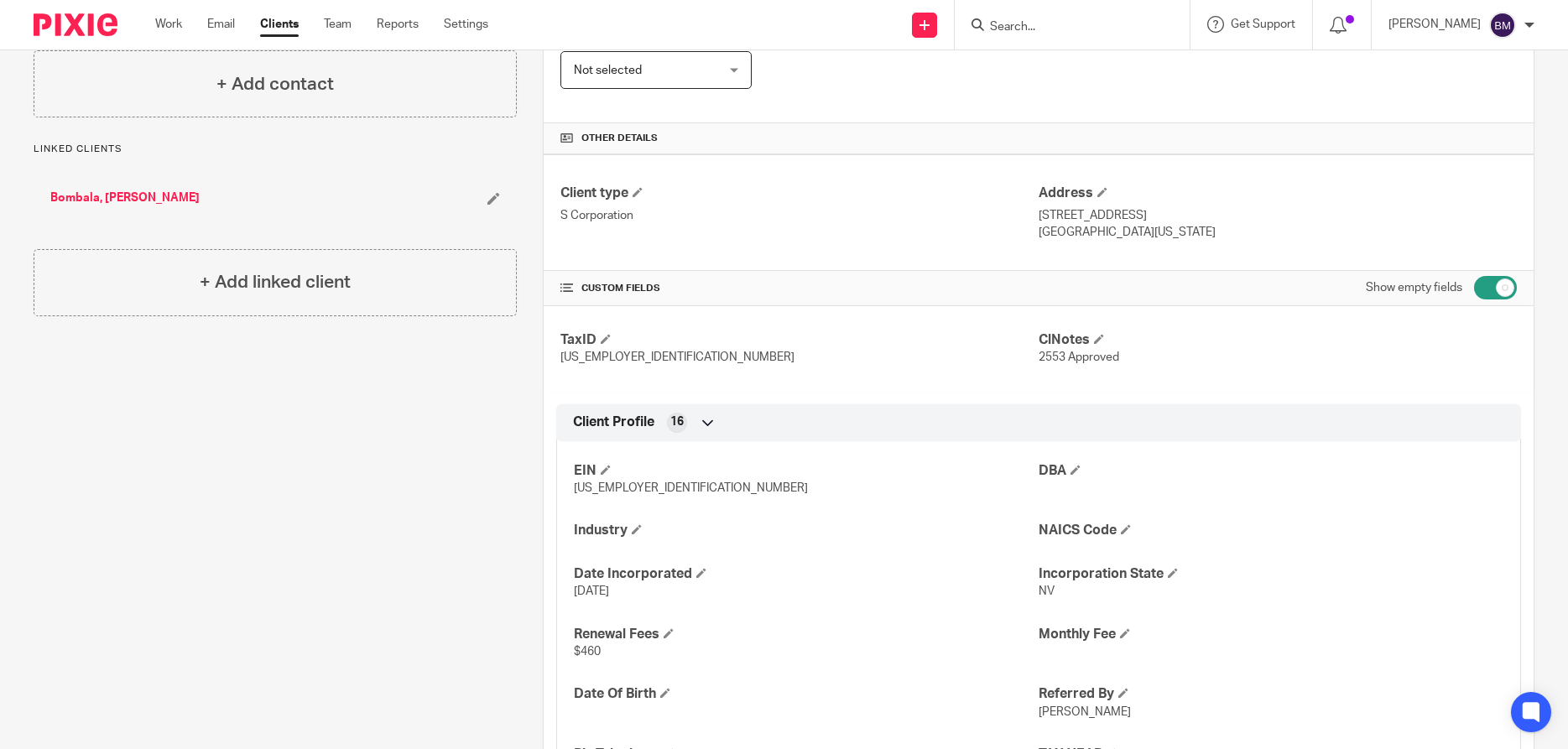
scroll to position [0, 0]
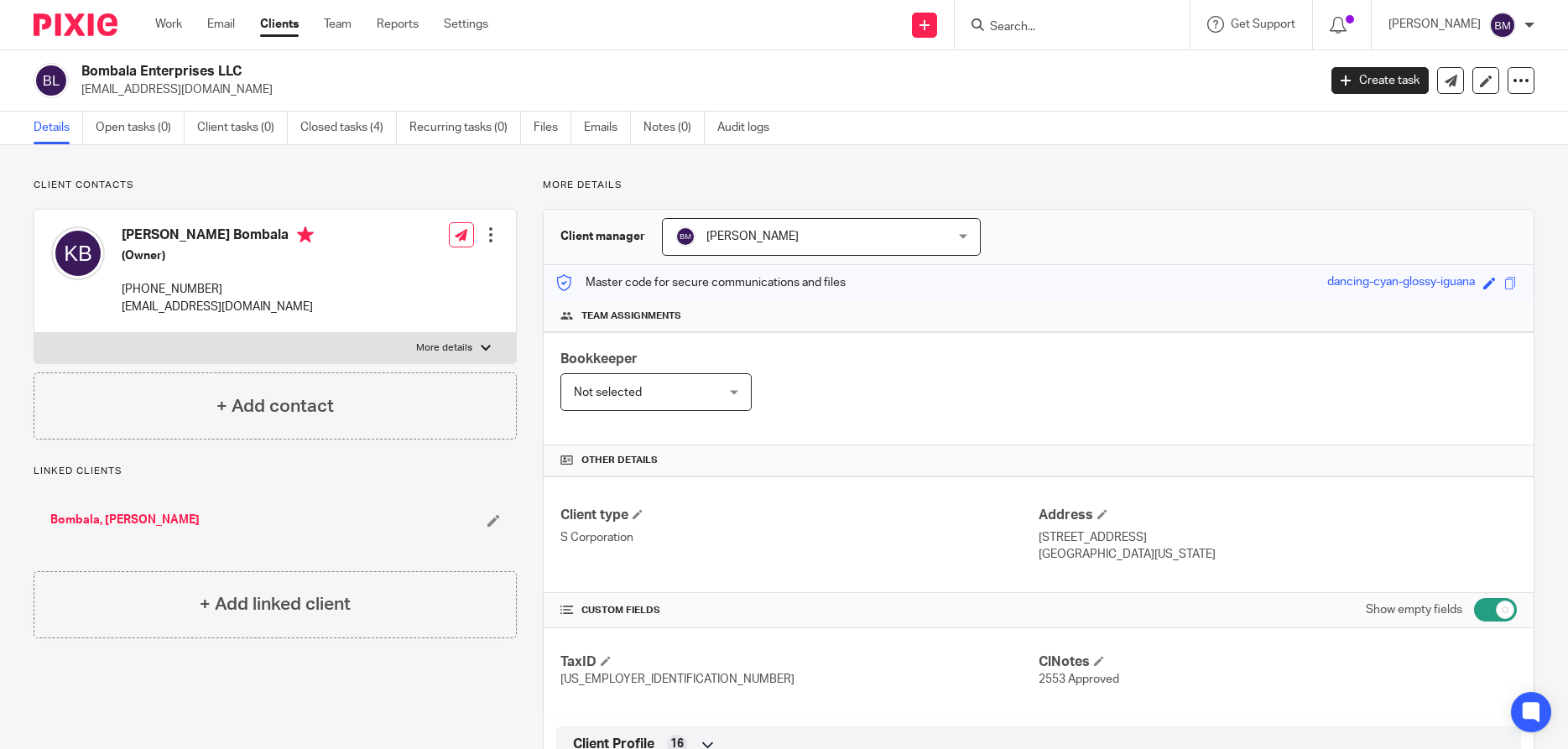
click at [484, 338] on label "More details" at bounding box center [275, 348] width 481 height 31
click at [35, 333] on input "More details" at bounding box center [34, 332] width 1 height 1
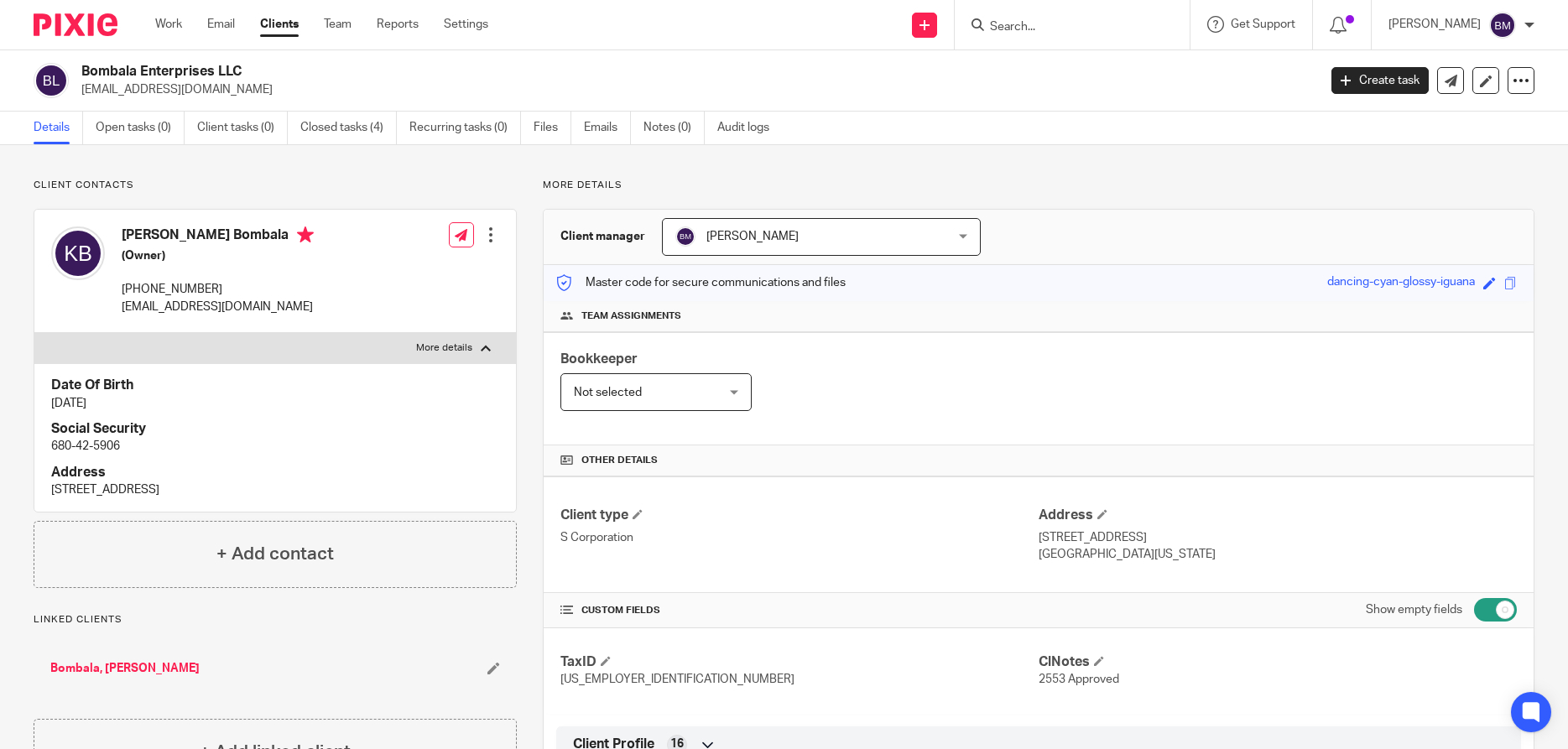
click at [484, 338] on label "More details" at bounding box center [275, 348] width 481 height 31
click at [35, 333] on input "More details" at bounding box center [34, 332] width 1 height 1
checkbox input "false"
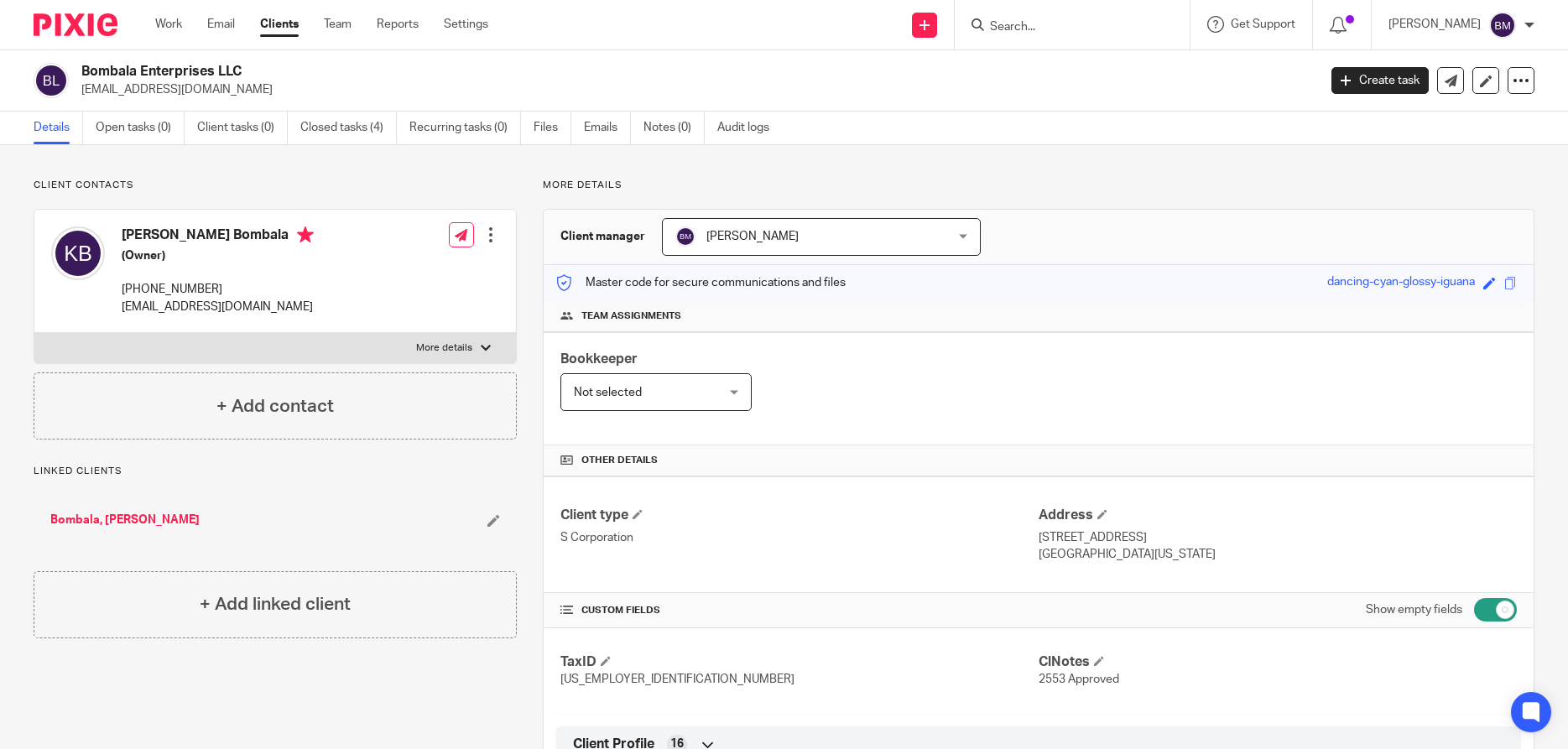
click at [1072, 24] on input "Search" at bounding box center [1064, 28] width 151 height 15
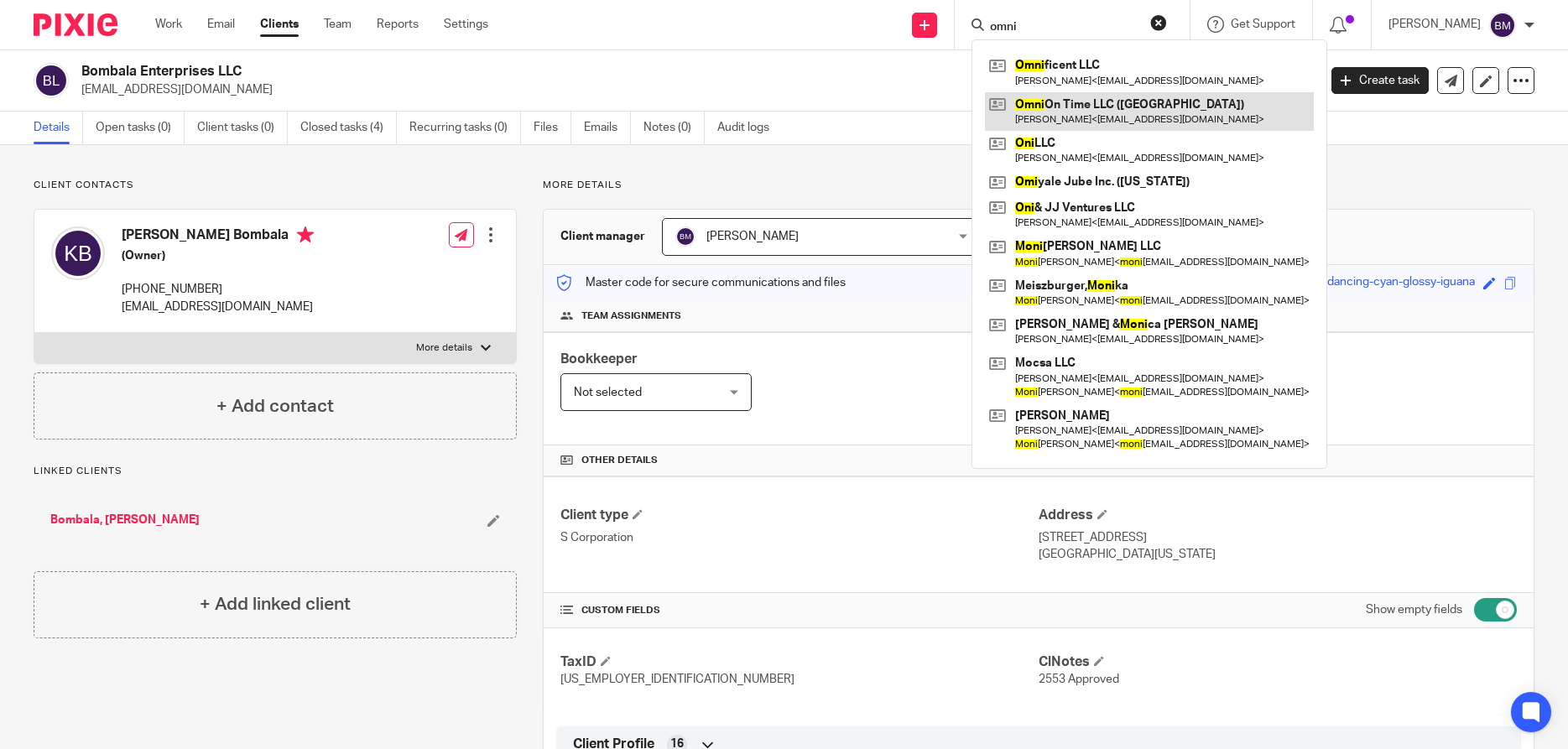
type input "omni"
click at [1123, 111] on link at bounding box center [1150, 111] width 329 height 38
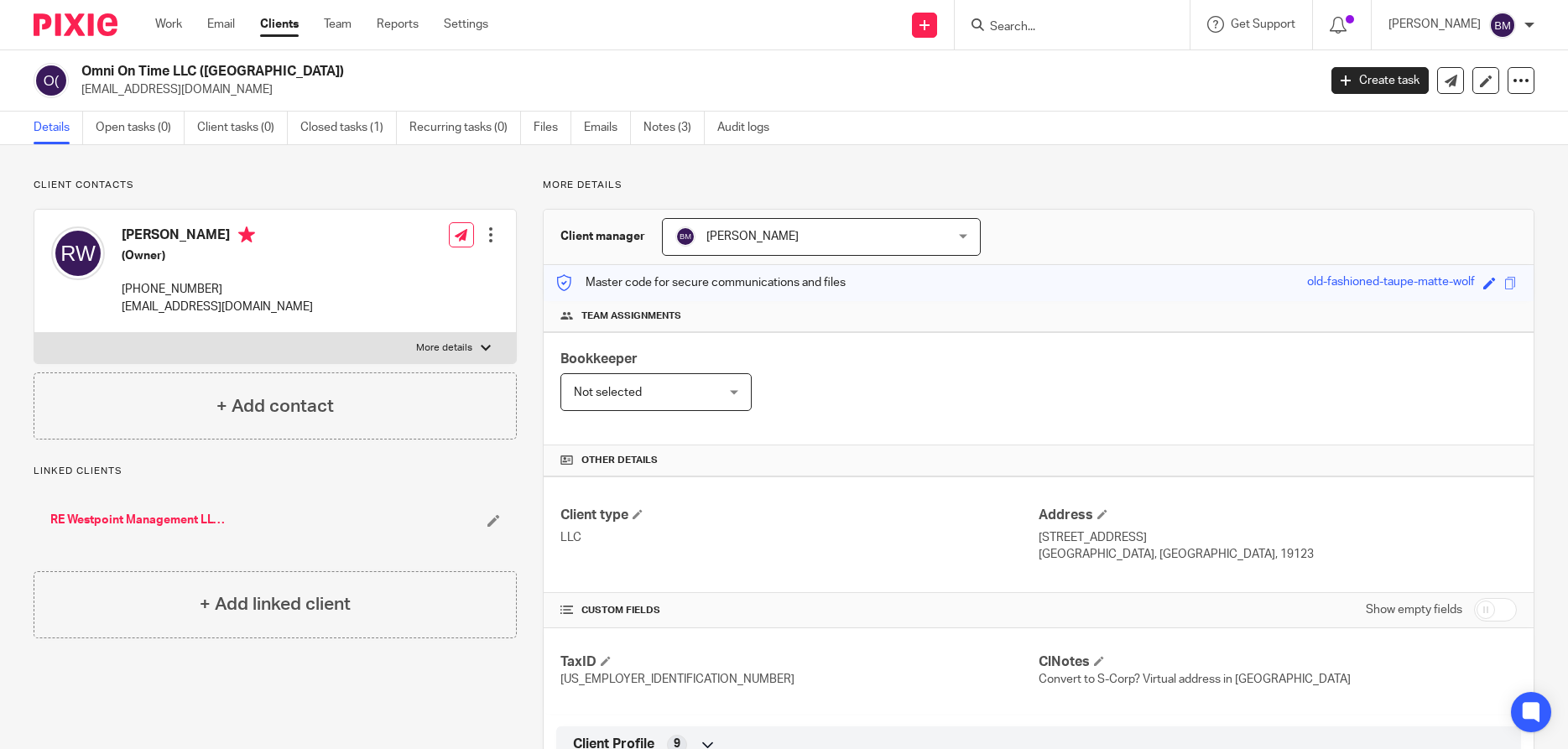
click at [1065, 29] on input "Search" at bounding box center [1064, 28] width 151 height 15
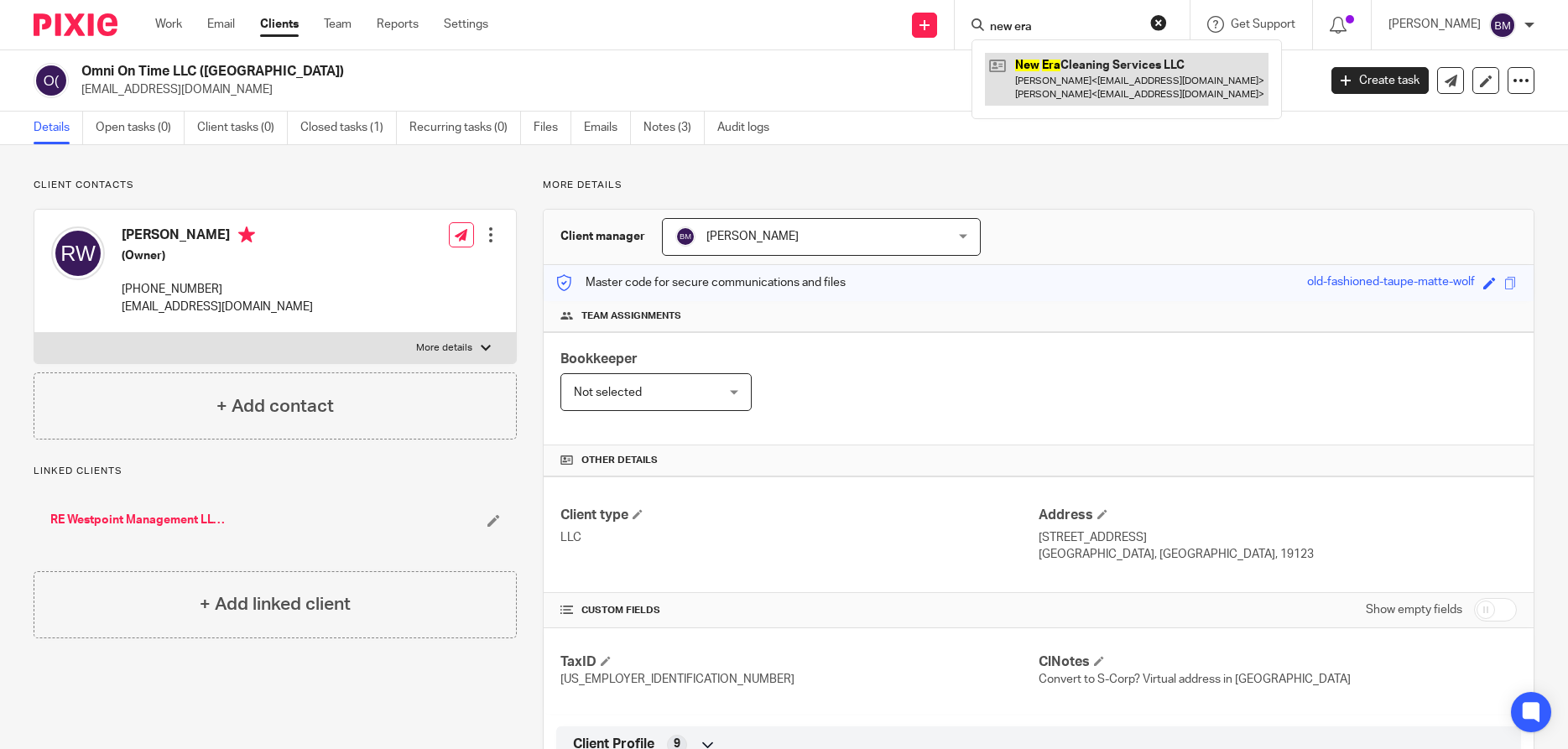
type input "new era"
click at [1093, 78] on link at bounding box center [1127, 78] width 283 height 52
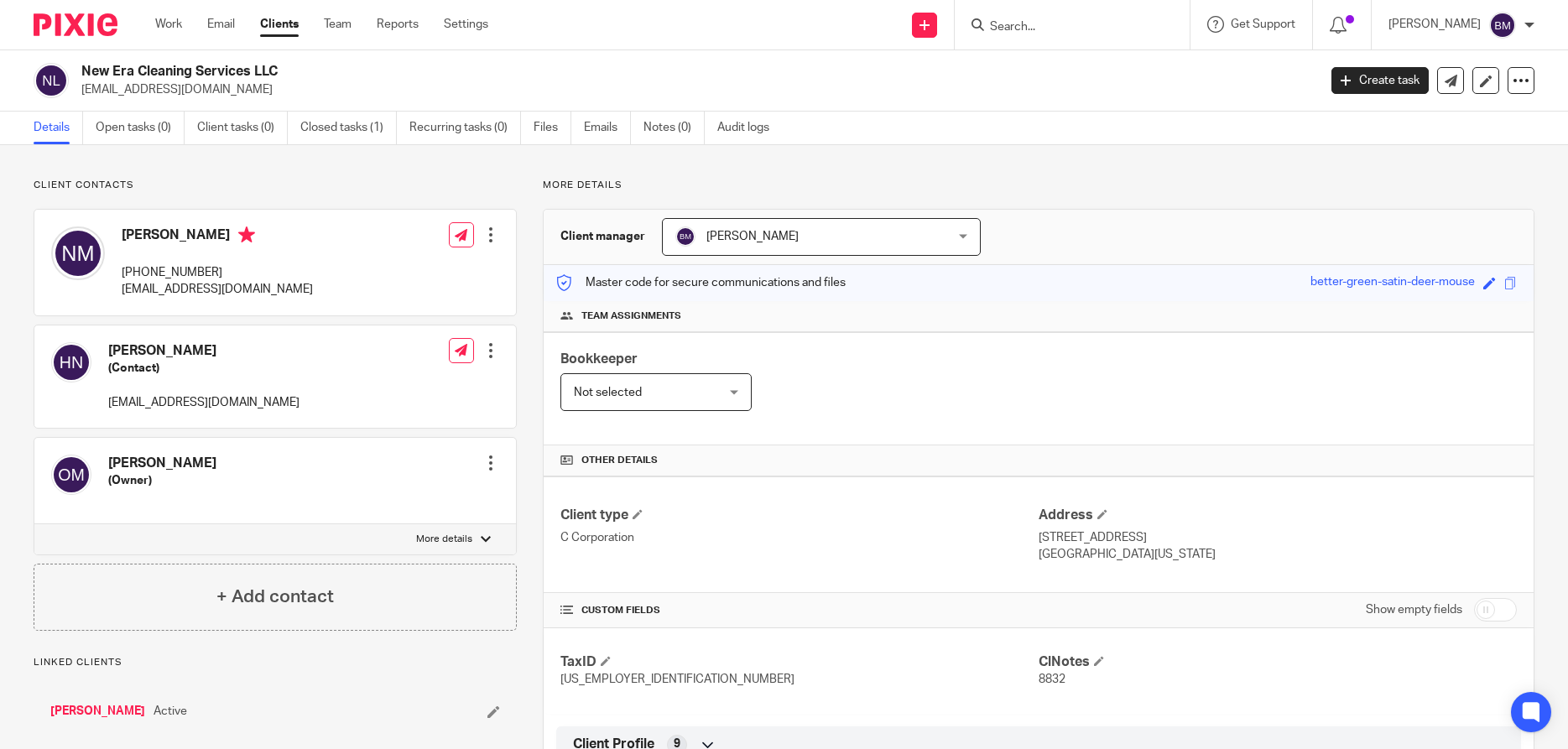
click at [486, 540] on div at bounding box center [485, 539] width 10 height 10
click at [35, 524] on input "More details" at bounding box center [34, 523] width 1 height 1
checkbox input "true"
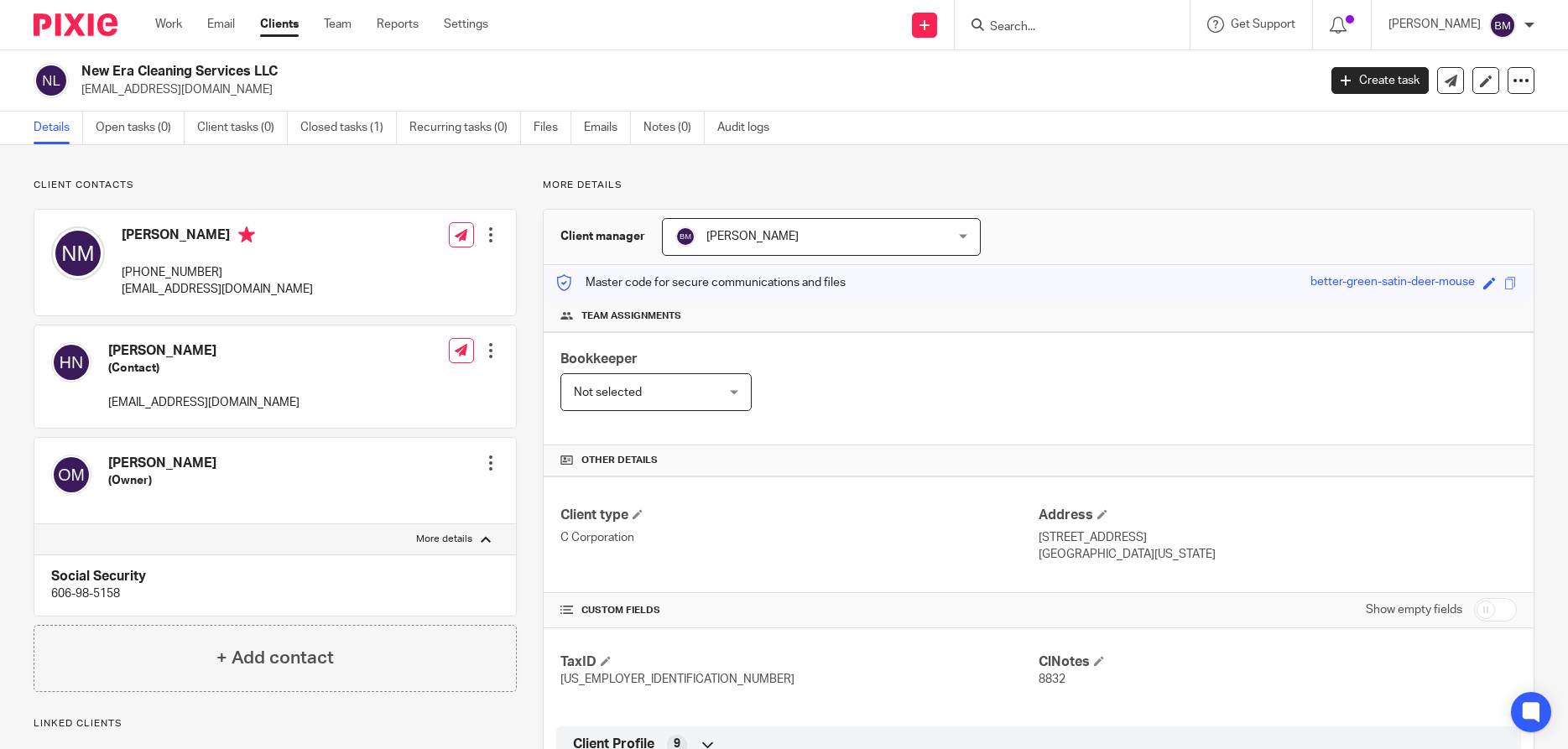
click at [484, 458] on div at bounding box center [490, 463] width 17 height 17
click at [380, 503] on link "Edit contact" at bounding box center [415, 500] width 160 height 25
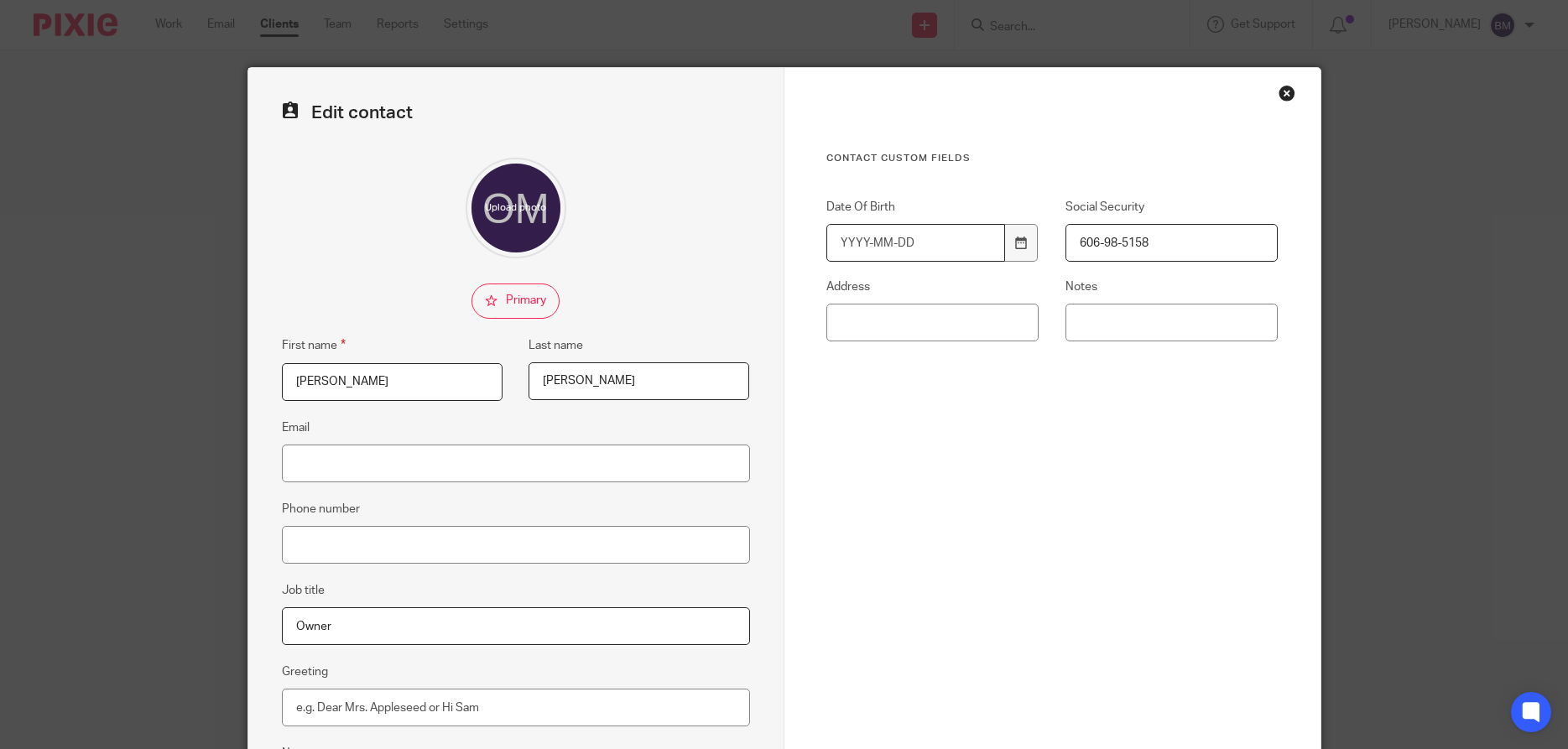
click at [853, 245] on input "Date Of Birth" at bounding box center [916, 243] width 180 height 37
type input "[DATE]"
click at [1074, 527] on div "Contact Custom fields Date Of Birth [DEMOGRAPHIC_DATA] Social Security 606-98-5…" at bounding box center [1052, 366] width 452 height 429
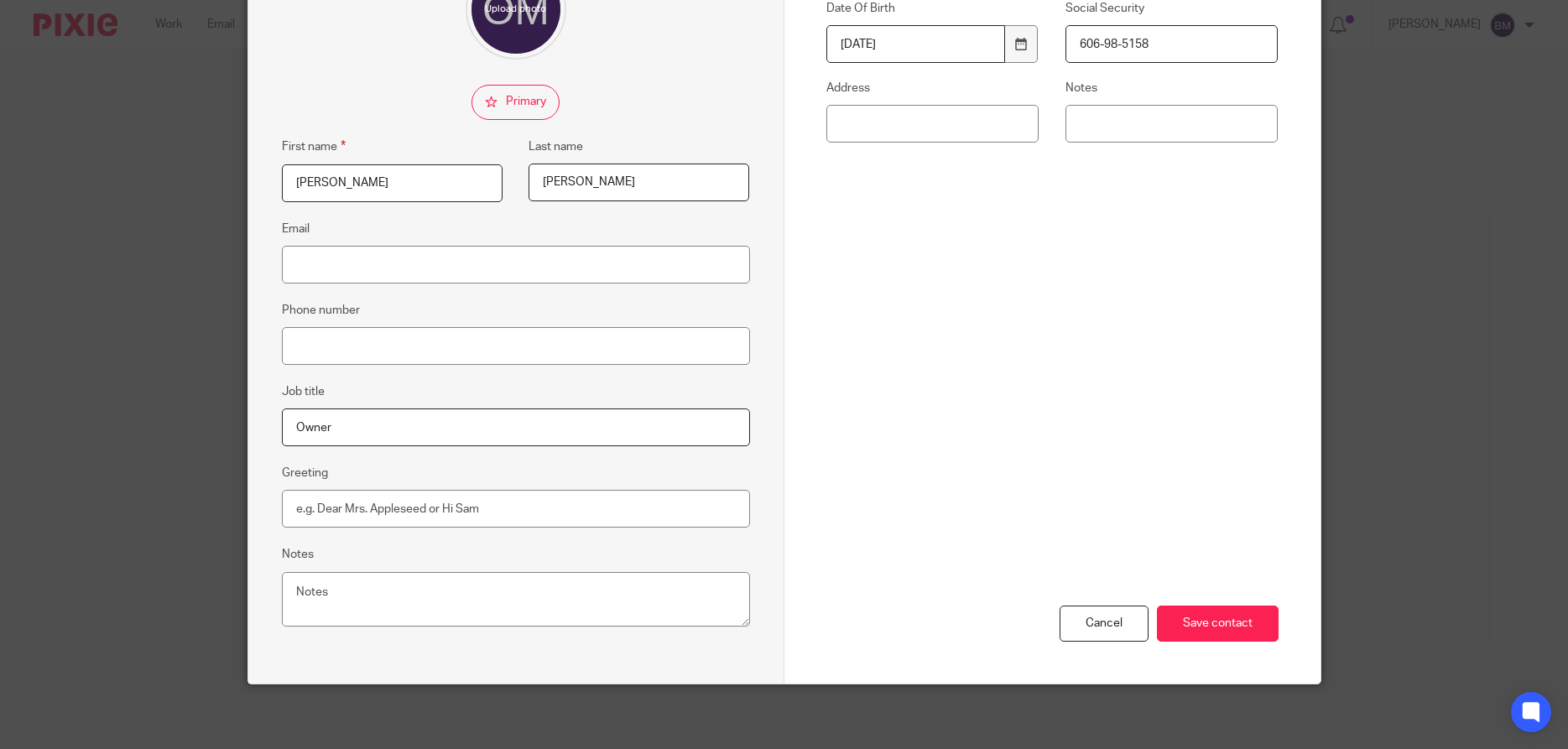
scroll to position [200, 0]
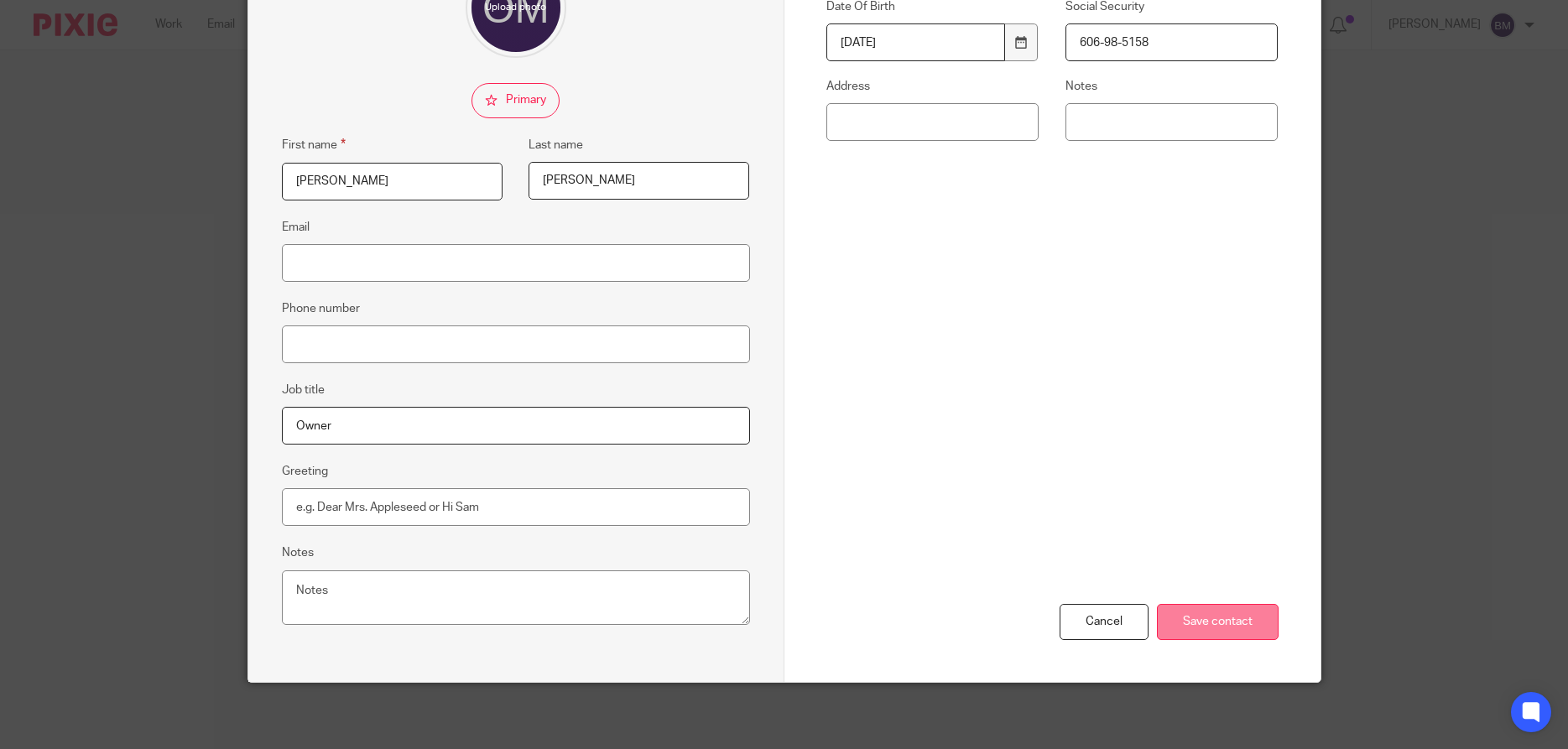
click at [1189, 619] on input "Save contact" at bounding box center [1217, 622] width 121 height 36
click at [1200, 623] on input "Save contact" at bounding box center [1217, 622] width 121 height 36
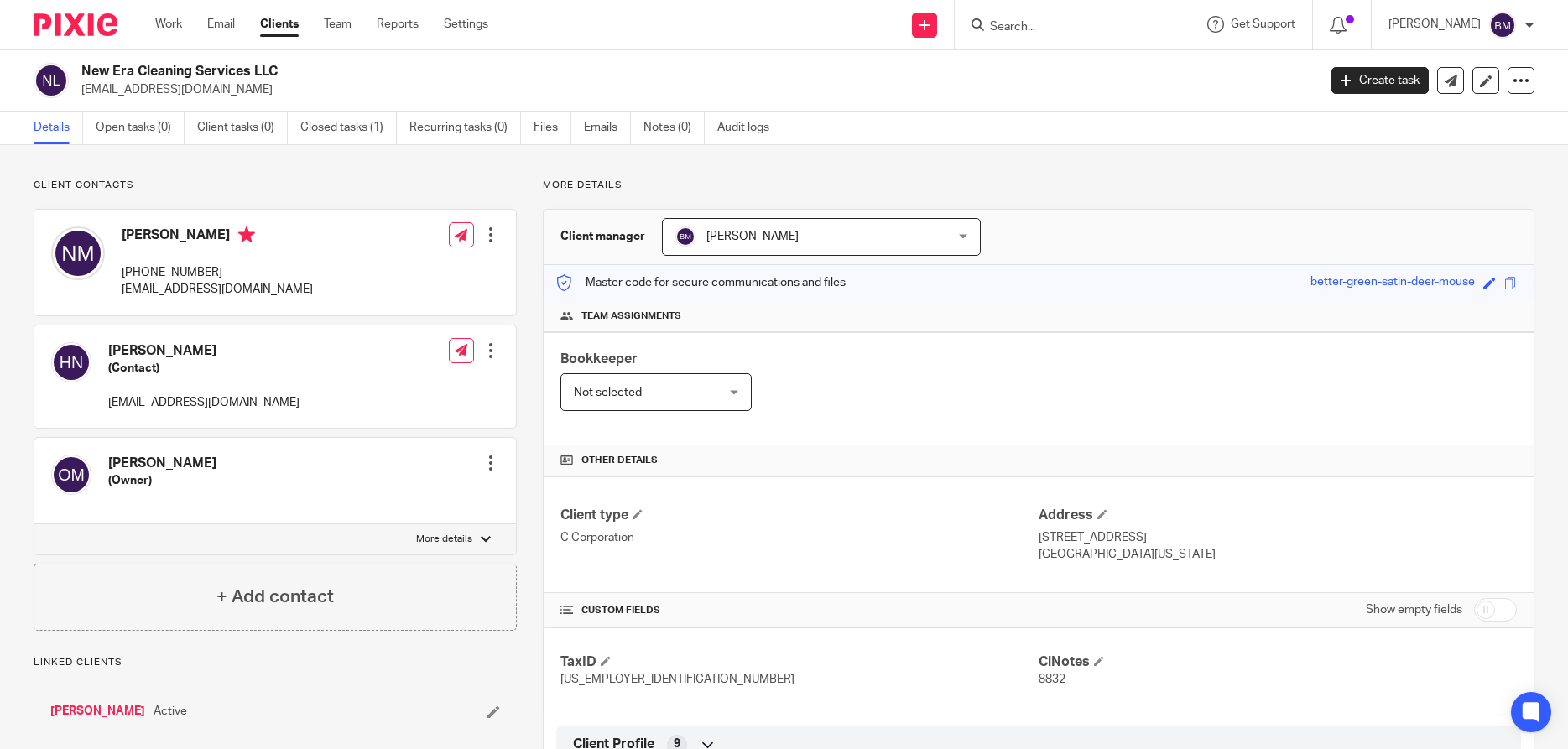
click at [1505, 610] on input "checkbox" at bounding box center [1495, 610] width 42 height 24
checkbox input "true"
